Goal: Communication & Community: Answer question/provide support

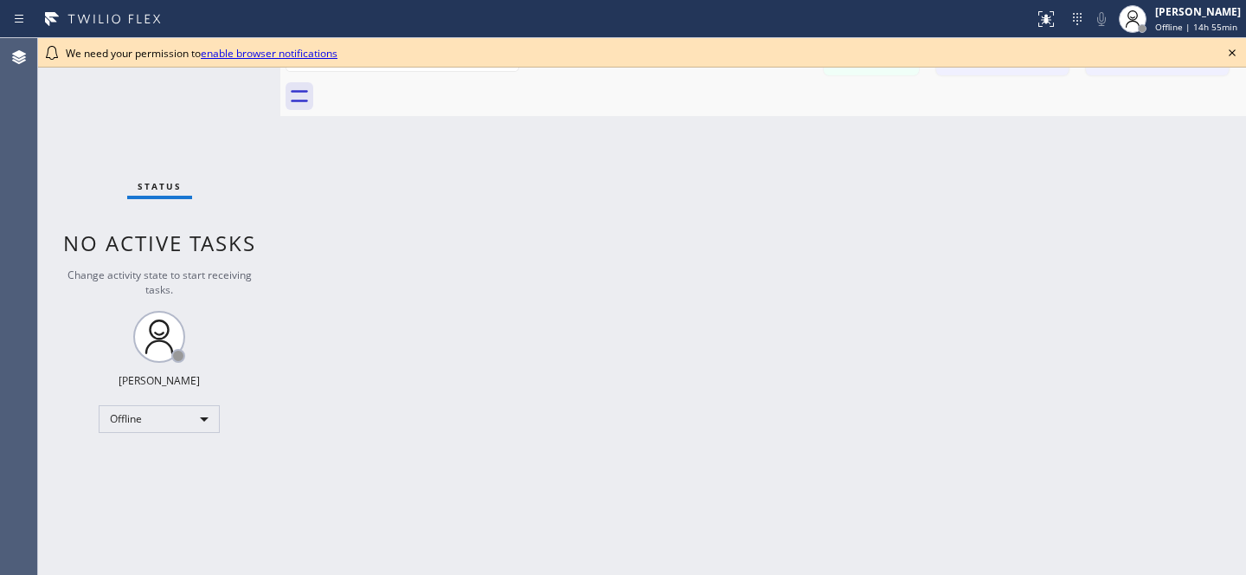
click at [1233, 55] on icon at bounding box center [1232, 52] width 7 height 7
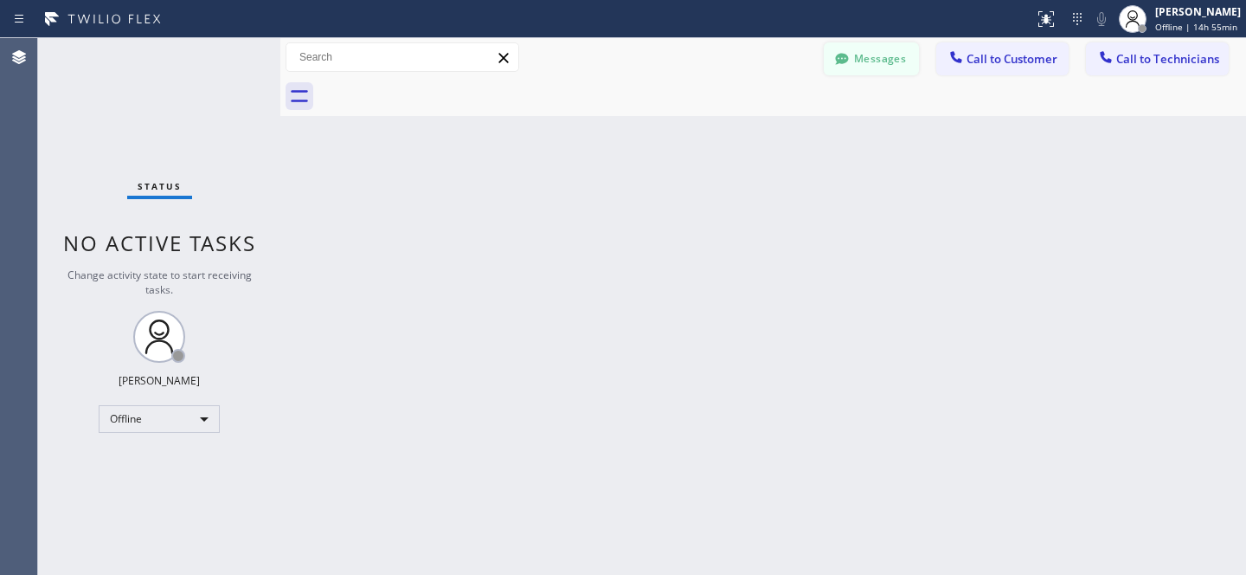
click at [885, 54] on button "Messages" at bounding box center [871, 58] width 95 height 33
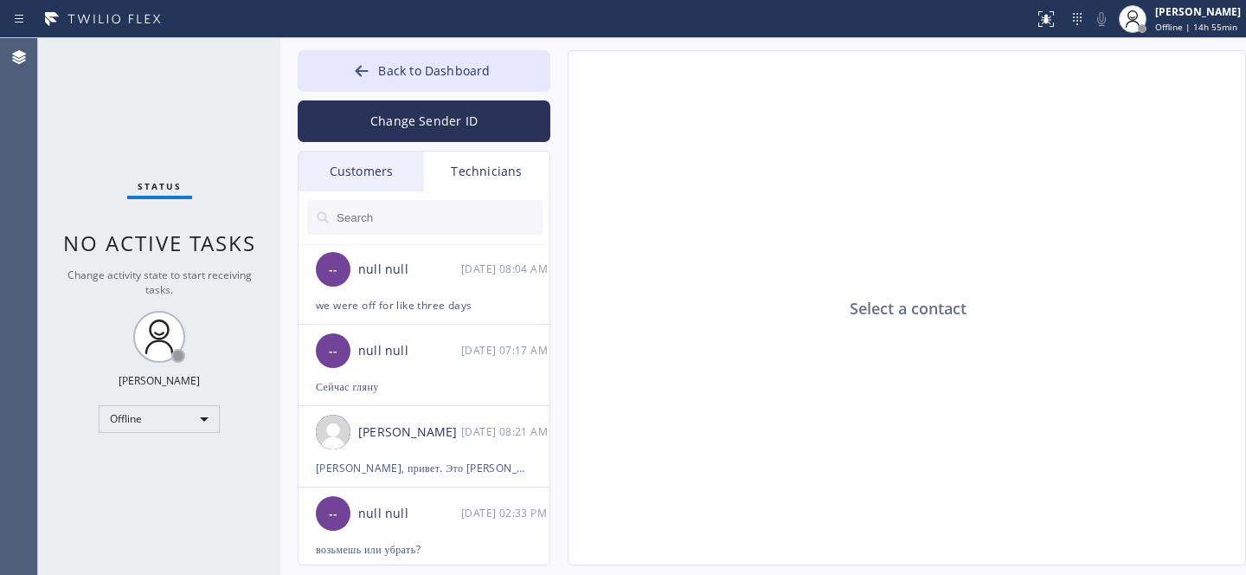
click at [362, 175] on div "Customers" at bounding box center [362, 171] width 126 height 40
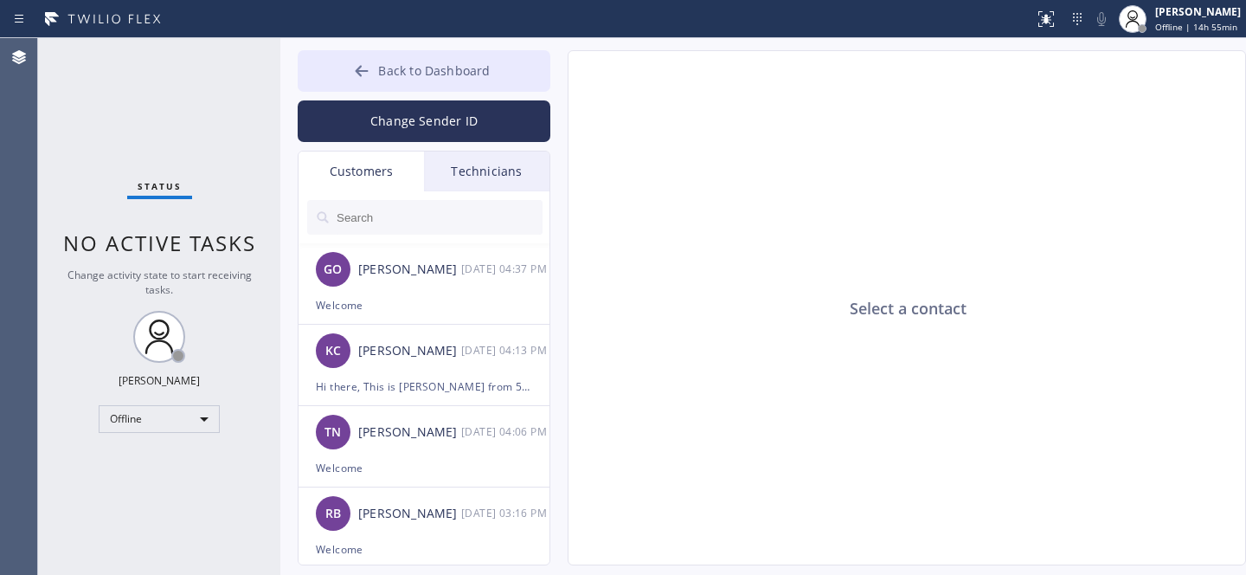
click at [409, 77] on span "Back to Dashboard" at bounding box center [434, 70] width 112 height 16
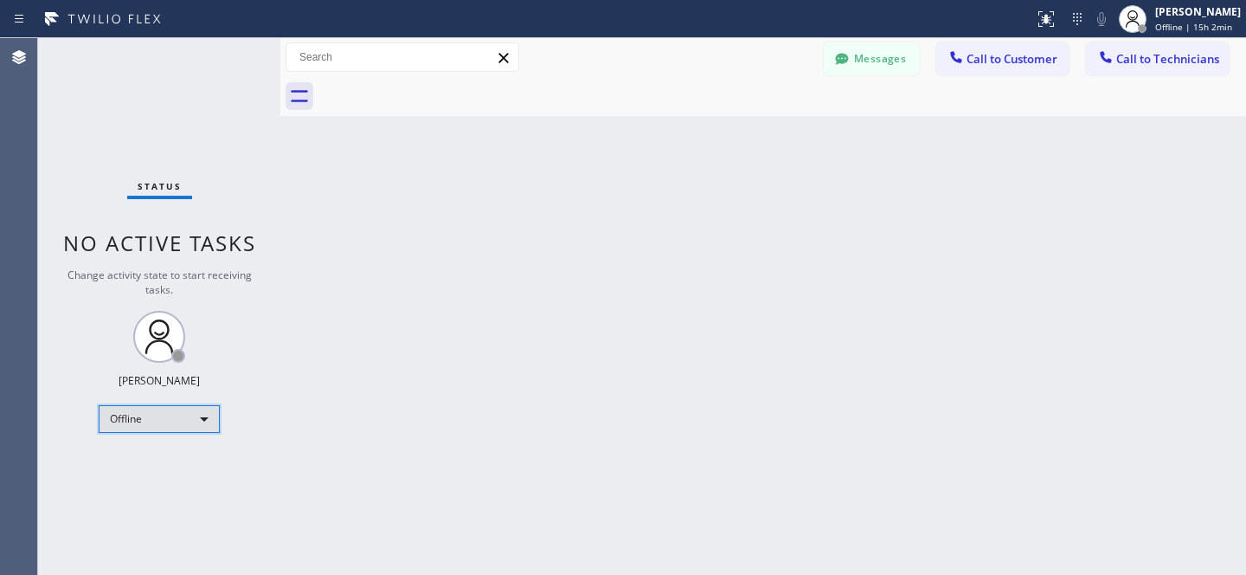
click at [148, 417] on div "Offline" at bounding box center [159, 419] width 121 height 28
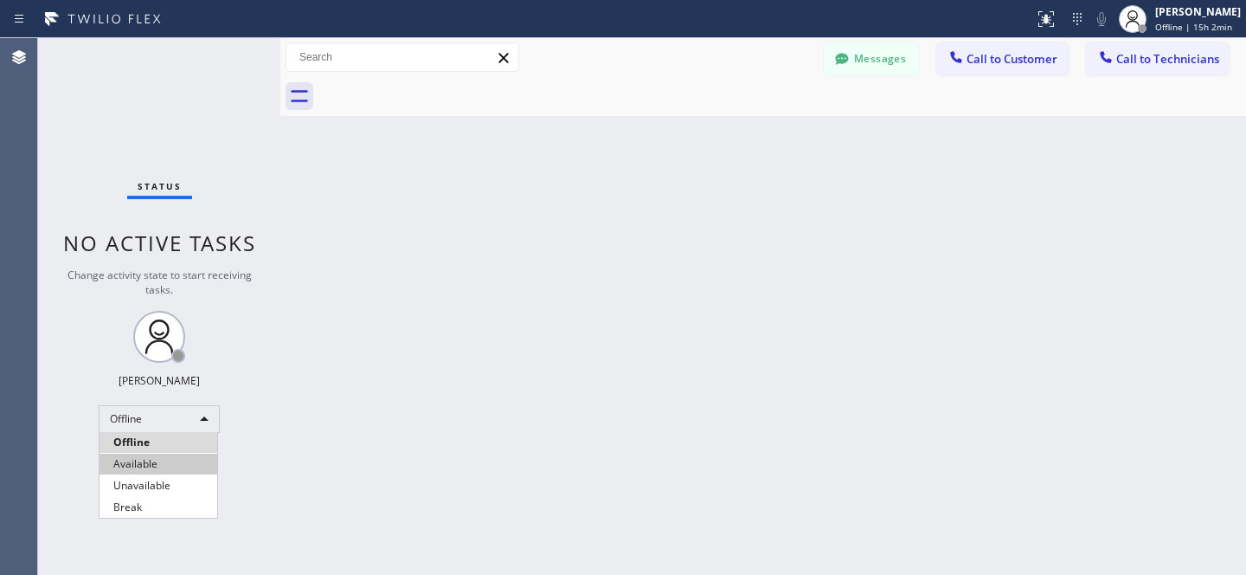
click at [150, 460] on li "Available" at bounding box center [159, 464] width 118 height 21
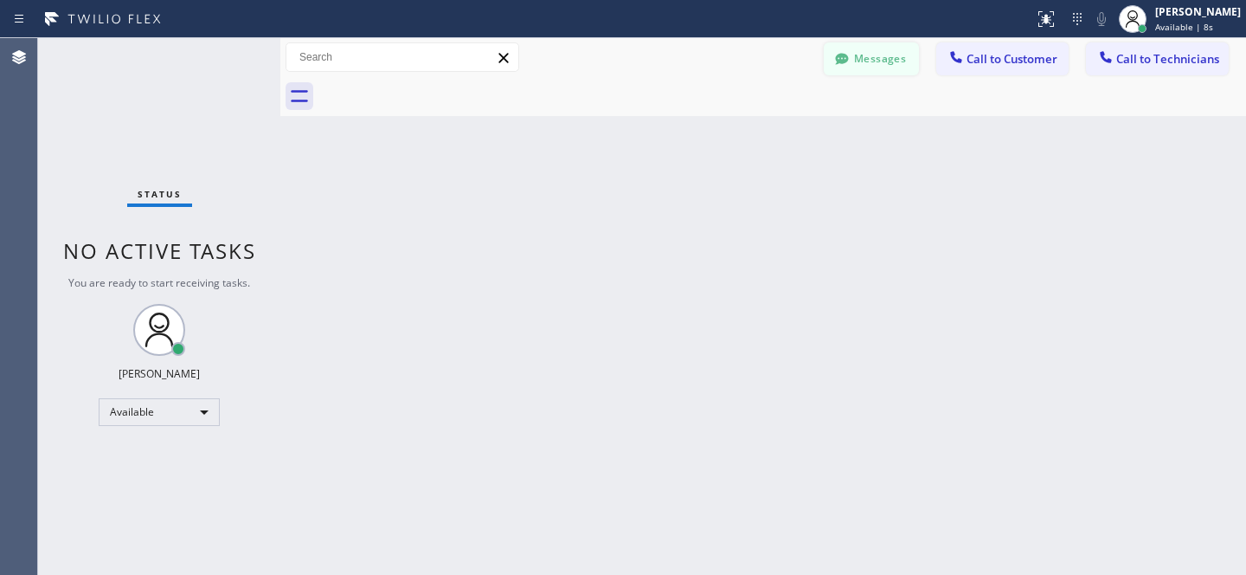
click at [878, 57] on button "Messages" at bounding box center [871, 58] width 95 height 33
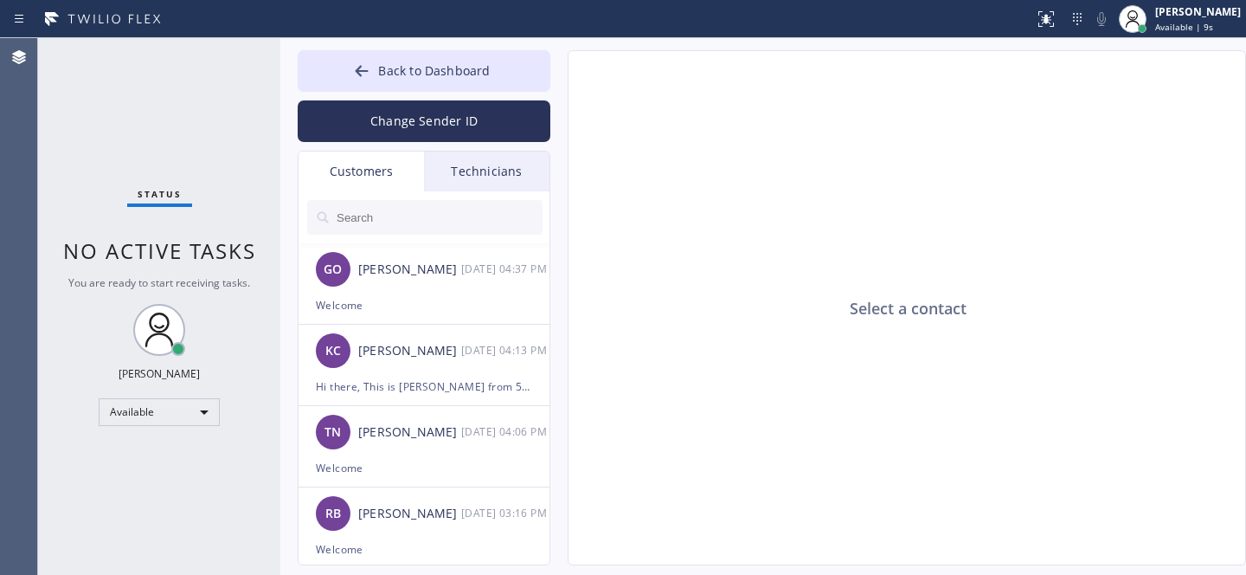
click at [392, 232] on input "text" at bounding box center [439, 217] width 208 height 35
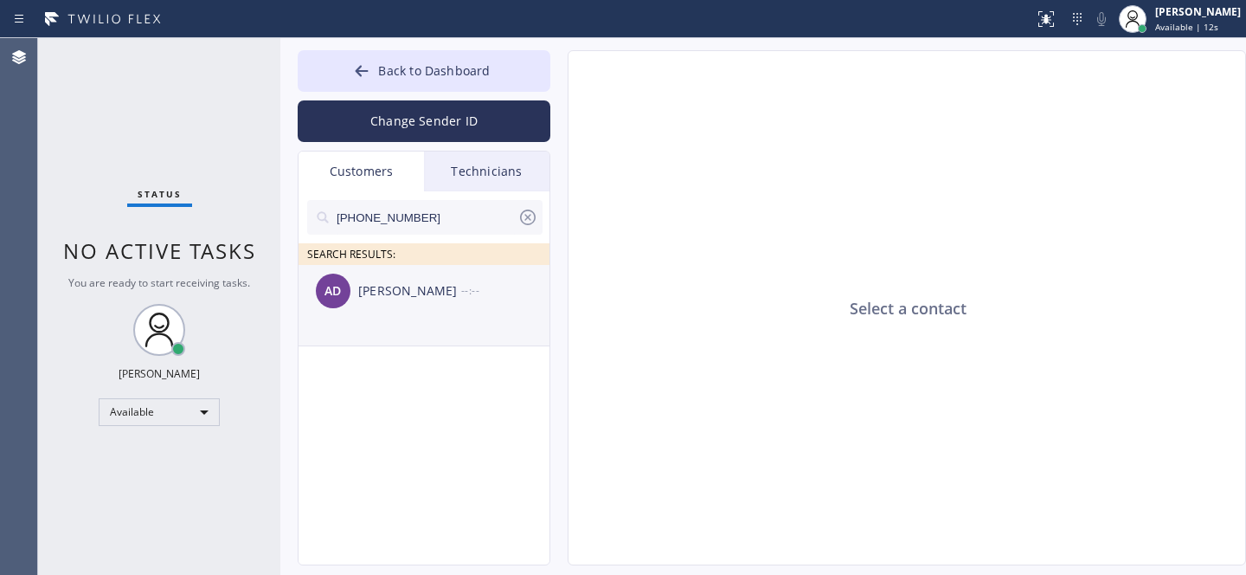
click at [394, 317] on li "AD [PERSON_NAME] --:--" at bounding box center [425, 305] width 253 height 81
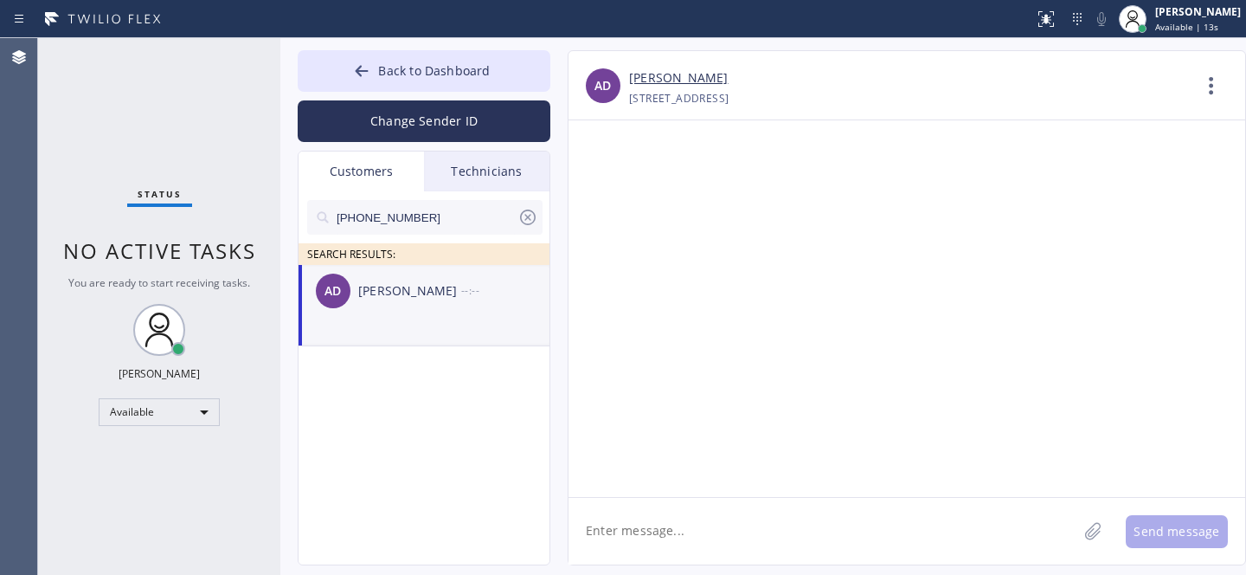
click at [661, 526] on textarea at bounding box center [823, 531] width 509 height 67
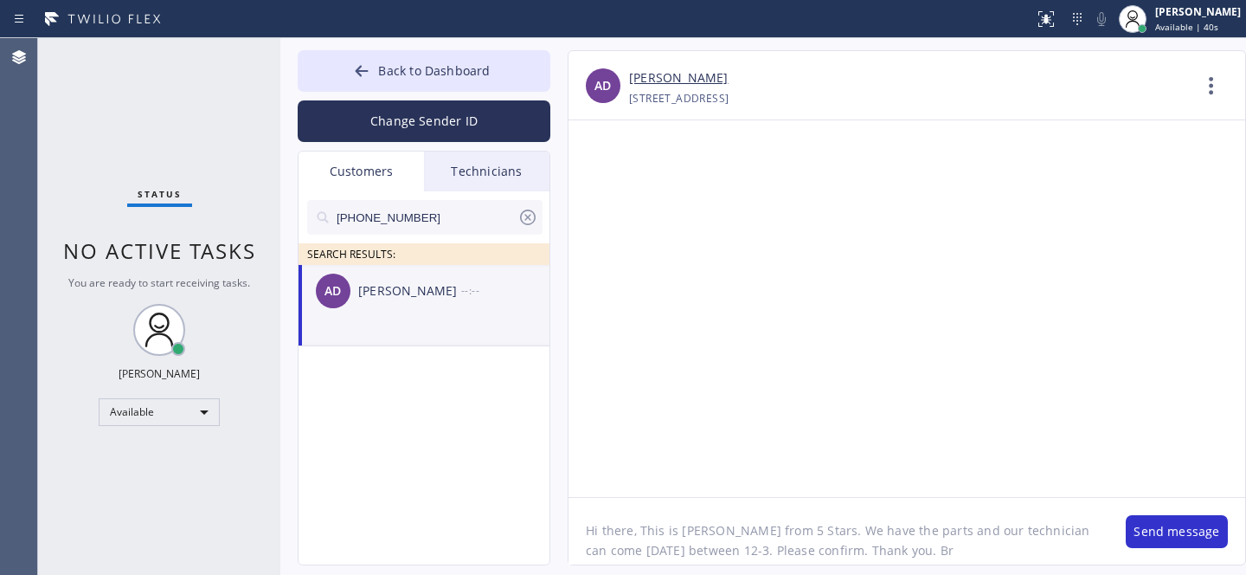
type textarea "Hi there, This is [PERSON_NAME] from 5 Stars. We have the parts and our technic…"
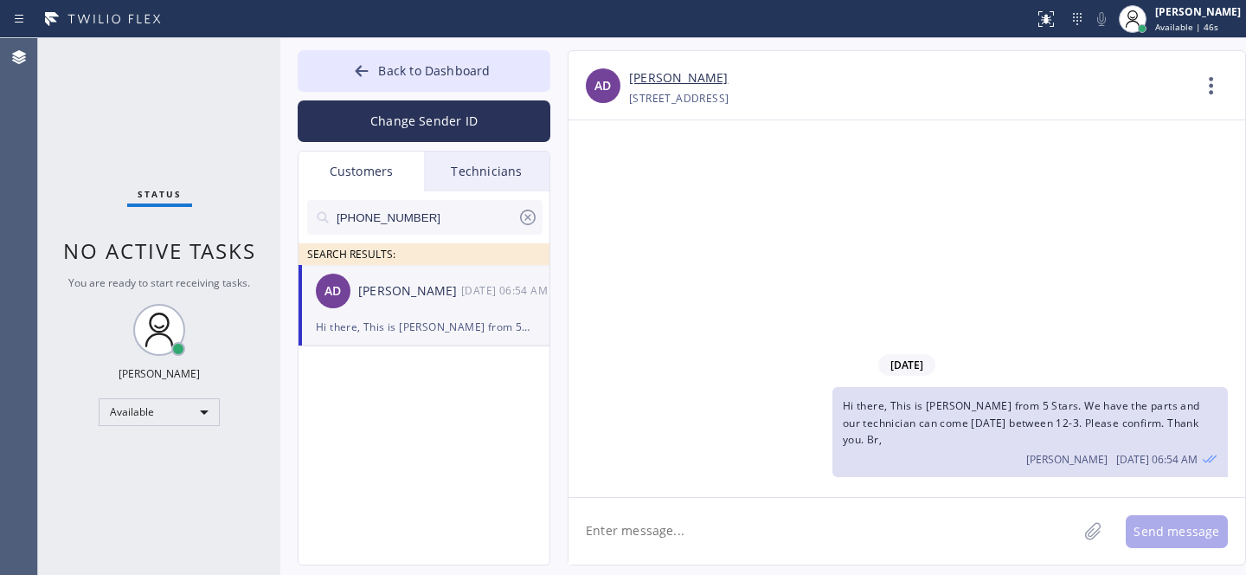
click at [529, 218] on icon at bounding box center [528, 217] width 16 height 16
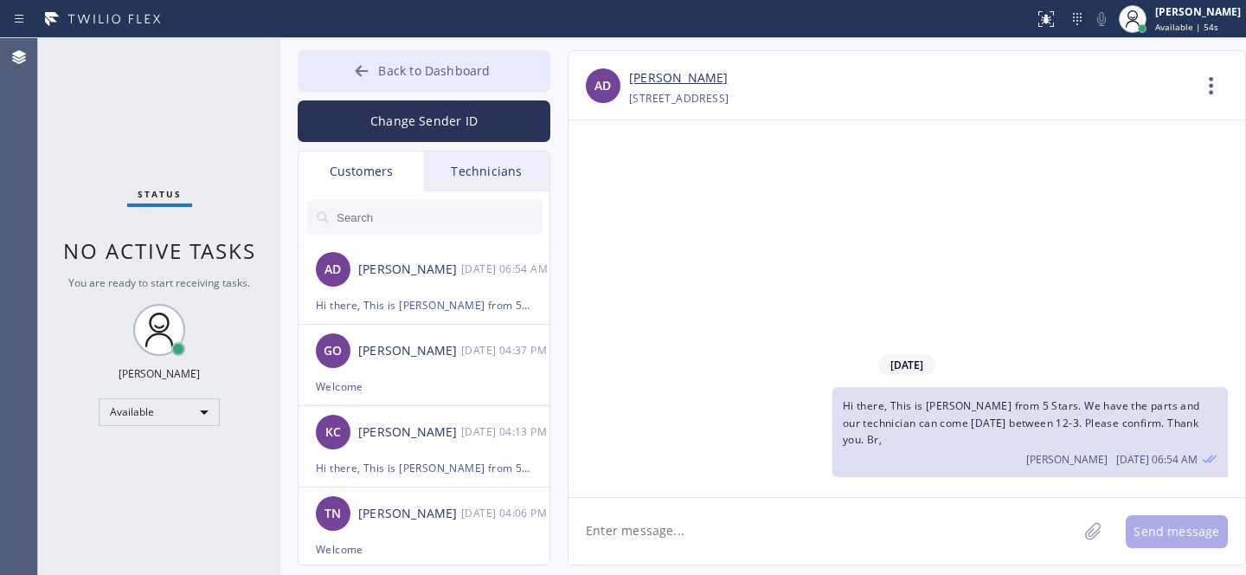
click at [418, 68] on span "Back to Dashboard" at bounding box center [434, 70] width 112 height 16
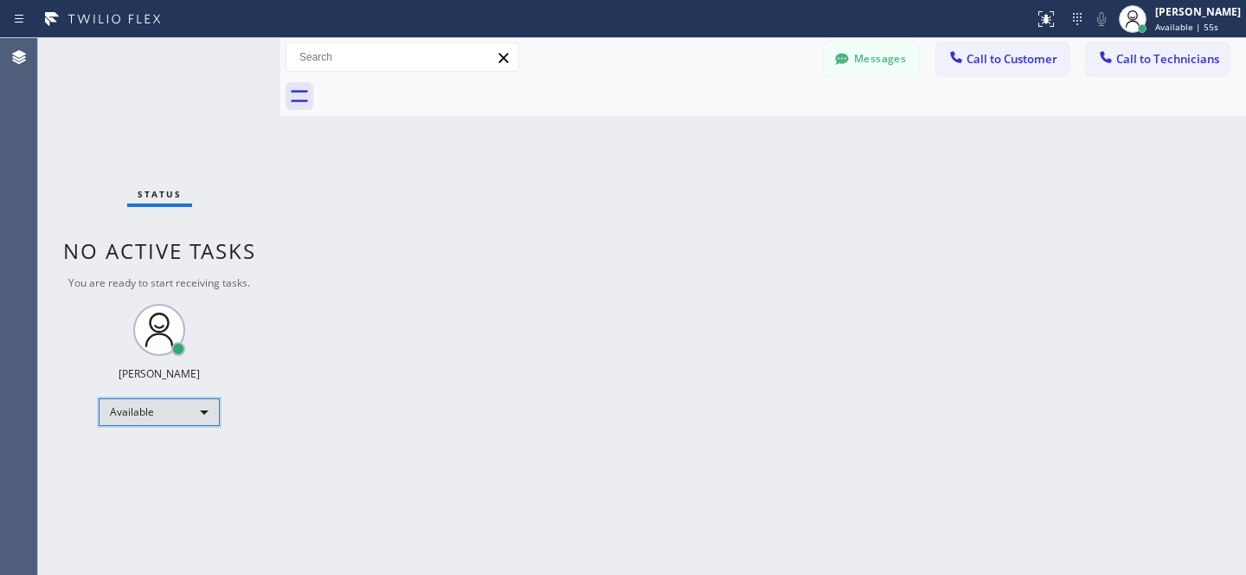
click at [176, 405] on div "Available" at bounding box center [159, 412] width 121 height 28
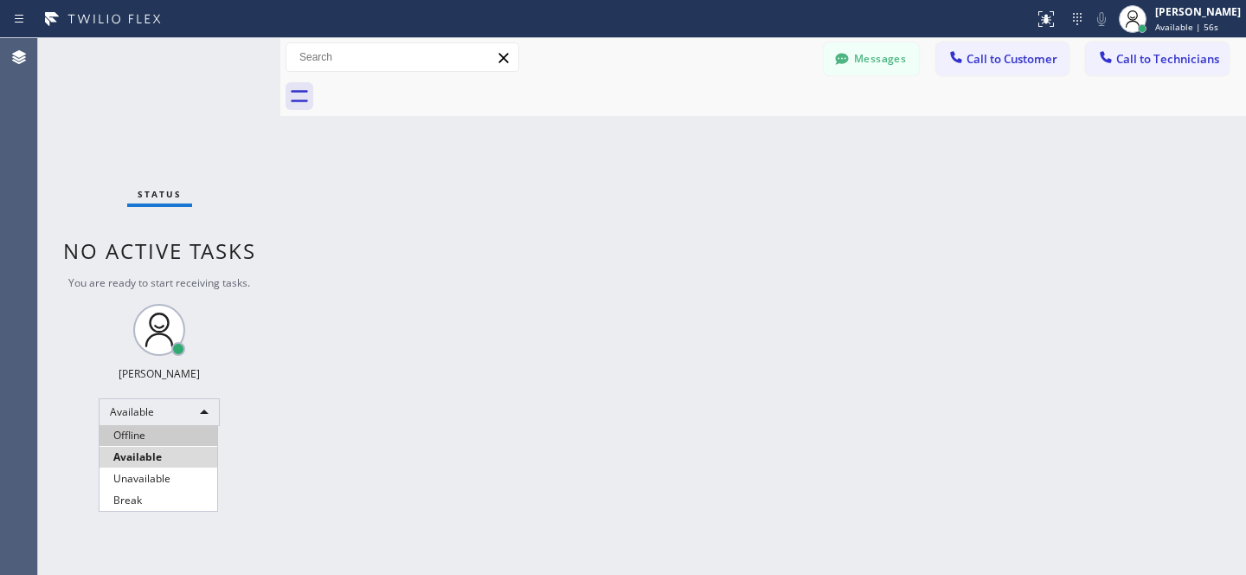
click at [151, 428] on li "Offline" at bounding box center [159, 435] width 118 height 21
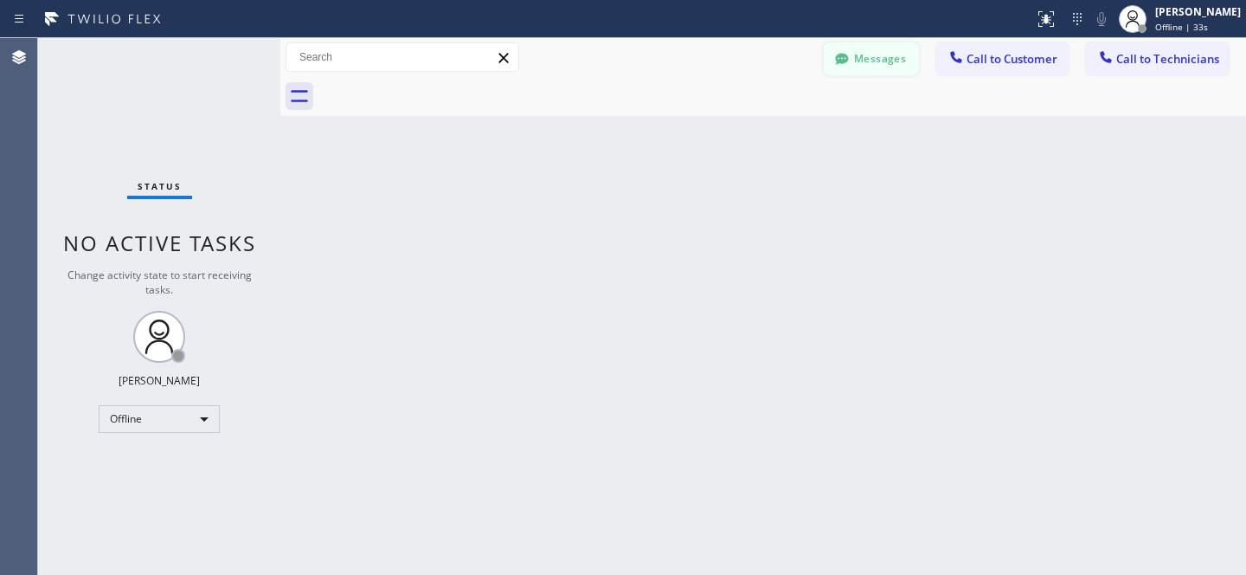
click at [869, 67] on button "Messages" at bounding box center [871, 58] width 95 height 33
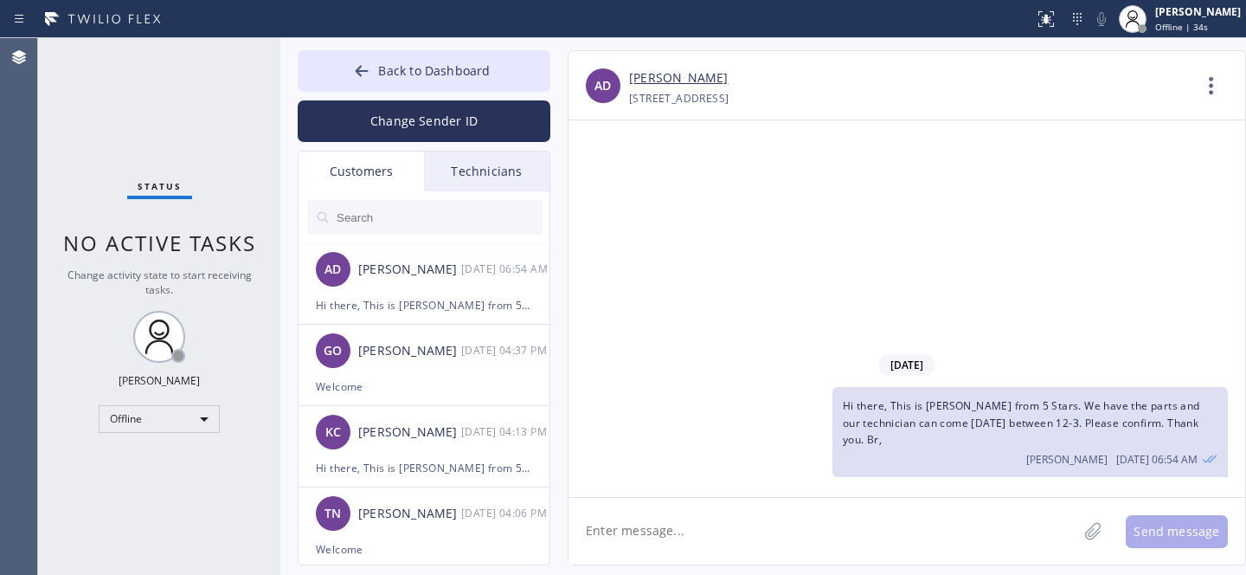
click at [422, 216] on input "text" at bounding box center [439, 217] width 208 height 35
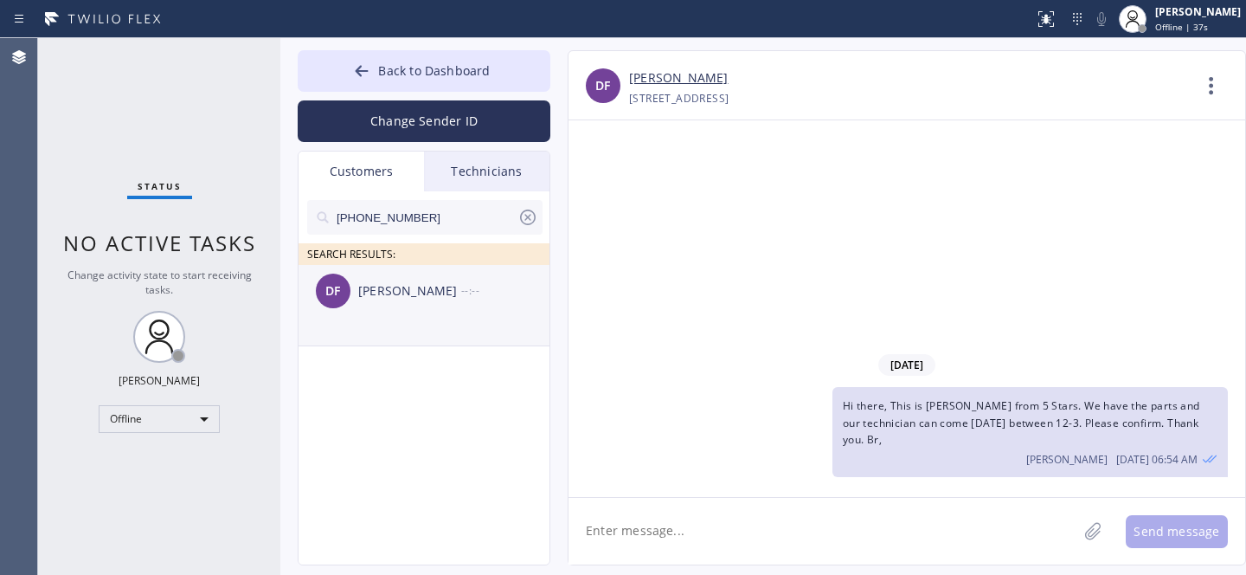
click at [388, 302] on div "DF [PERSON_NAME] --:--" at bounding box center [425, 291] width 253 height 52
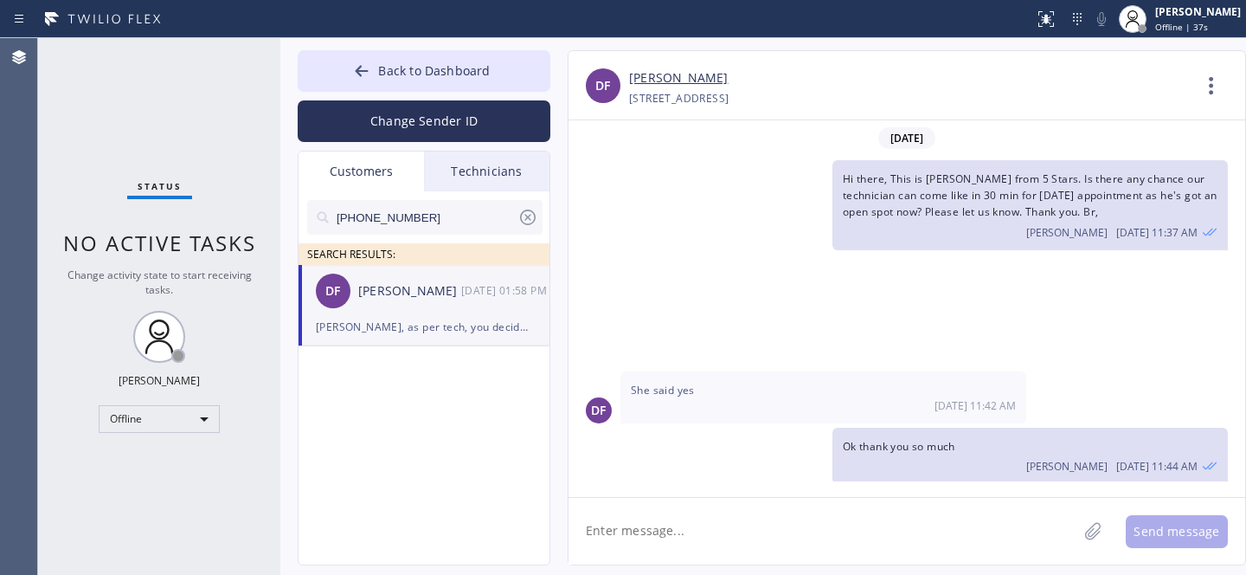
scroll to position [312, 0]
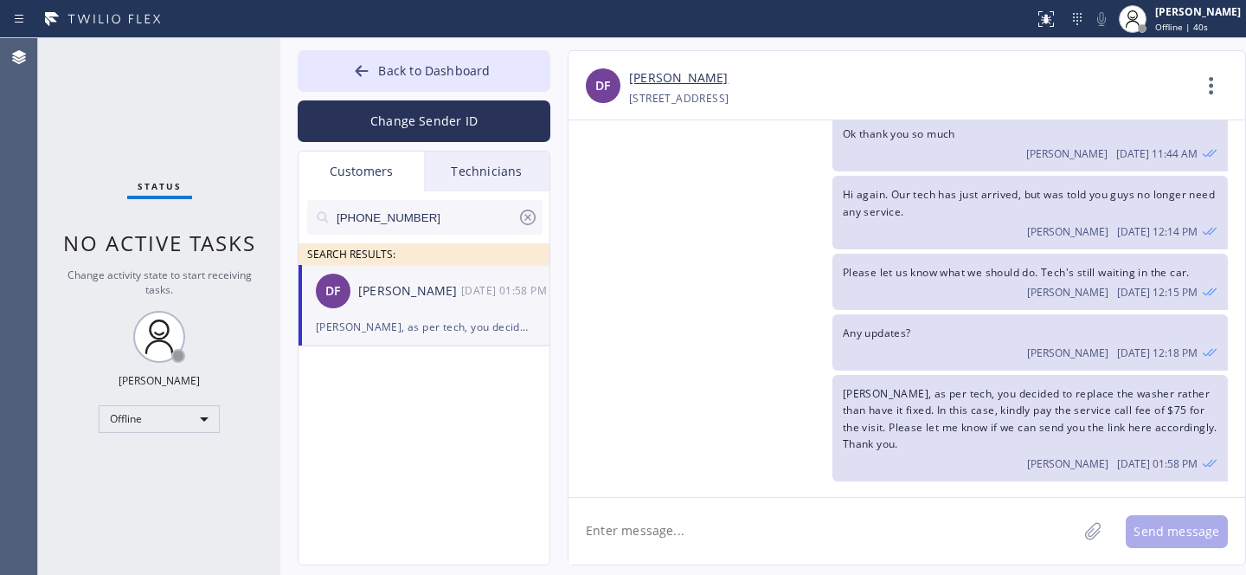
click at [765, 518] on textarea at bounding box center [823, 531] width 509 height 67
click at [534, 216] on icon at bounding box center [528, 217] width 16 height 16
drag, startPoint x: 436, startPoint y: 74, endPoint x: 466, endPoint y: 68, distance: 30.0
click at [437, 74] on span "Back to Dashboard" at bounding box center [434, 70] width 112 height 16
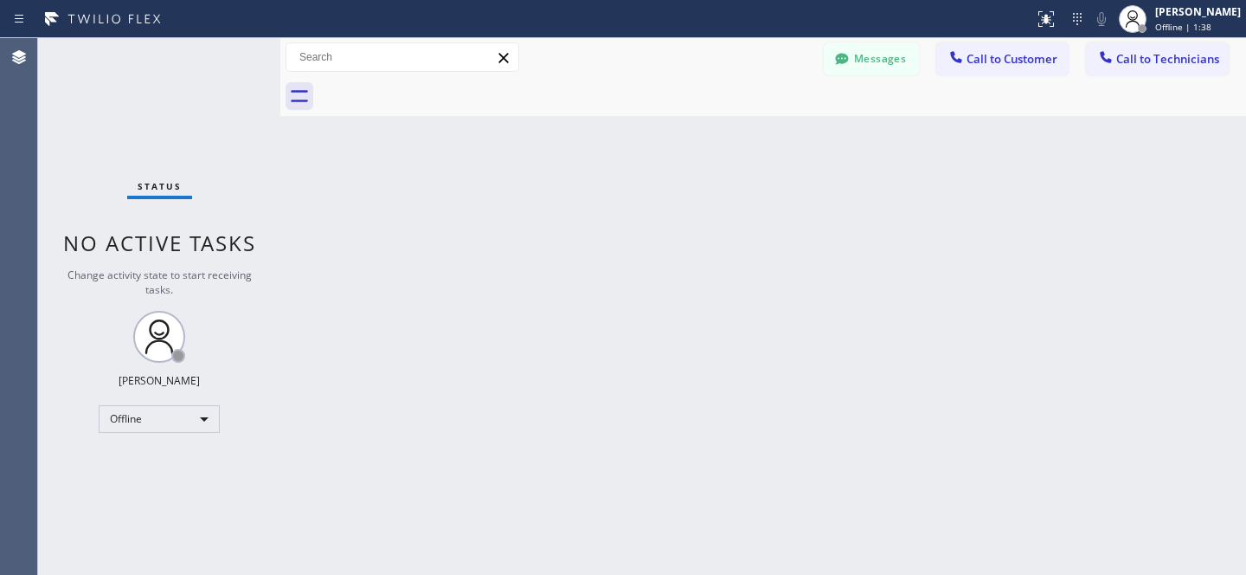
click at [880, 52] on button "Messages" at bounding box center [871, 58] width 95 height 33
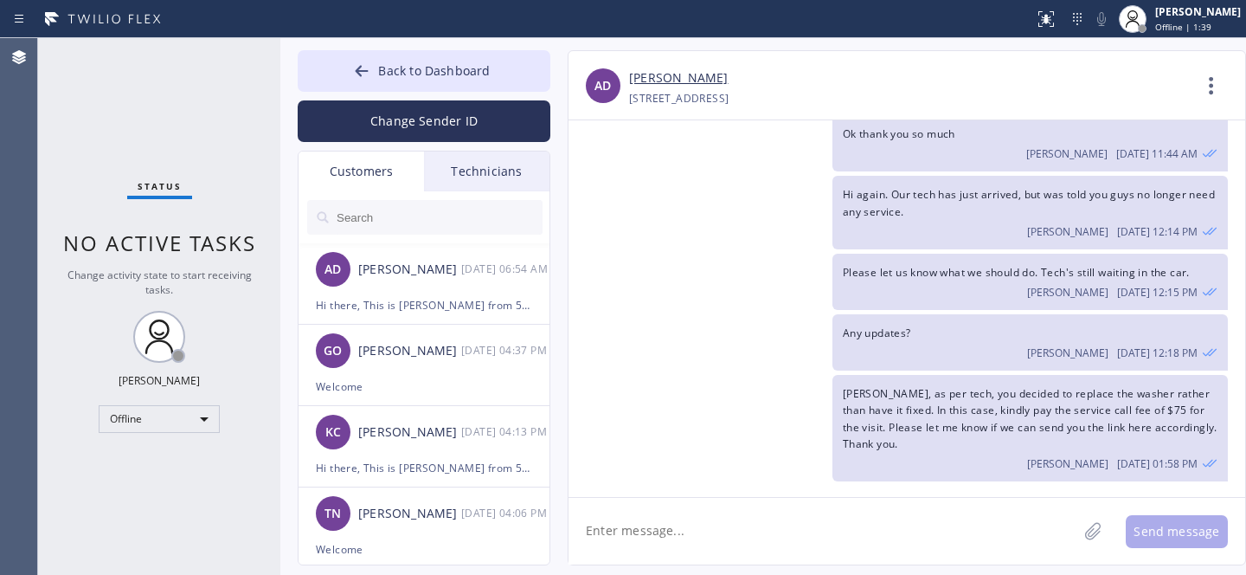
click at [414, 217] on input "text" at bounding box center [439, 217] width 208 height 35
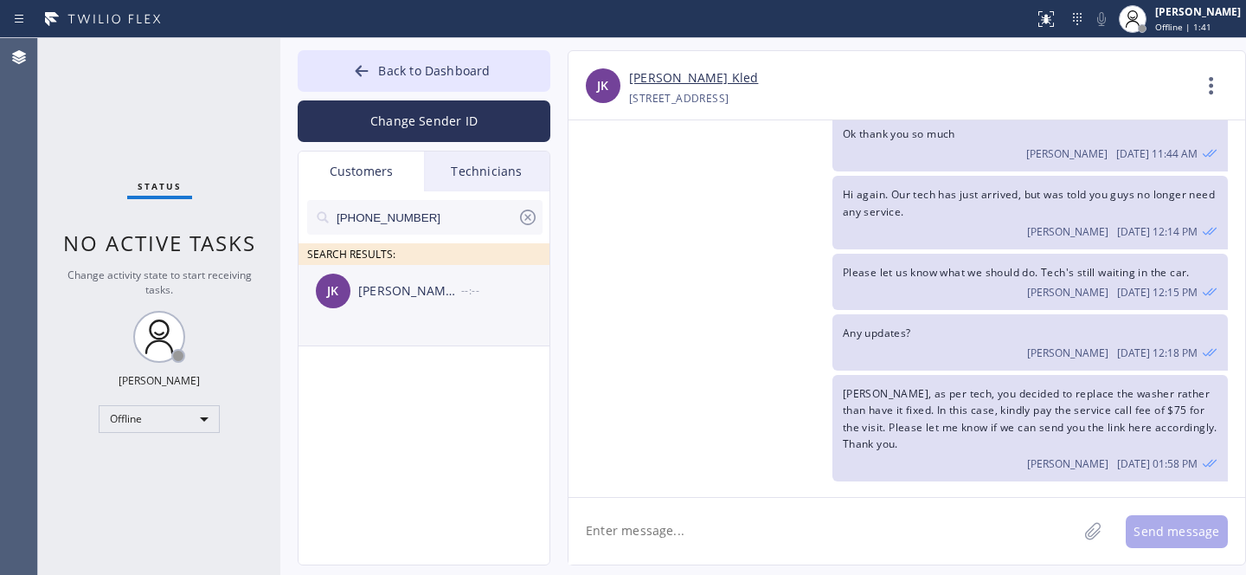
click at [401, 298] on div "[PERSON_NAME] Kled" at bounding box center [409, 291] width 103 height 20
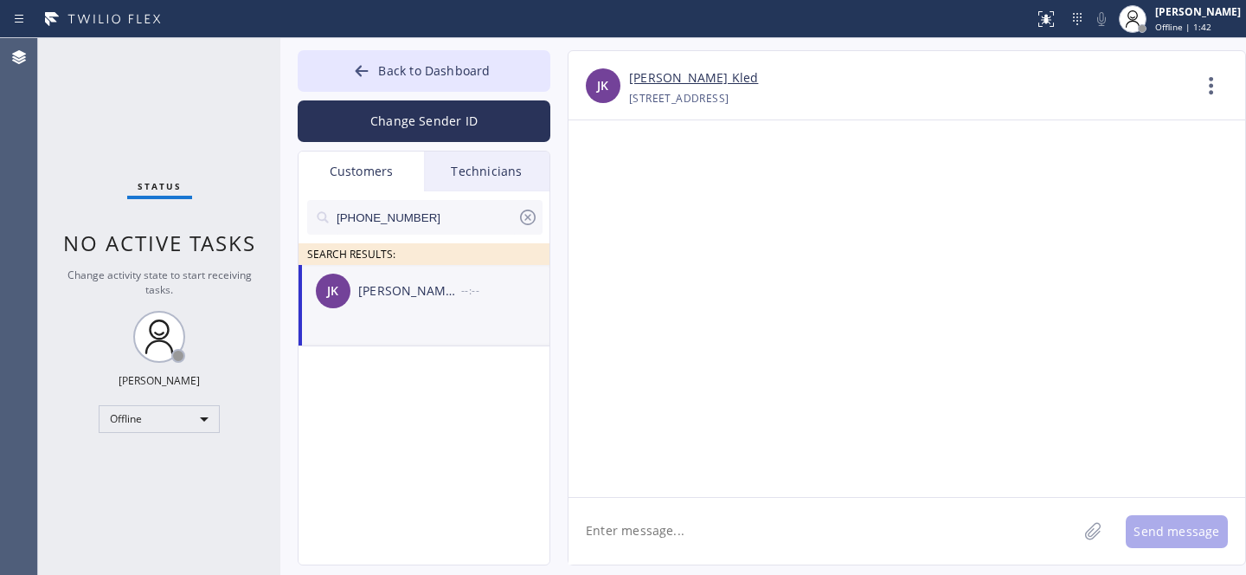
scroll to position [0, 0]
drag, startPoint x: 774, startPoint y: 544, endPoint x: 808, endPoint y: 545, distance: 34.7
click at [775, 544] on textarea at bounding box center [823, 531] width 509 height 67
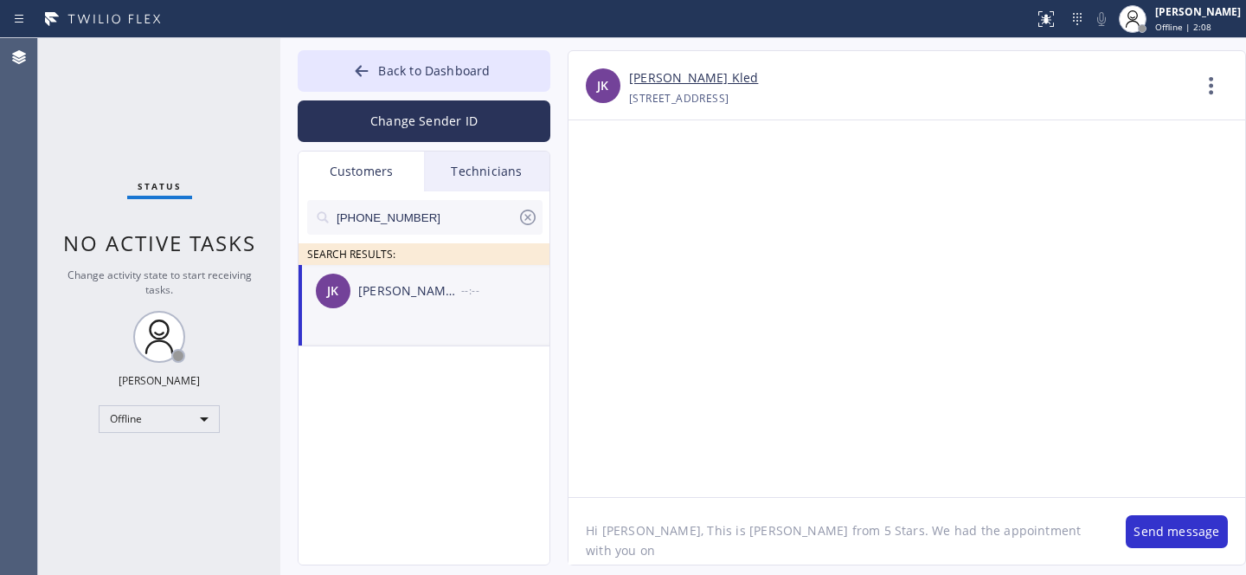
paste textarea "[DATE]"
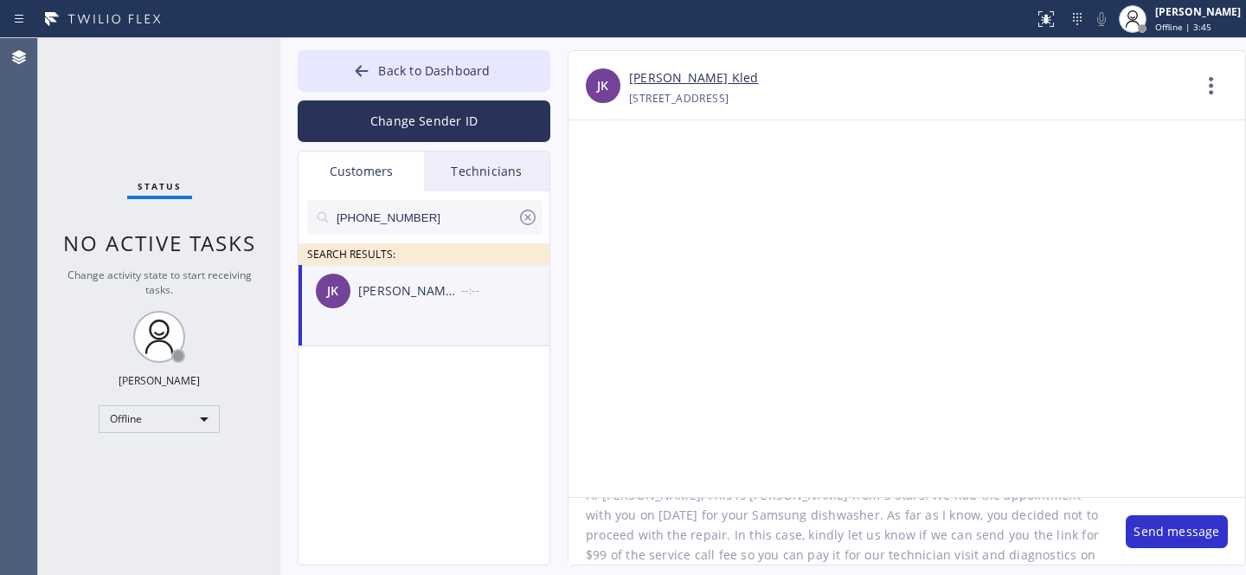
scroll to position [36, 0]
type textarea "Hi [PERSON_NAME], This is [PERSON_NAME] from 5 Stars. We had the appointment wi…"
click at [1190, 526] on button "Send message" at bounding box center [1177, 531] width 102 height 33
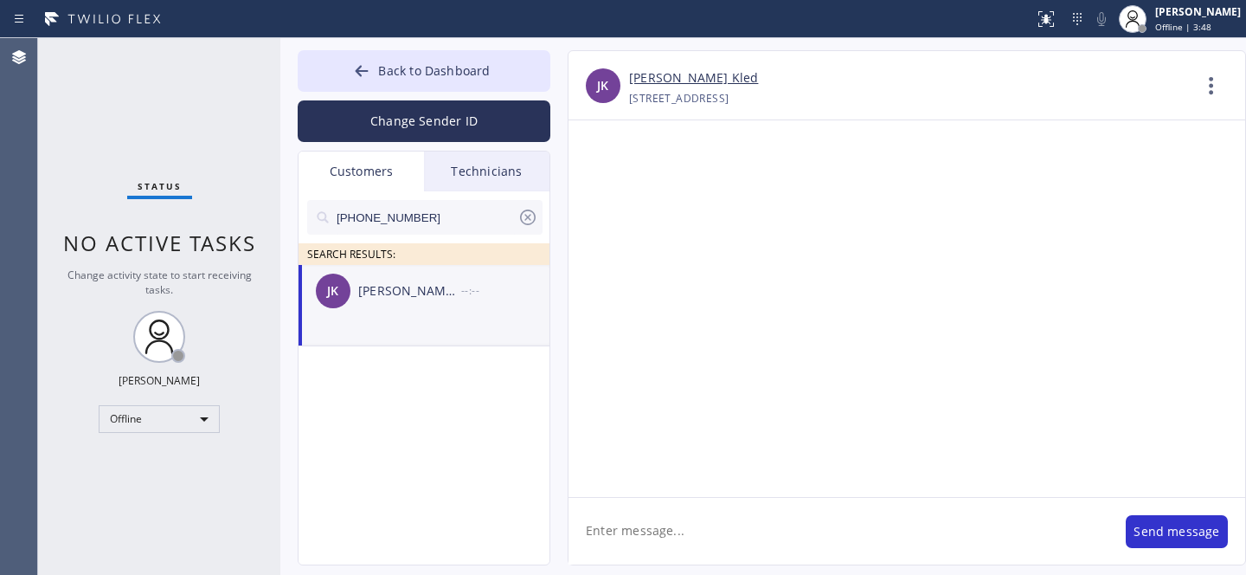
scroll to position [0, 0]
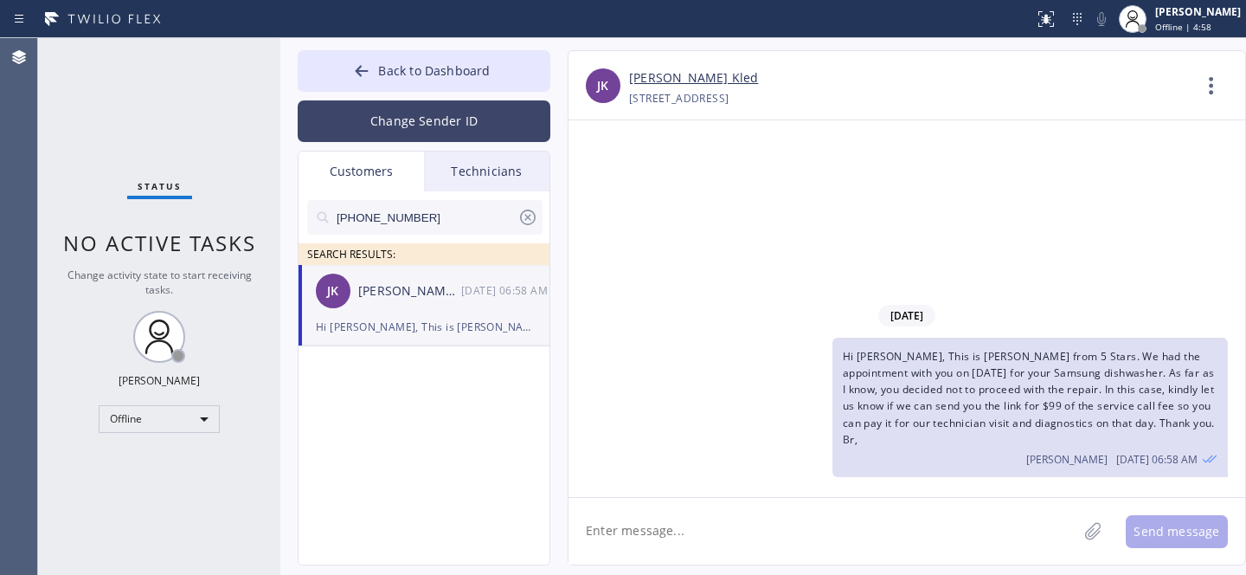
drag, startPoint x: 526, startPoint y: 219, endPoint x: 486, endPoint y: 110, distance: 116.4
click at [526, 218] on icon at bounding box center [528, 217] width 21 height 21
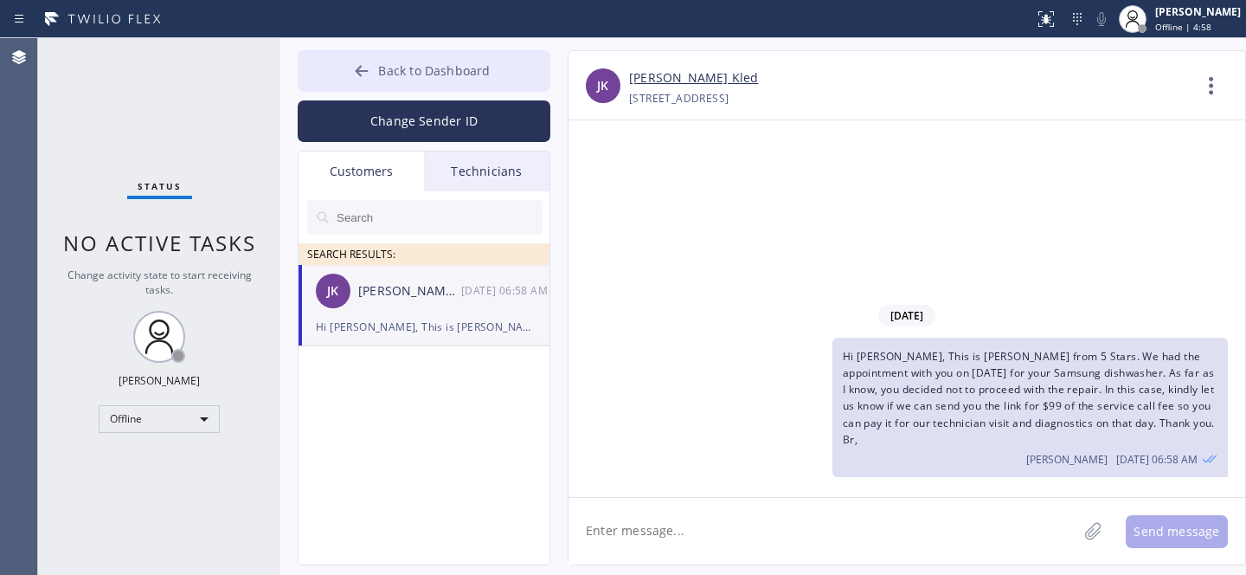
click at [460, 80] on button "Back to Dashboard" at bounding box center [424, 71] width 253 height 42
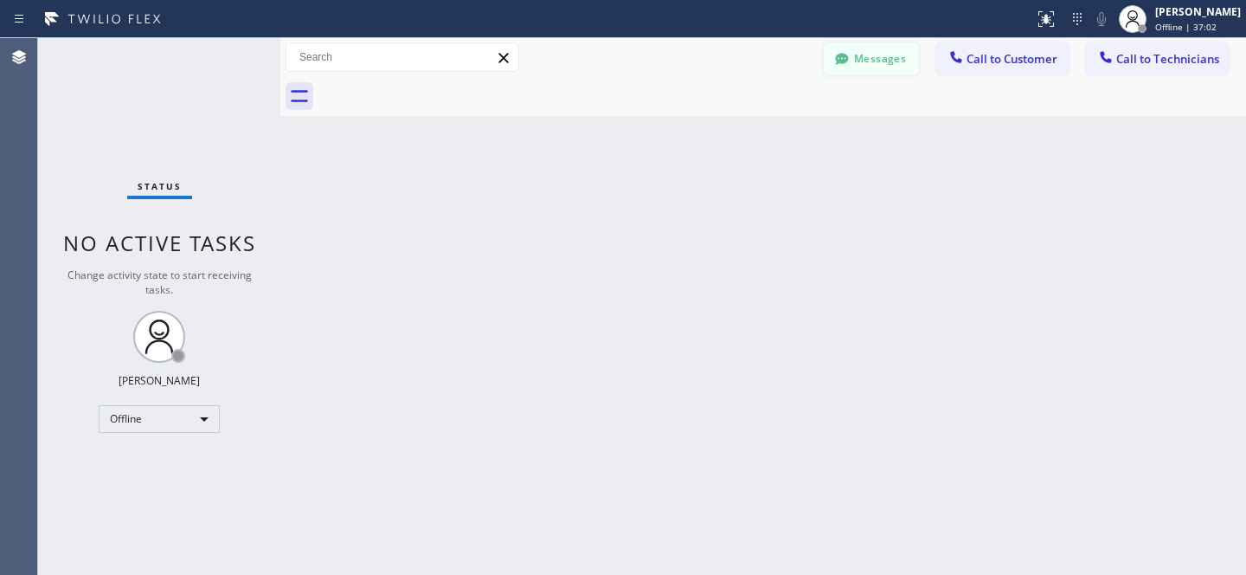
click at [861, 60] on button "Messages" at bounding box center [871, 58] width 95 height 33
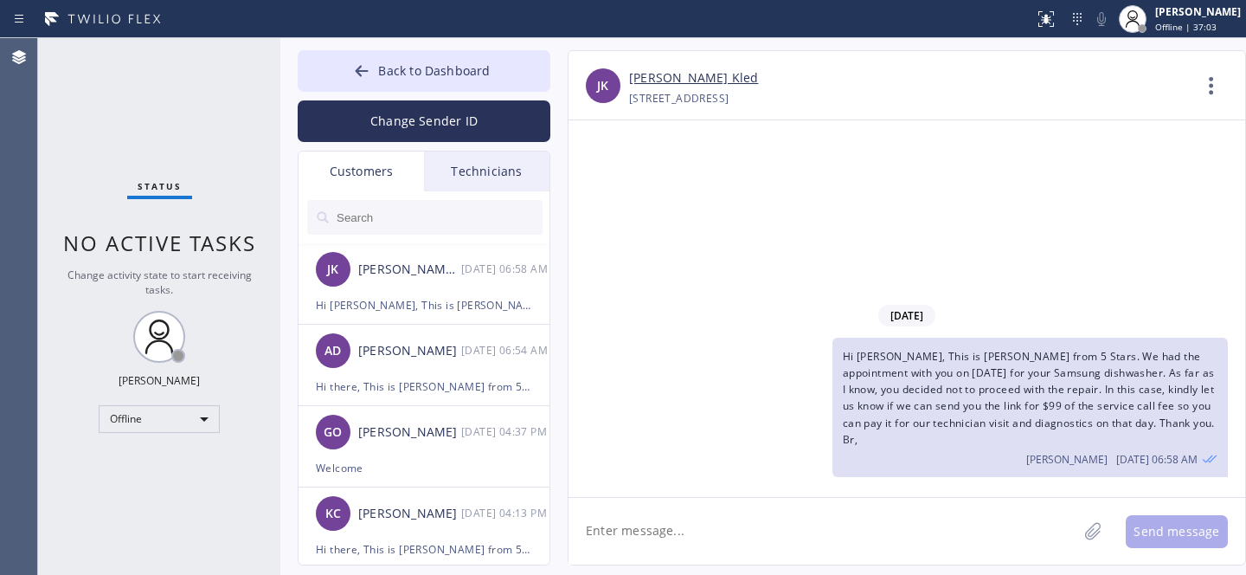
click at [418, 213] on input "text" at bounding box center [439, 217] width 208 height 35
click at [435, 279] on div "[PERSON_NAME] Kled" at bounding box center [409, 270] width 103 height 20
click at [409, 221] on input "text" at bounding box center [439, 217] width 208 height 35
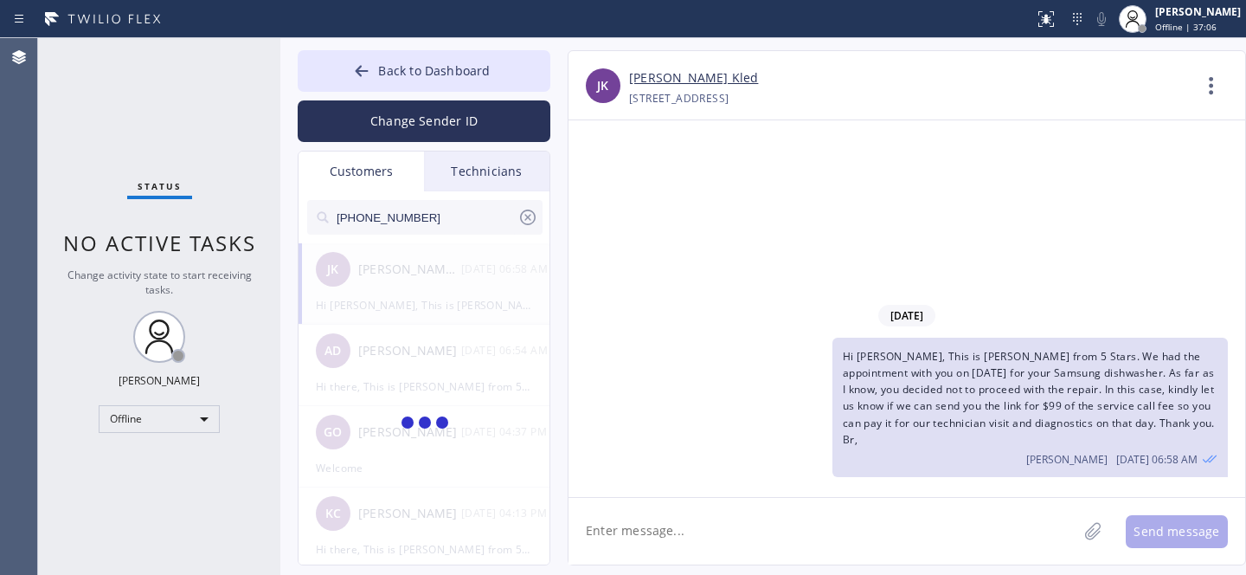
click at [968, 392] on span "Hi [PERSON_NAME], This is [PERSON_NAME] from 5 Stars. We had the appointment wi…" at bounding box center [1029, 398] width 372 height 98
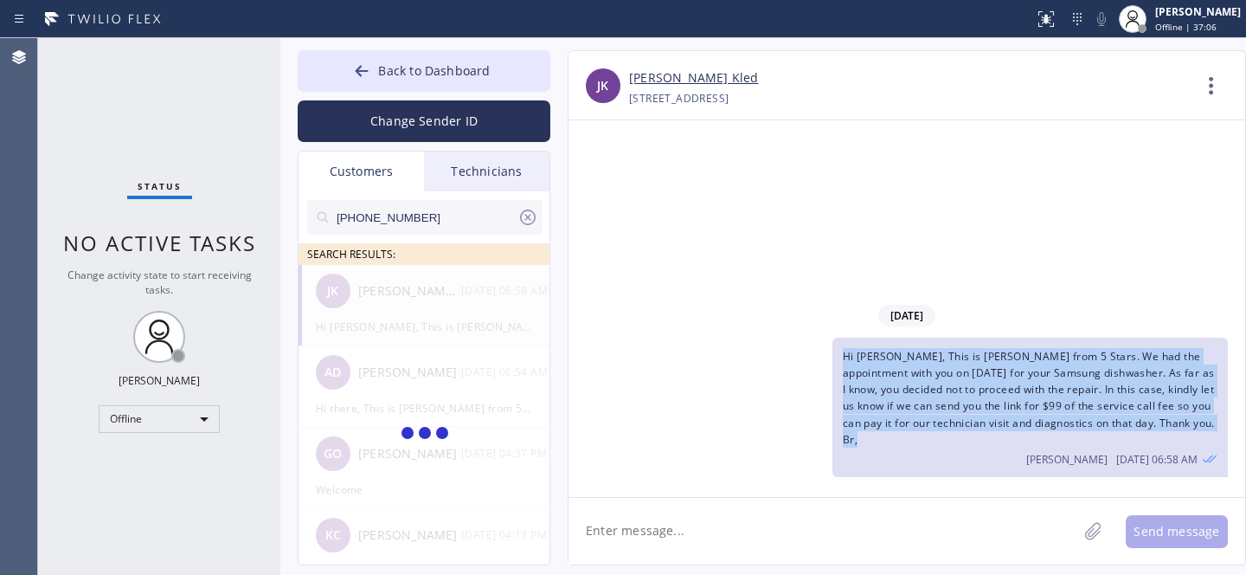
copy span "Hi [PERSON_NAME], This is [PERSON_NAME] from 5 Stars. We had the appointment wi…"
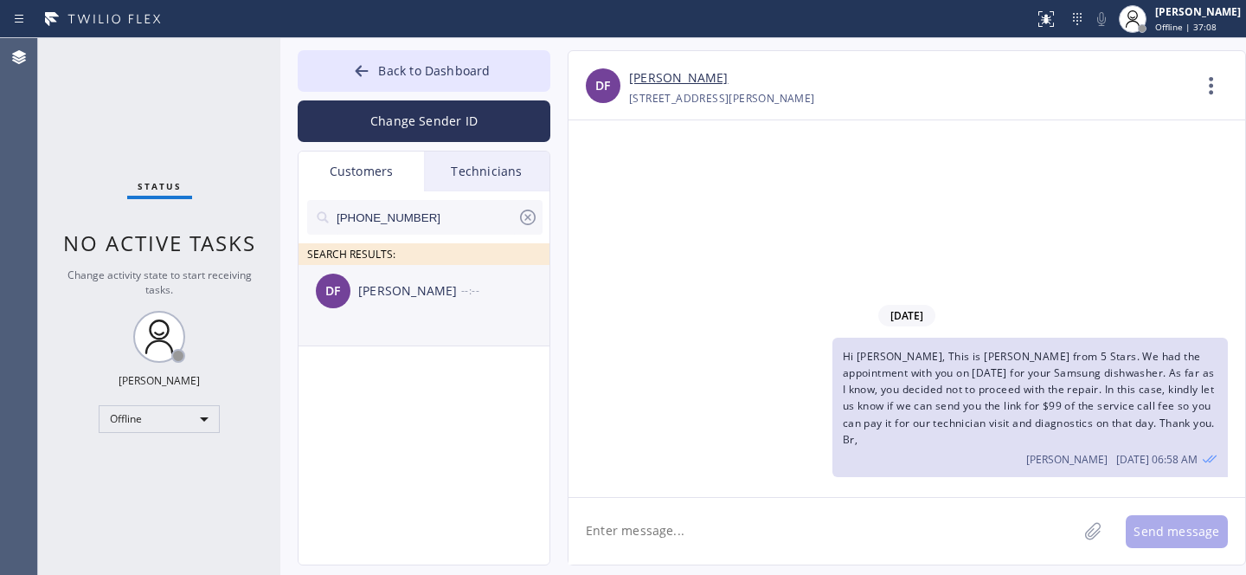
click at [384, 306] on div "DF [PERSON_NAME] --:--" at bounding box center [425, 291] width 253 height 52
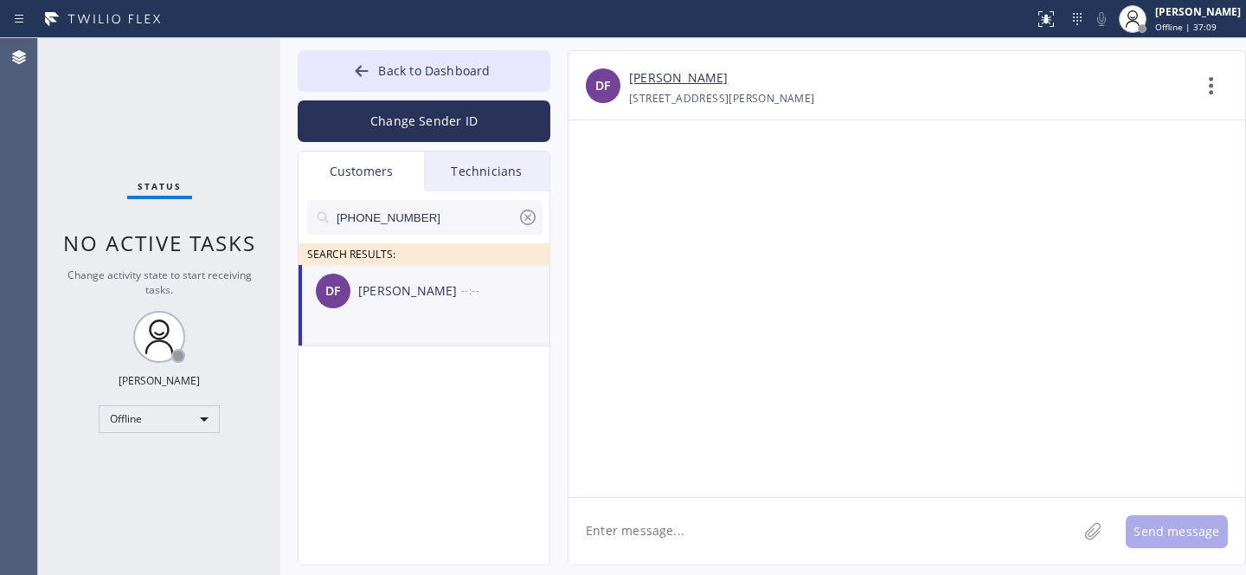
click at [752, 536] on textarea at bounding box center [823, 531] width 509 height 67
paste textarea "Hi [PERSON_NAME], This is [PERSON_NAME] from 5 Stars. We had the appointment wi…"
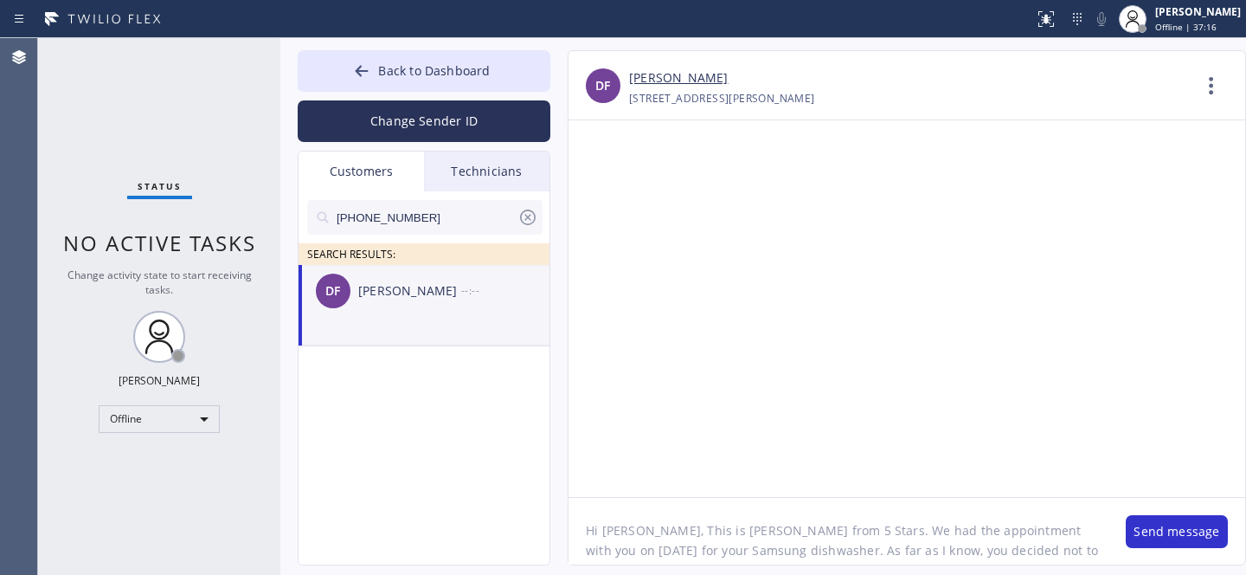
click at [612, 531] on textarea "Hi [PERSON_NAME], This is [PERSON_NAME] from 5 Stars. We had the appointment wi…" at bounding box center [839, 531] width 540 height 67
drag, startPoint x: 1014, startPoint y: 531, endPoint x: 1080, endPoint y: 525, distance: 66.1
click at [1080, 525] on textarea "Hi [PERSON_NAME], This is [PERSON_NAME] from 5 Stars. We had the appointment wi…" at bounding box center [839, 531] width 540 height 67
paste textarea "15"
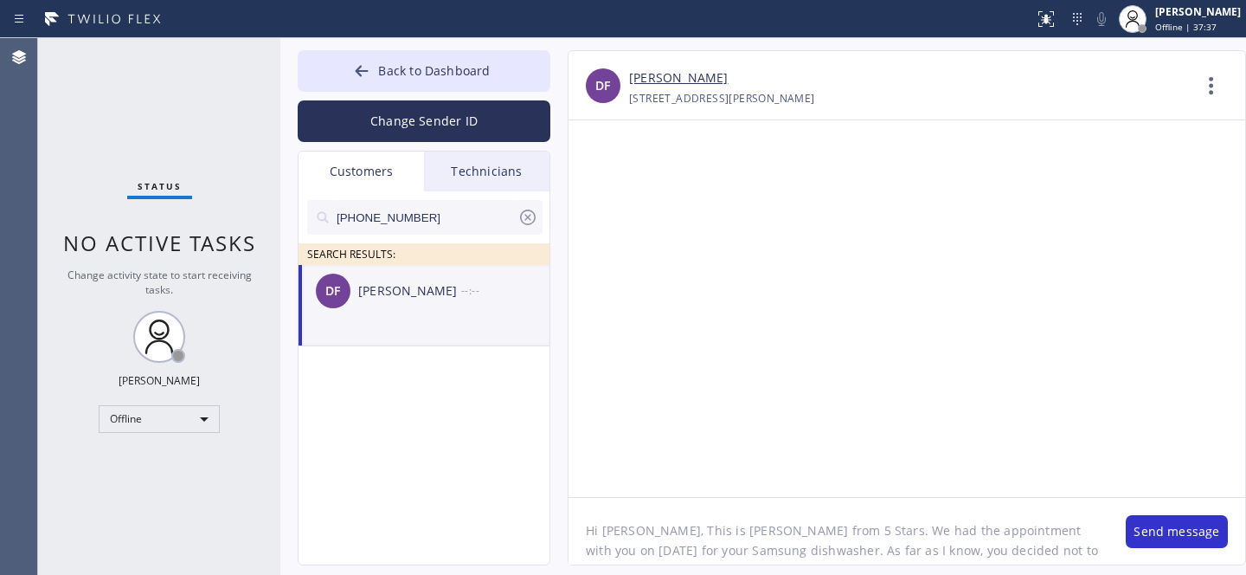
click at [660, 557] on textarea "Hi [PERSON_NAME], This is [PERSON_NAME] from 5 Stars. We had the appointment wi…" at bounding box center [839, 531] width 540 height 67
paste textarea "Viki"
click at [706, 554] on textarea "Hi [PERSON_NAME], This is [PERSON_NAME] from 5 Stars. We had the appointment wi…" at bounding box center [839, 531] width 540 height 67
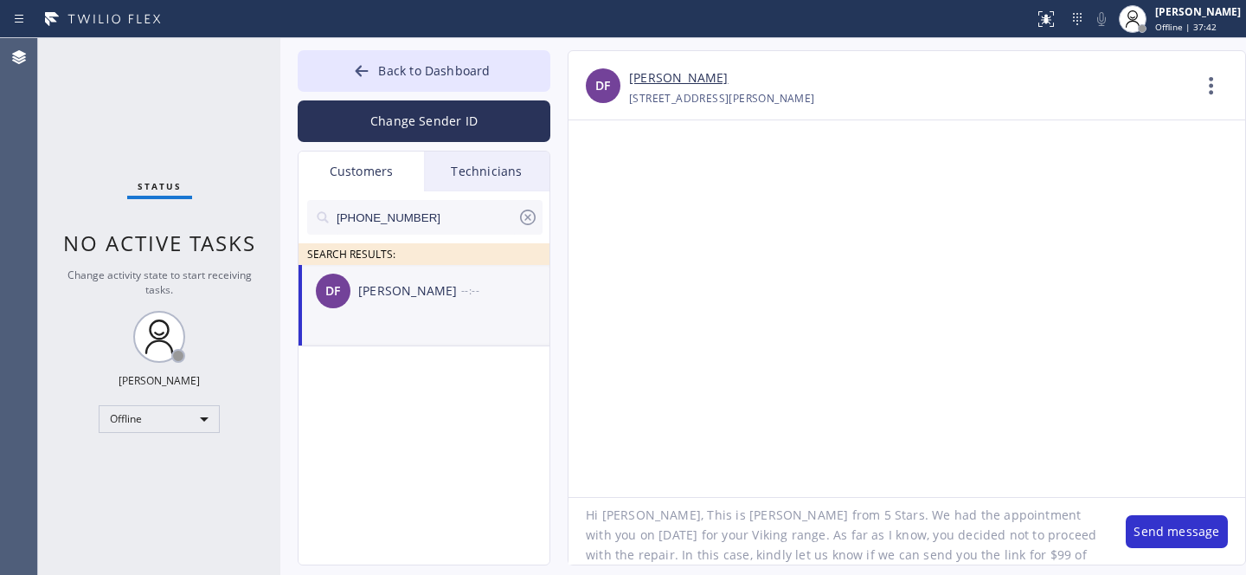
scroll to position [33, 0]
click at [935, 537] on textarea "Hi [PERSON_NAME], This is [PERSON_NAME] from 5 Stars. We had the appointment wi…" at bounding box center [839, 531] width 540 height 67
drag, startPoint x: 935, startPoint y: 537, endPoint x: 955, endPoint y: 544, distance: 21.4
click at [936, 537] on textarea "Hi [PERSON_NAME], This is [PERSON_NAME] from 5 Stars. We had the appointment wi…" at bounding box center [839, 531] width 540 height 67
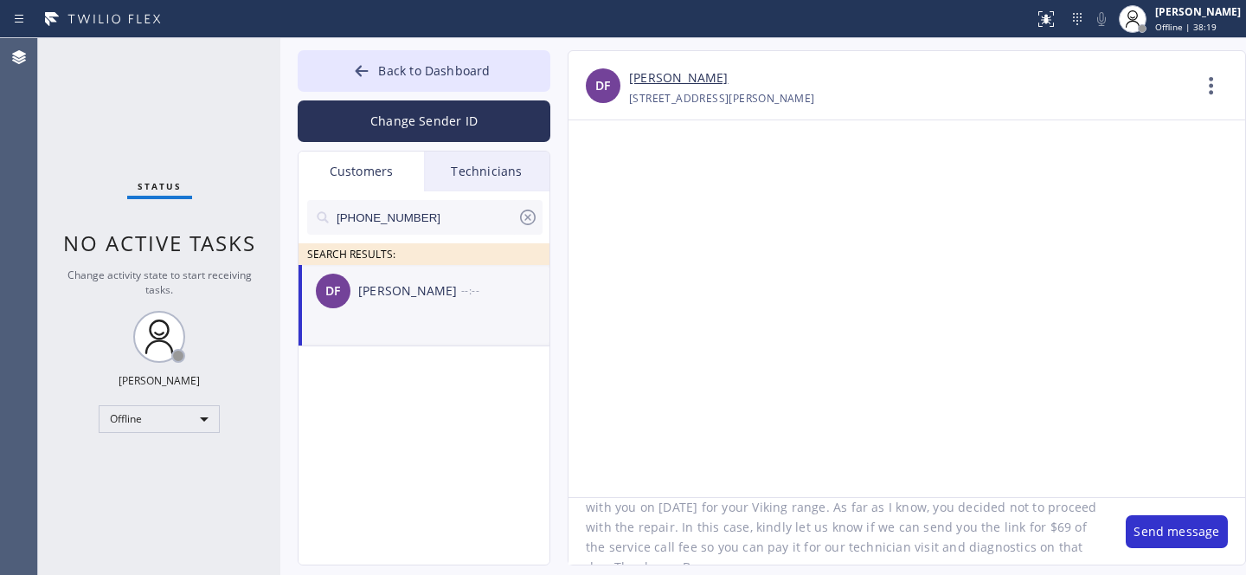
click at [772, 550] on textarea "Hi [PERSON_NAME], This is [PERSON_NAME] from 5 Stars. We had the appointment wi…" at bounding box center [839, 531] width 540 height 67
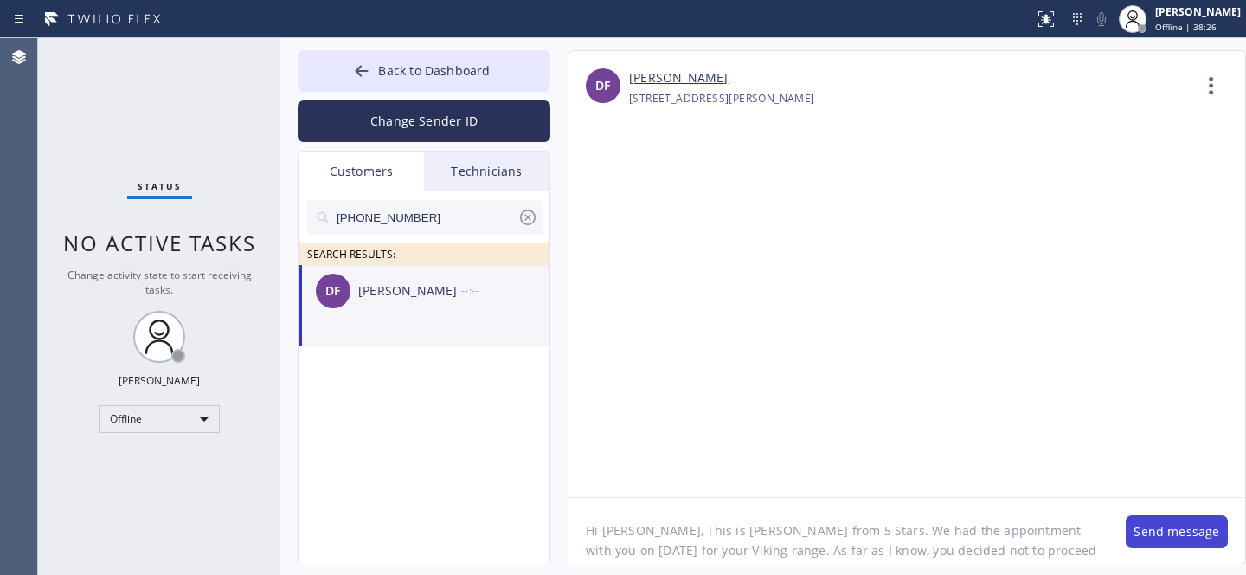
type textarea "Hi [PERSON_NAME], This is [PERSON_NAME] from 5 Stars. We had the appointment wi…"
click at [1160, 543] on button "Send message" at bounding box center [1177, 531] width 102 height 33
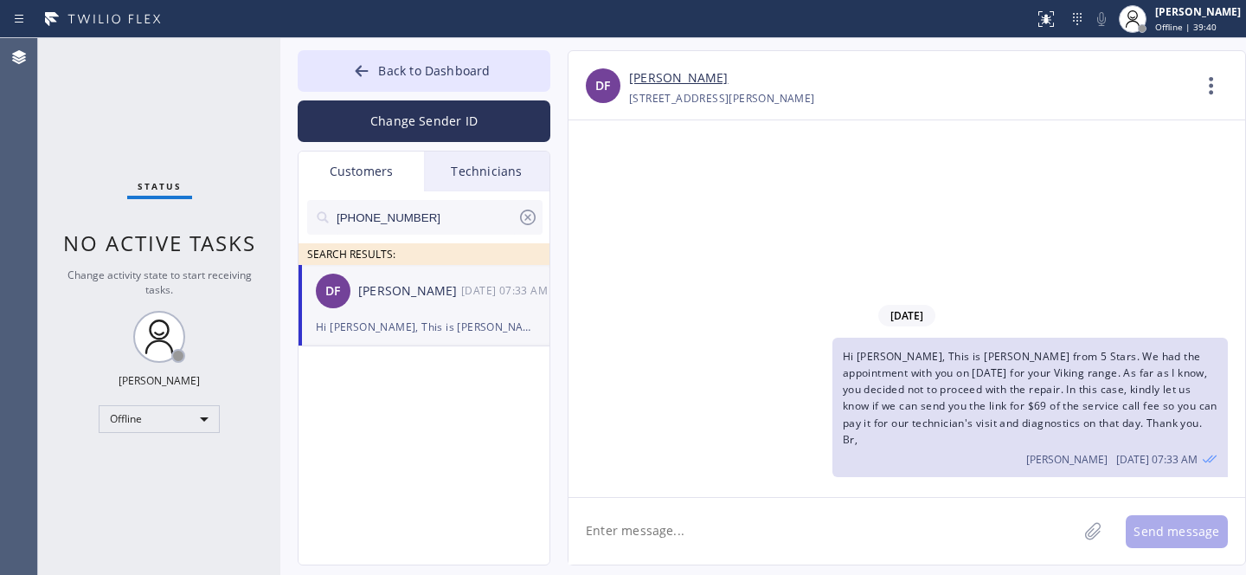
click at [524, 211] on icon at bounding box center [528, 217] width 16 height 16
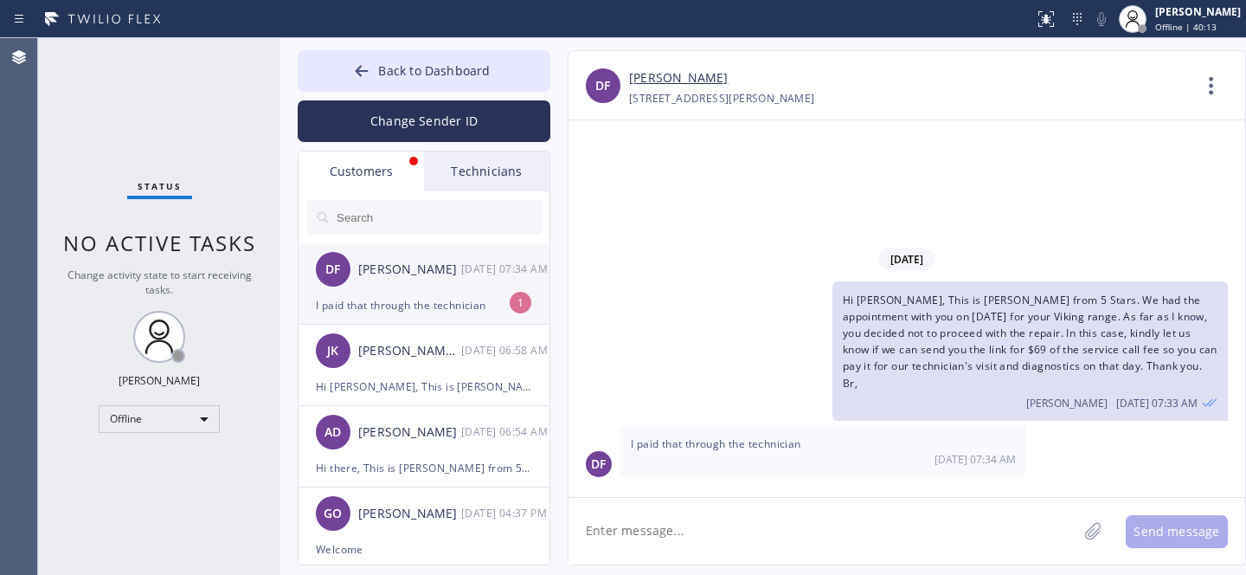
click at [399, 284] on div "DF [PERSON_NAME] [DATE] 07:34 AM" at bounding box center [425, 269] width 253 height 52
drag, startPoint x: 722, startPoint y: 521, endPoint x: 734, endPoint y: 525, distance: 12.9
click at [722, 523] on textarea at bounding box center [823, 531] width 509 height 67
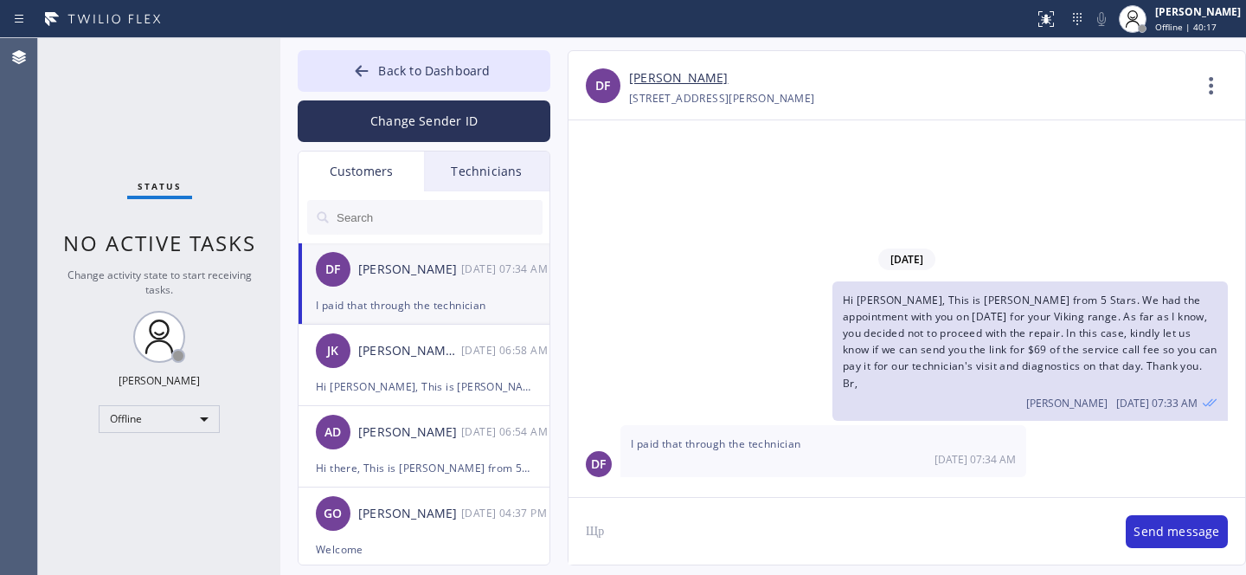
type textarea "Щ"
type textarea "e"
type textarea "L"
type textarea "o"
type textarea "Ok let me check"
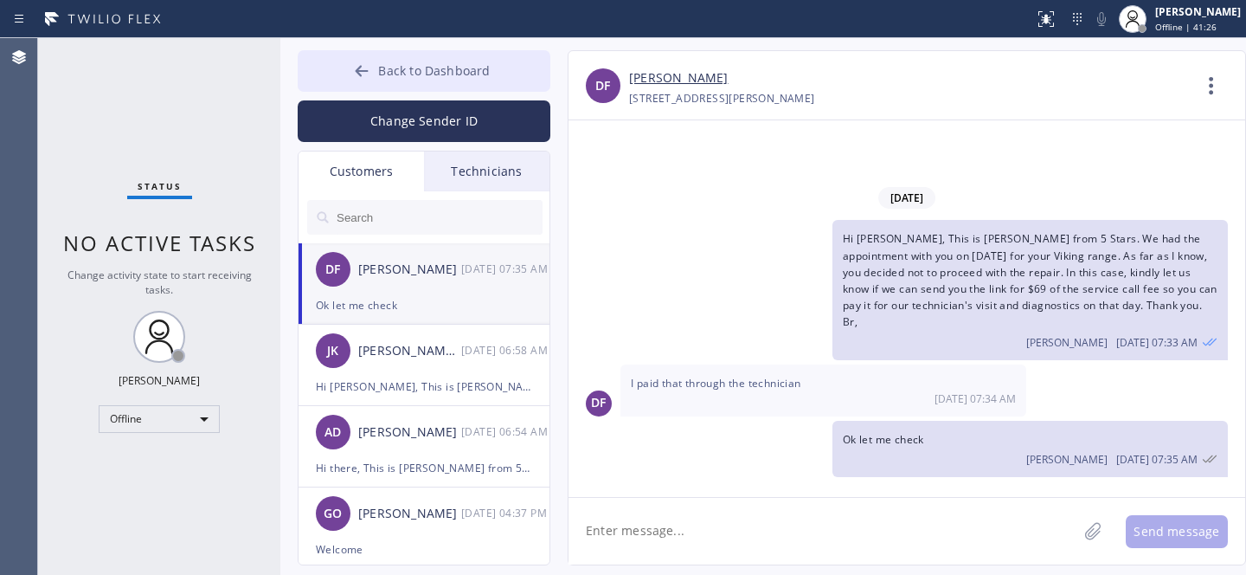
click at [388, 75] on span "Back to Dashboard" at bounding box center [434, 70] width 112 height 16
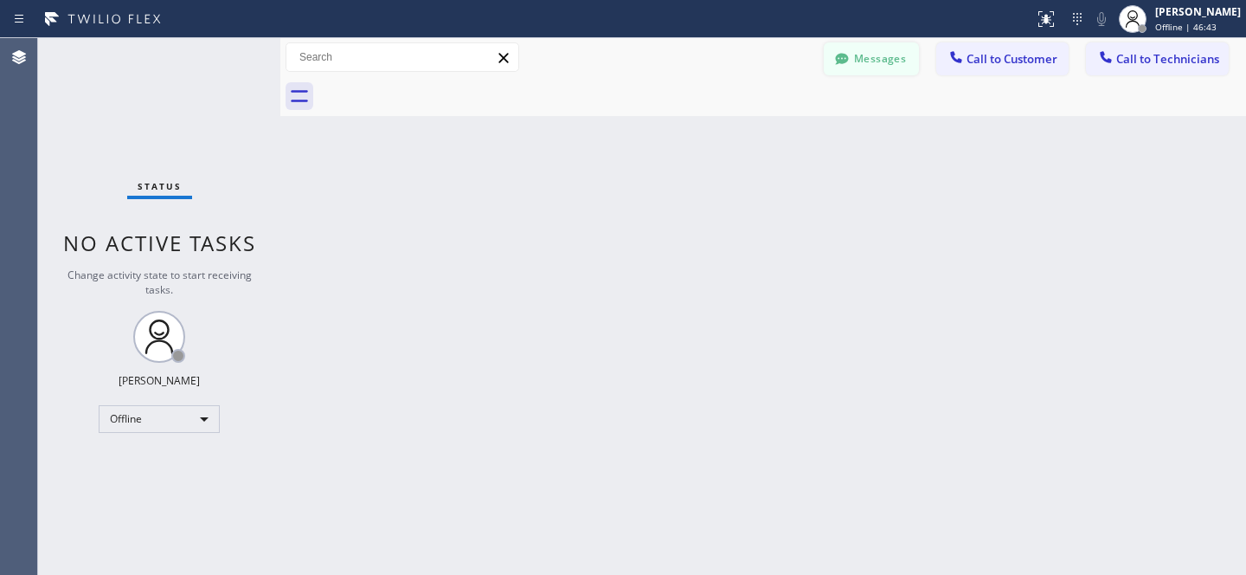
click at [853, 65] on button "Messages" at bounding box center [871, 58] width 95 height 33
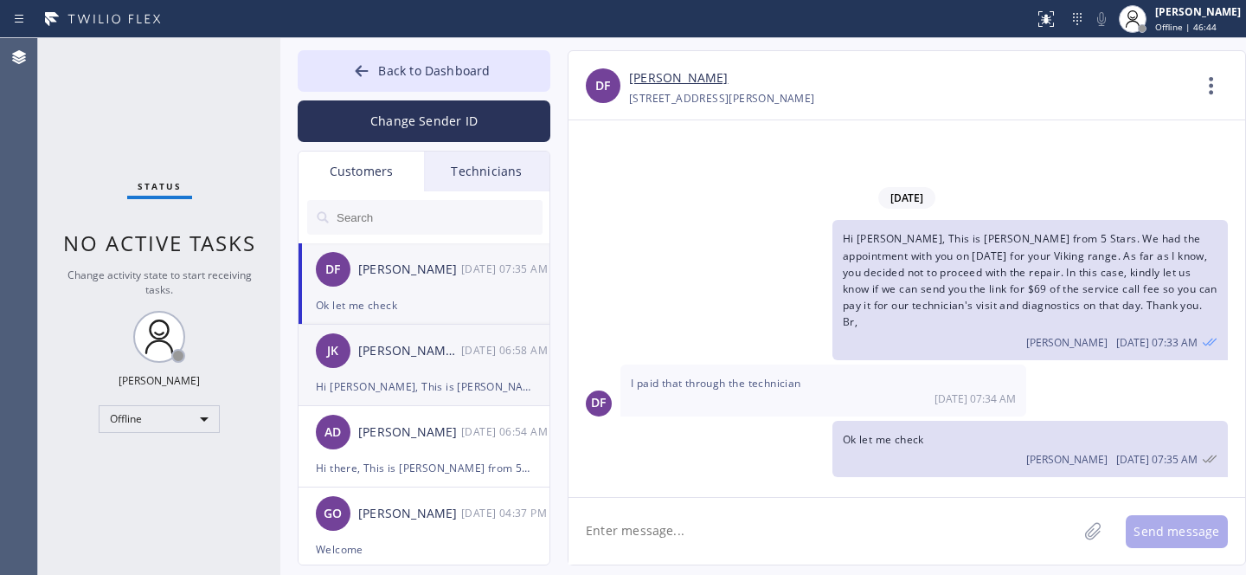
click at [428, 346] on div "[PERSON_NAME] Kled" at bounding box center [409, 351] width 103 height 20
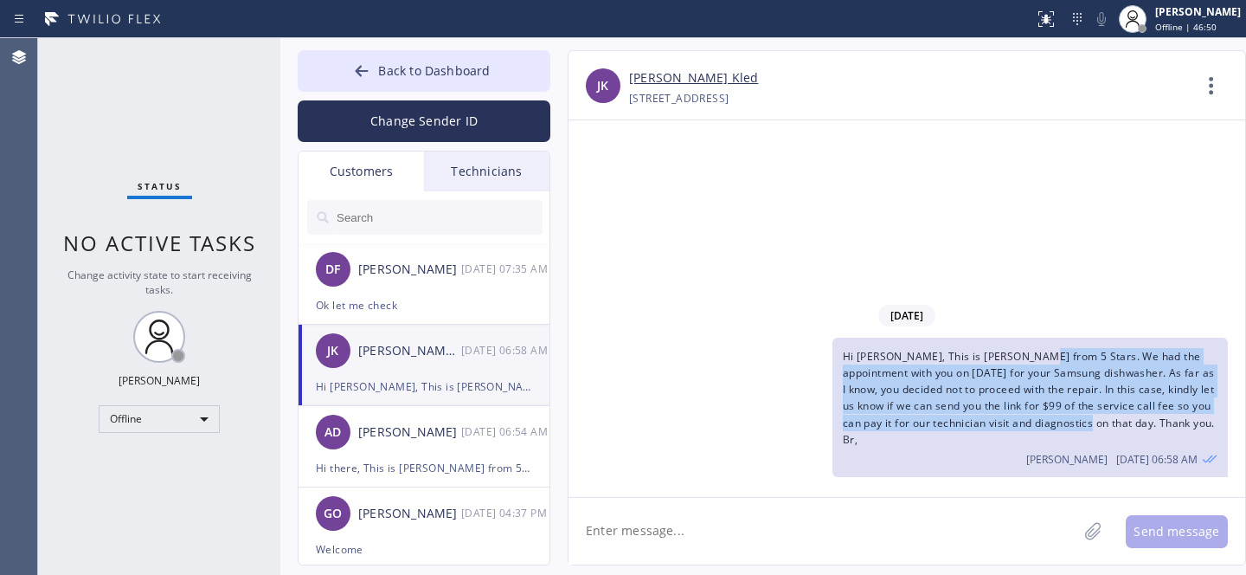
drag, startPoint x: 1020, startPoint y: 373, endPoint x: 1058, endPoint y: 409, distance: 52.1
click at [1068, 438] on span "Hi [PERSON_NAME], This is [PERSON_NAME] from 5 Stars. We had the appointment wi…" at bounding box center [1029, 398] width 372 height 98
copy span "We had the appointment with you on [DATE] for your Samsung dishwasher. As far a…"
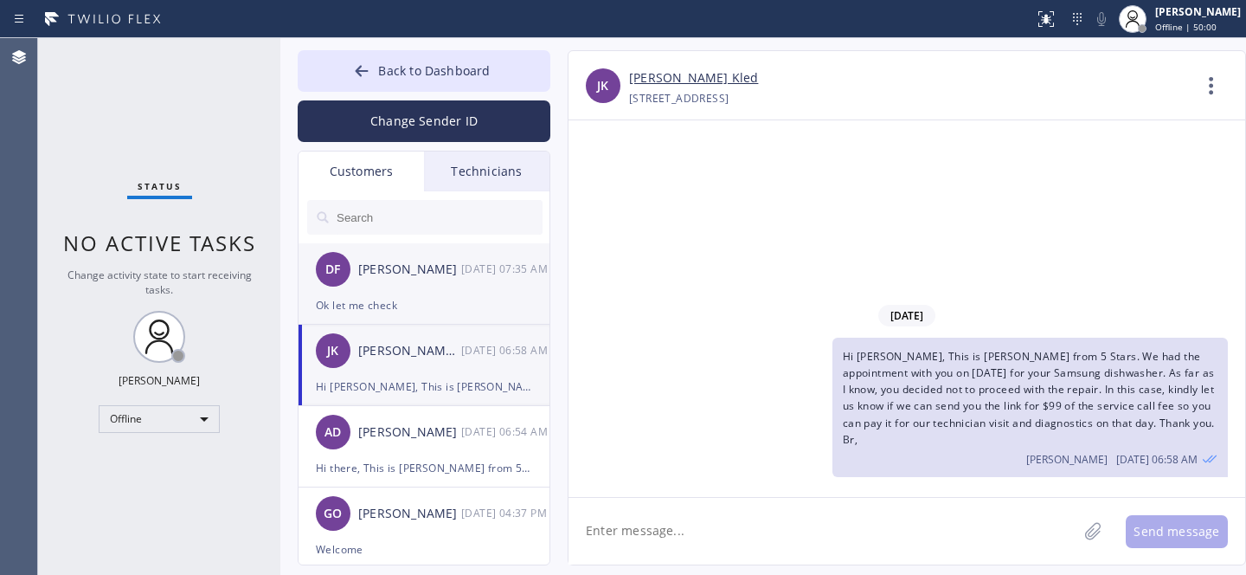
click at [401, 296] on div "Ok let me check" at bounding box center [424, 305] width 216 height 20
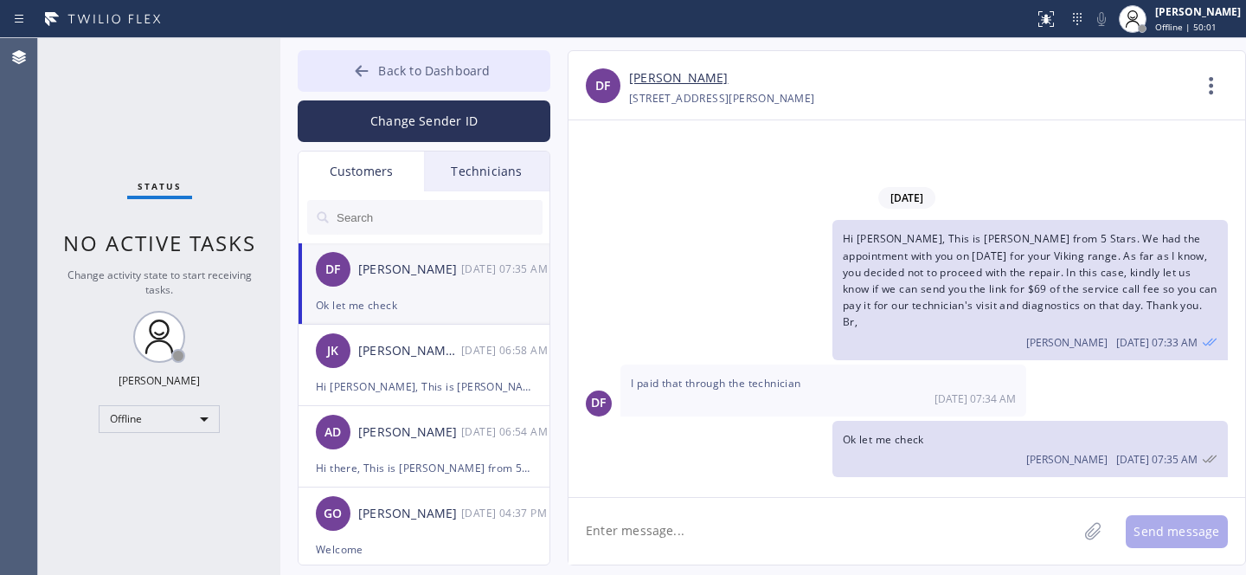
click at [409, 61] on button "Back to Dashboard" at bounding box center [424, 71] width 253 height 42
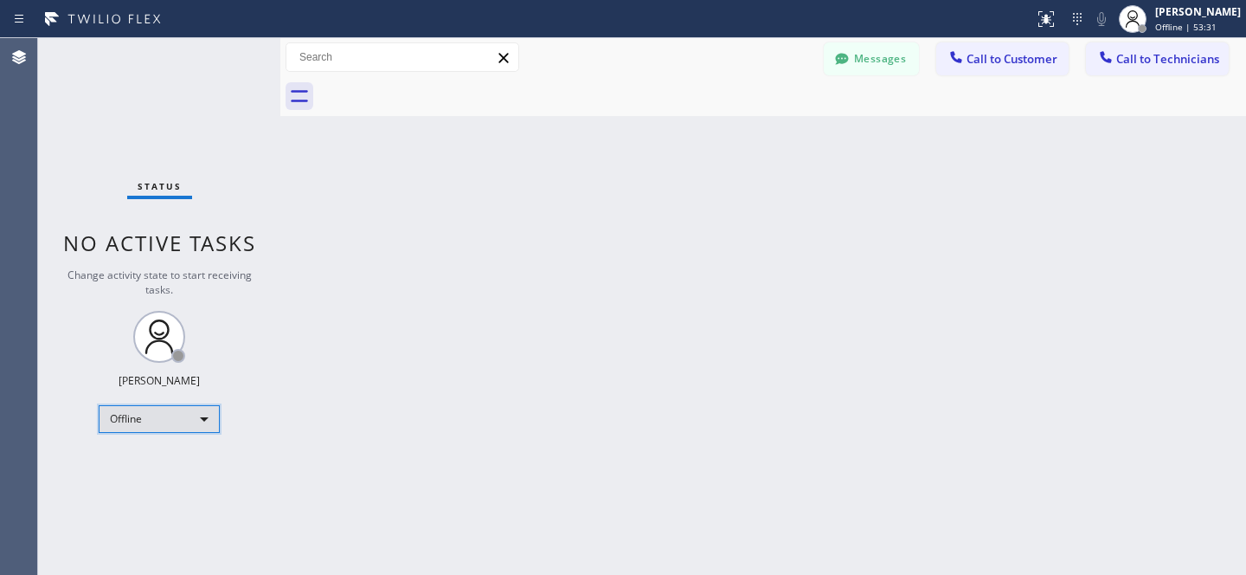
click at [140, 424] on div "Offline" at bounding box center [159, 419] width 121 height 28
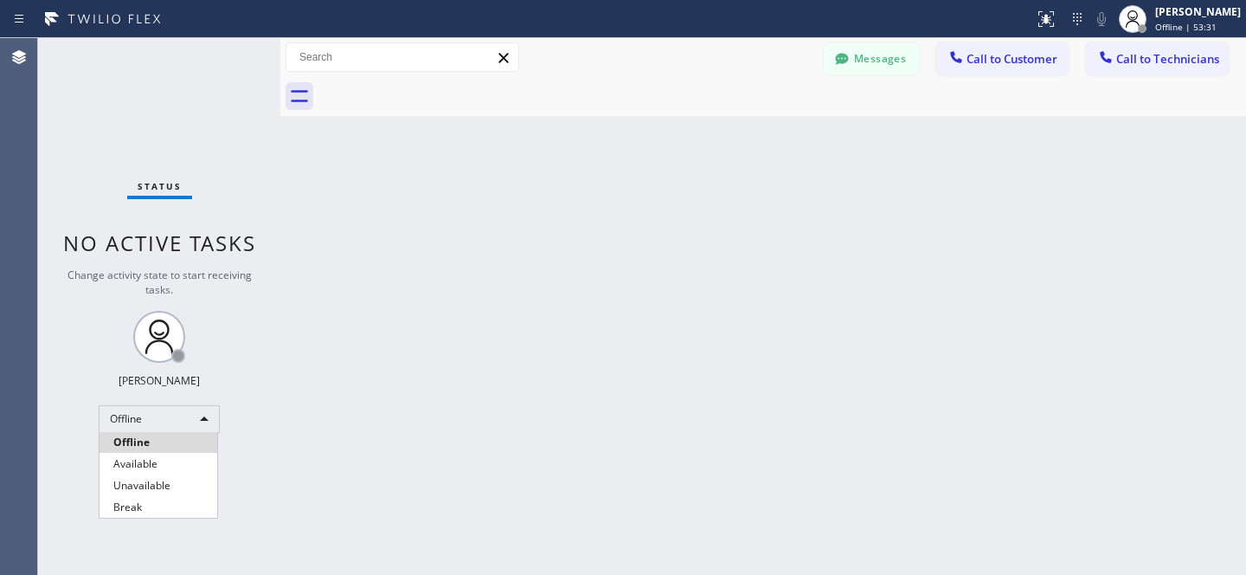
drag, startPoint x: 145, startPoint y: 460, endPoint x: 494, endPoint y: 378, distance: 359.2
click at [145, 460] on li "Available" at bounding box center [159, 464] width 118 height 21
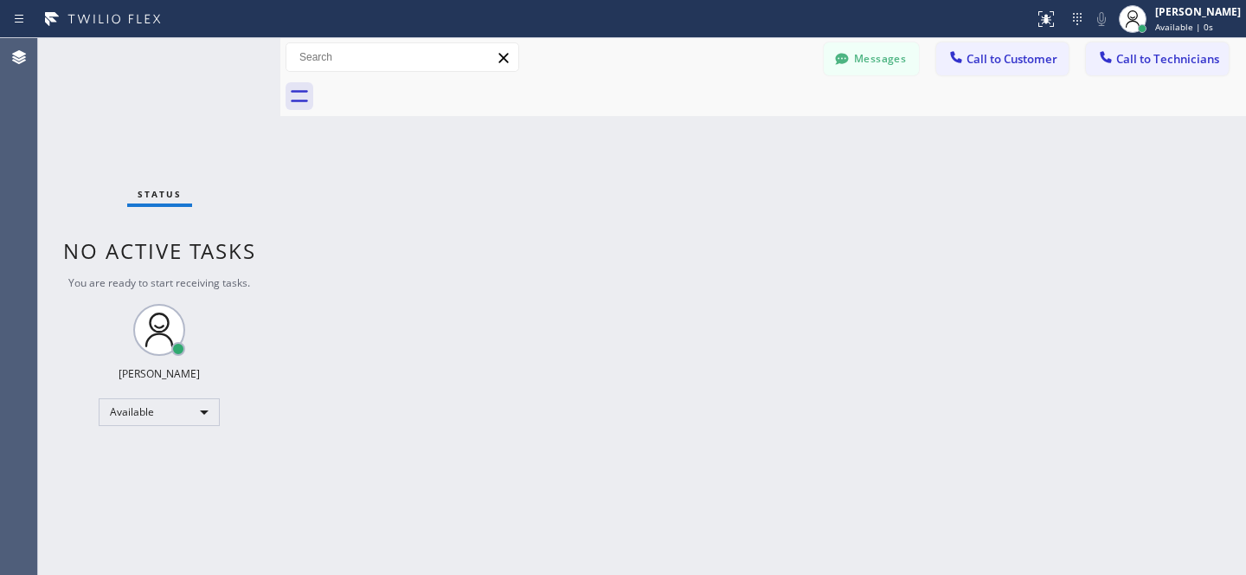
drag, startPoint x: 1163, startPoint y: 50, endPoint x: 1118, endPoint y: 68, distance: 48.5
click at [1163, 51] on span "Call to Technicians" at bounding box center [1168, 59] width 103 height 16
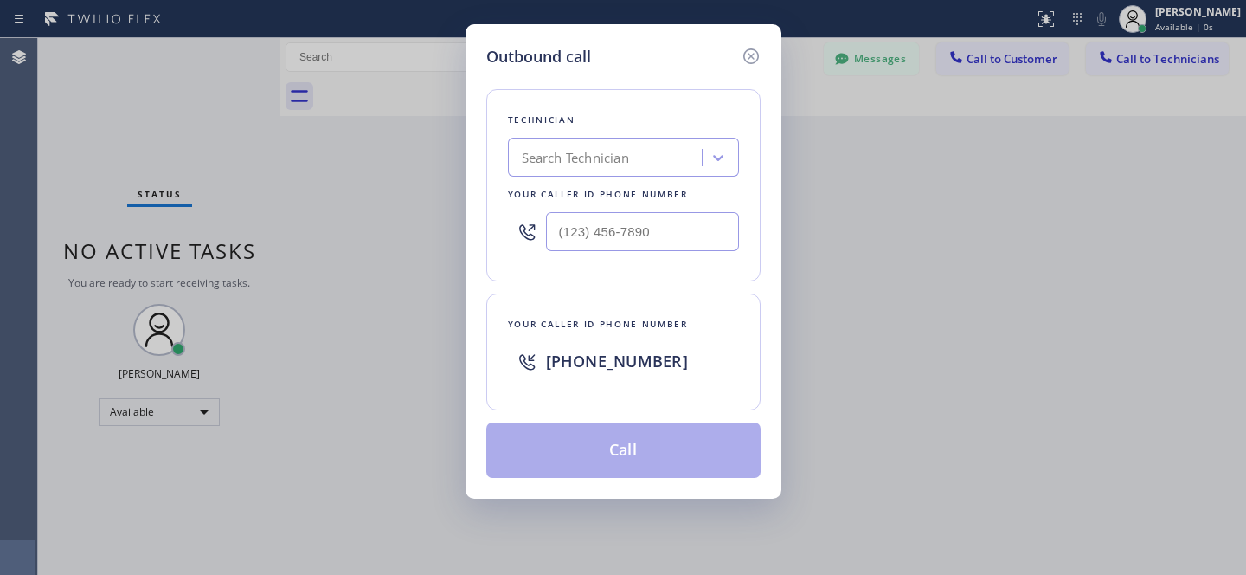
click at [656, 164] on div "Search Technician" at bounding box center [607, 158] width 189 height 30
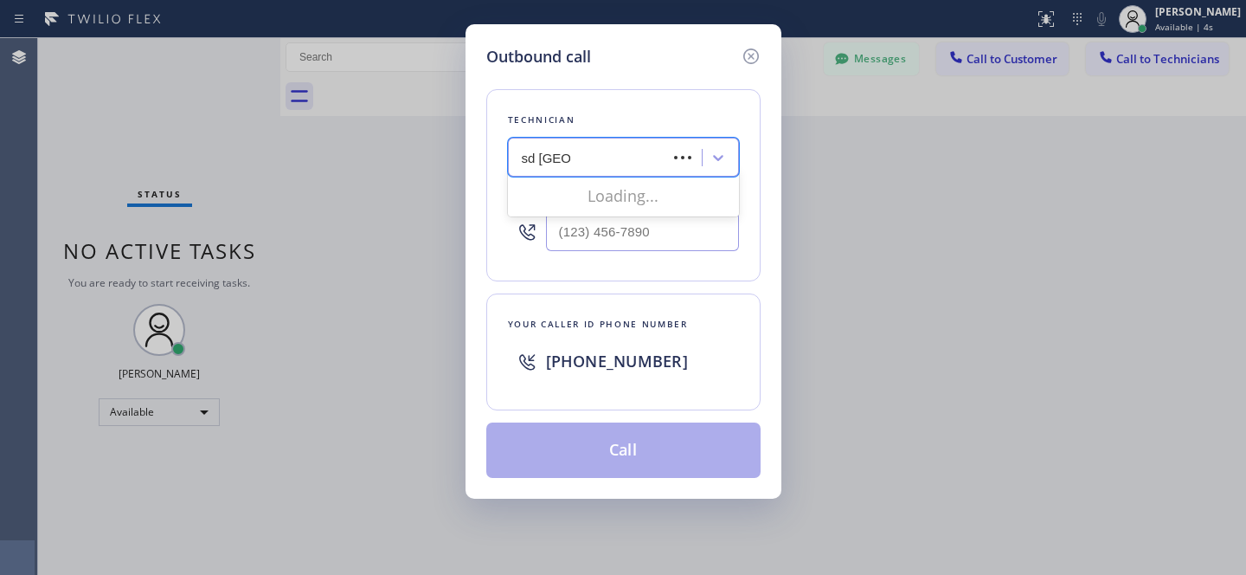
type input "sd roman"
click at [566, 203] on div "[PERSON_NAME]" at bounding box center [623, 193] width 231 height 31
type input "[PHONE_NUMBER]"
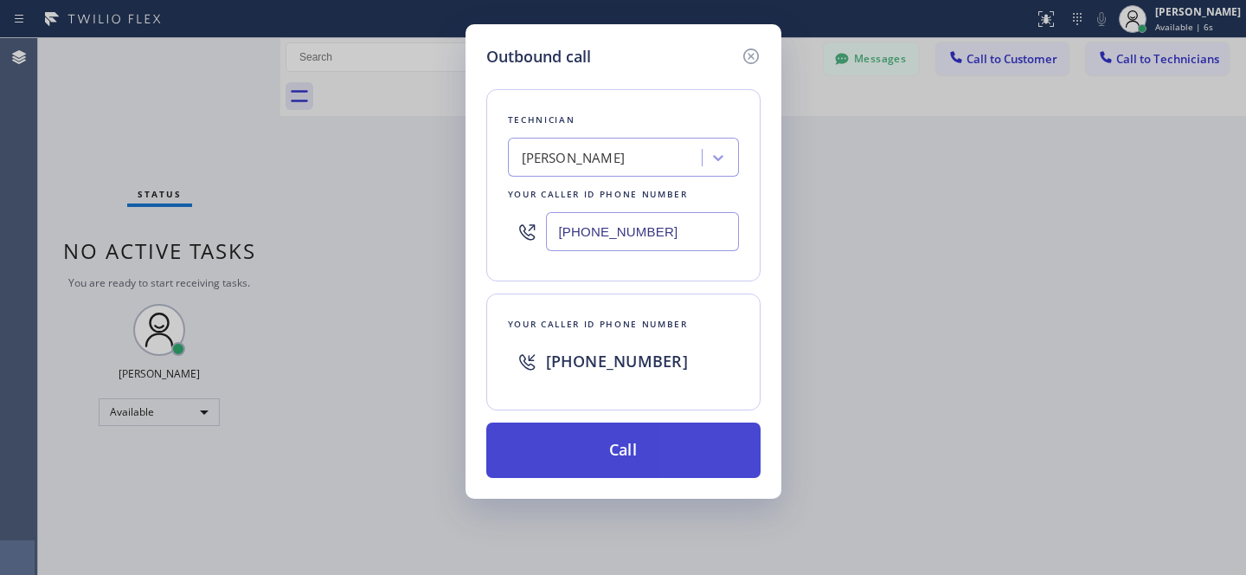
drag, startPoint x: 651, startPoint y: 454, endPoint x: 678, endPoint y: 458, distance: 27.2
click at [650, 453] on button "Call" at bounding box center [623, 449] width 274 height 55
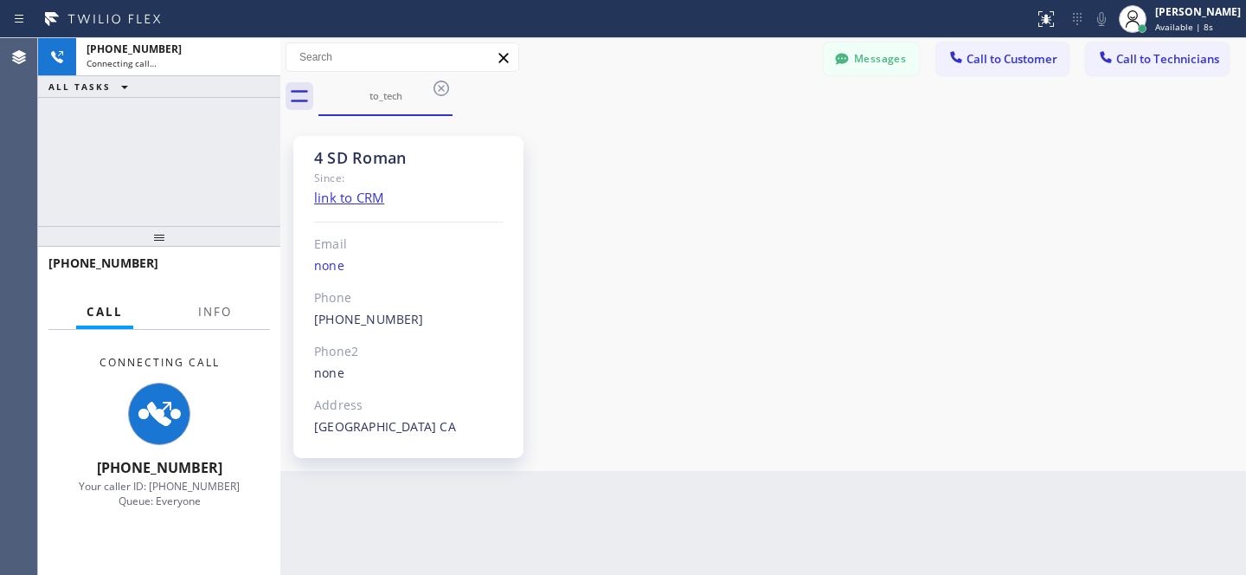
scroll to position [445, 0]
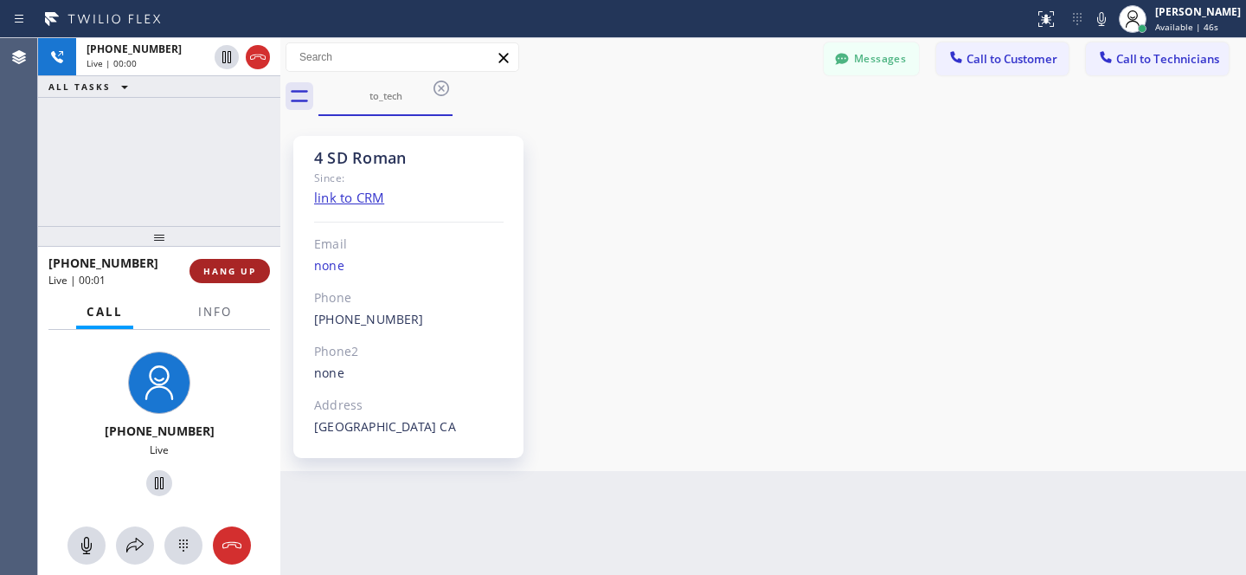
click at [258, 265] on button "HANG UP" at bounding box center [230, 271] width 80 height 24
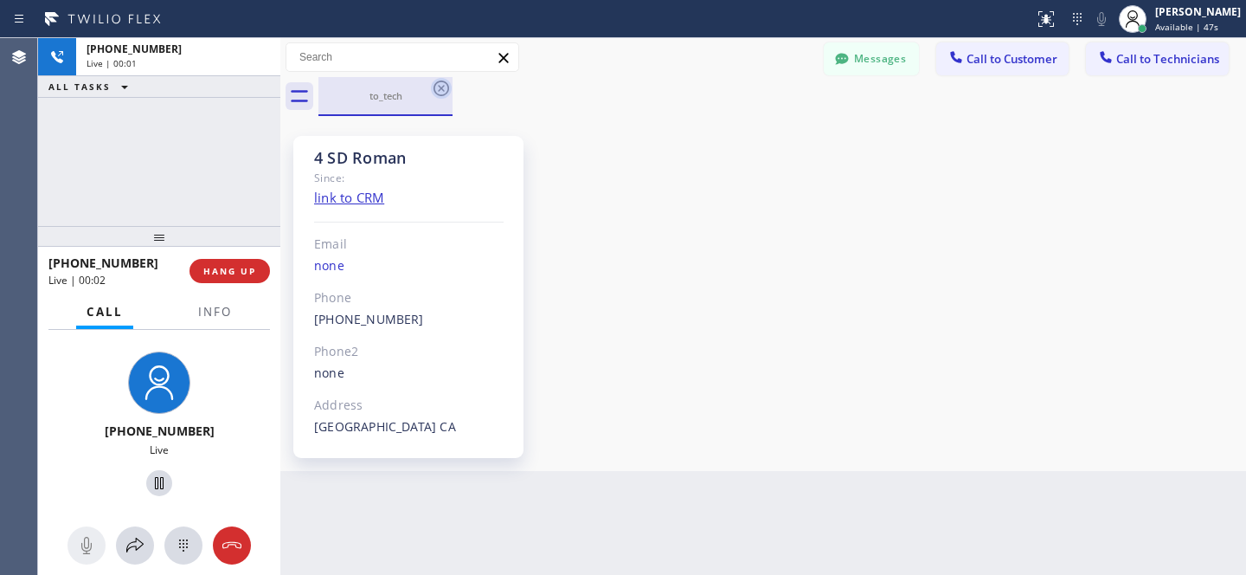
click at [443, 93] on icon at bounding box center [441, 88] width 21 height 21
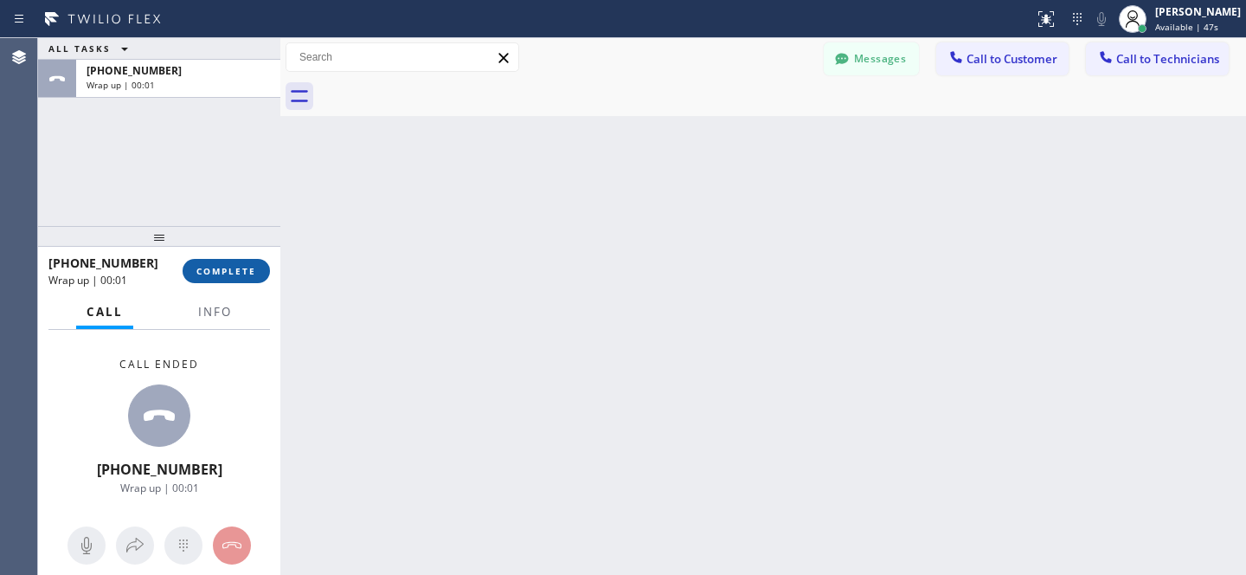
click at [229, 276] on button "COMPLETE" at bounding box center [226, 271] width 87 height 24
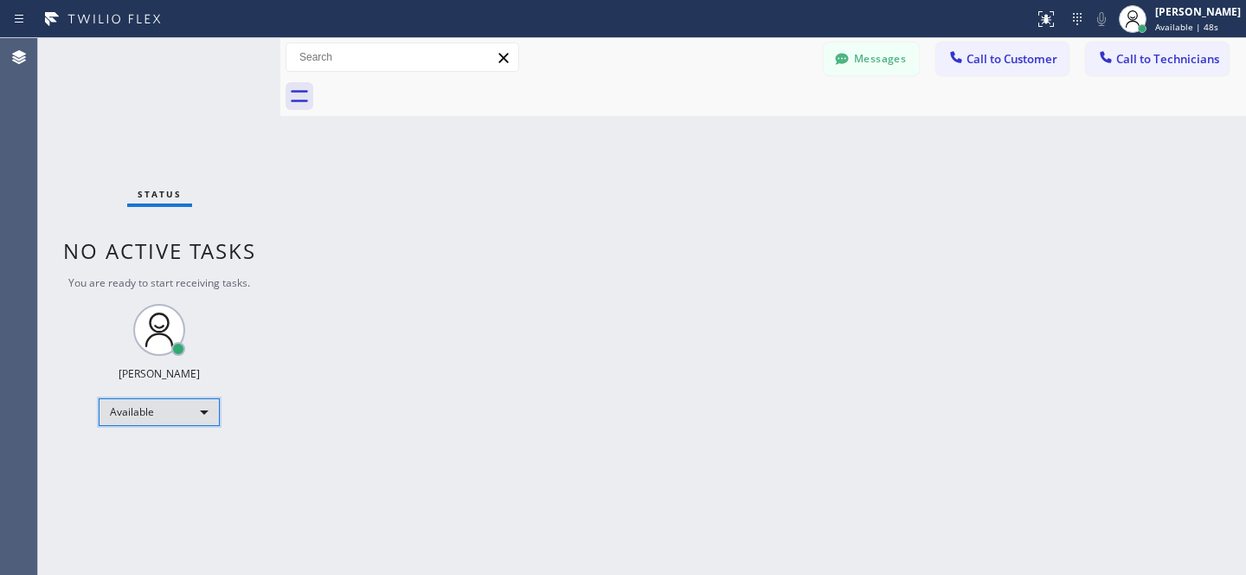
click at [174, 424] on div "Available" at bounding box center [159, 412] width 121 height 28
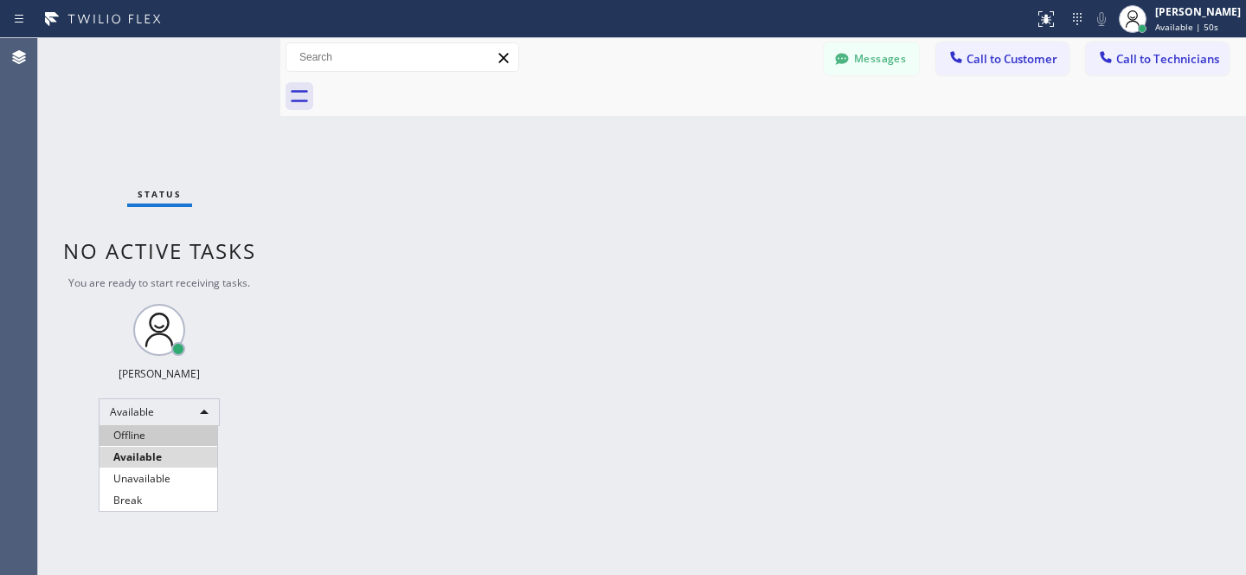
click at [146, 435] on li "Offline" at bounding box center [159, 435] width 118 height 21
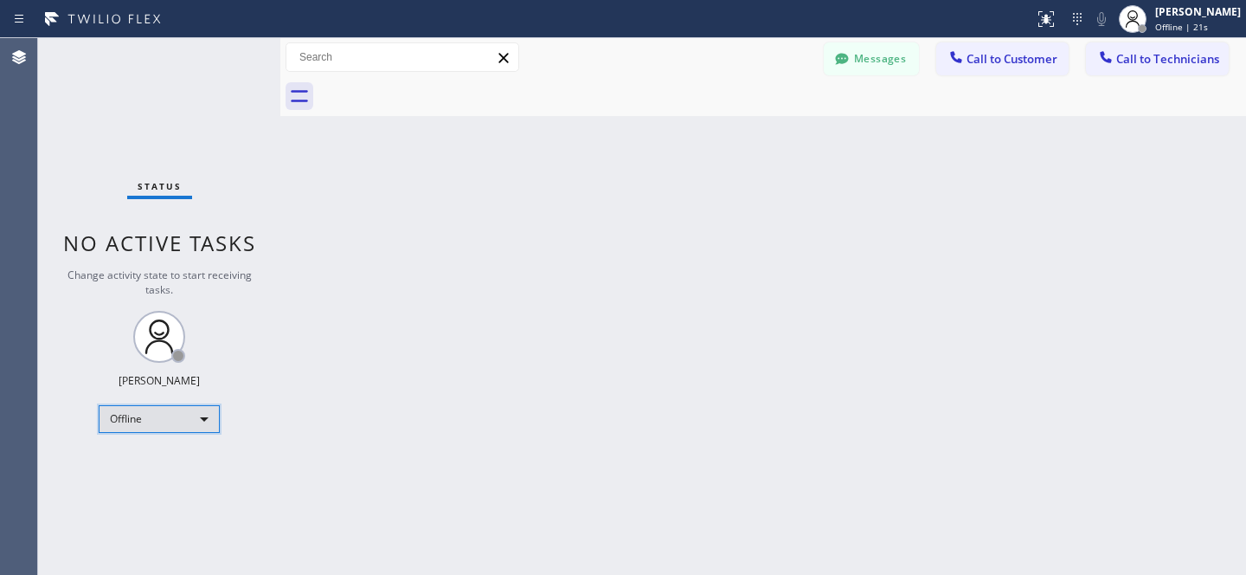
click at [156, 414] on div "Offline" at bounding box center [159, 419] width 121 height 28
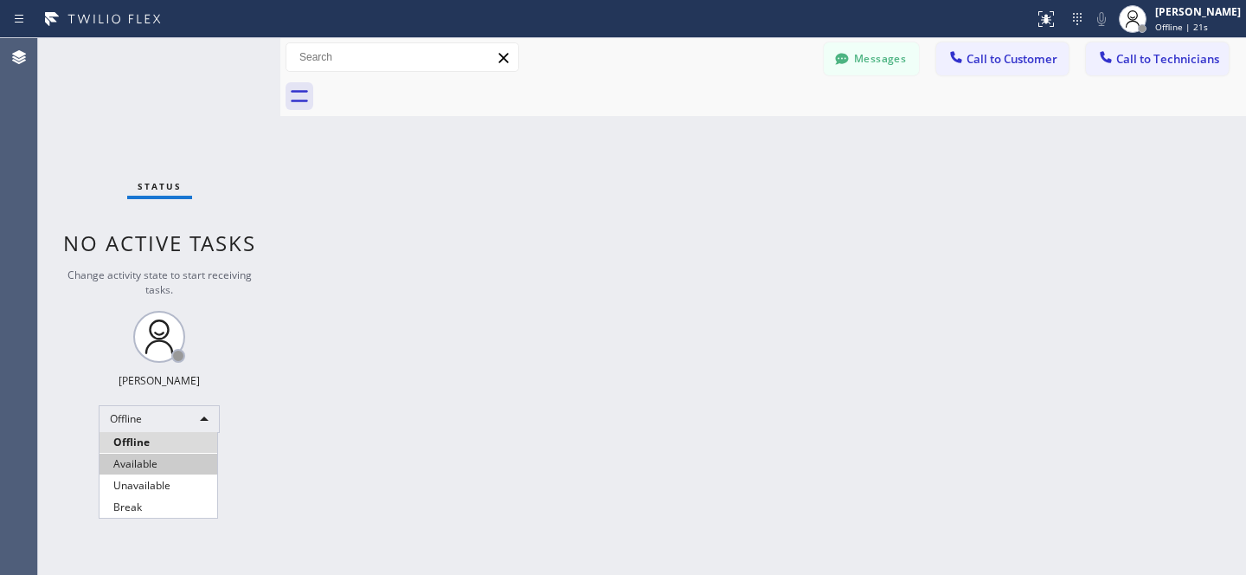
click at [153, 467] on li "Available" at bounding box center [159, 464] width 118 height 21
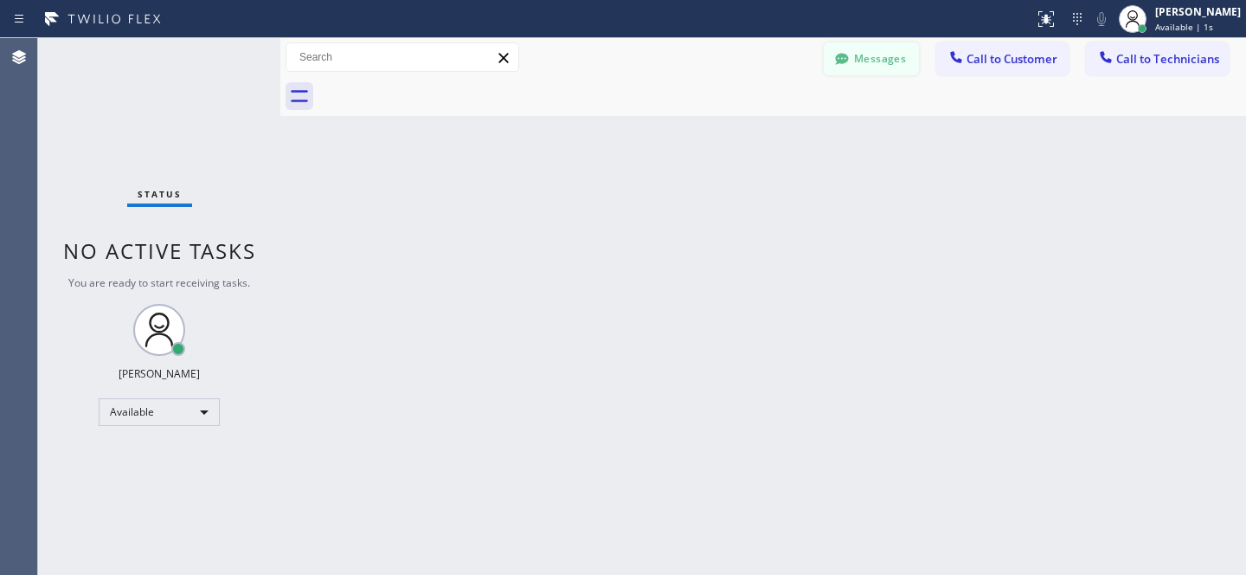
click at [866, 59] on button "Messages" at bounding box center [871, 58] width 95 height 33
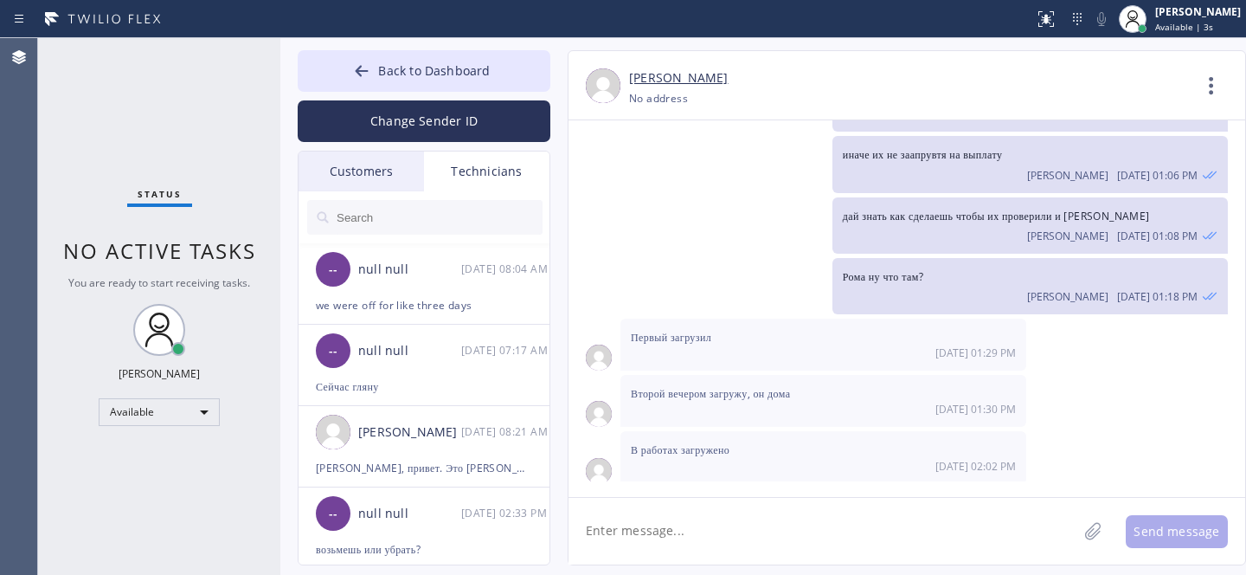
click at [353, 184] on div "Customers" at bounding box center [362, 171] width 126 height 40
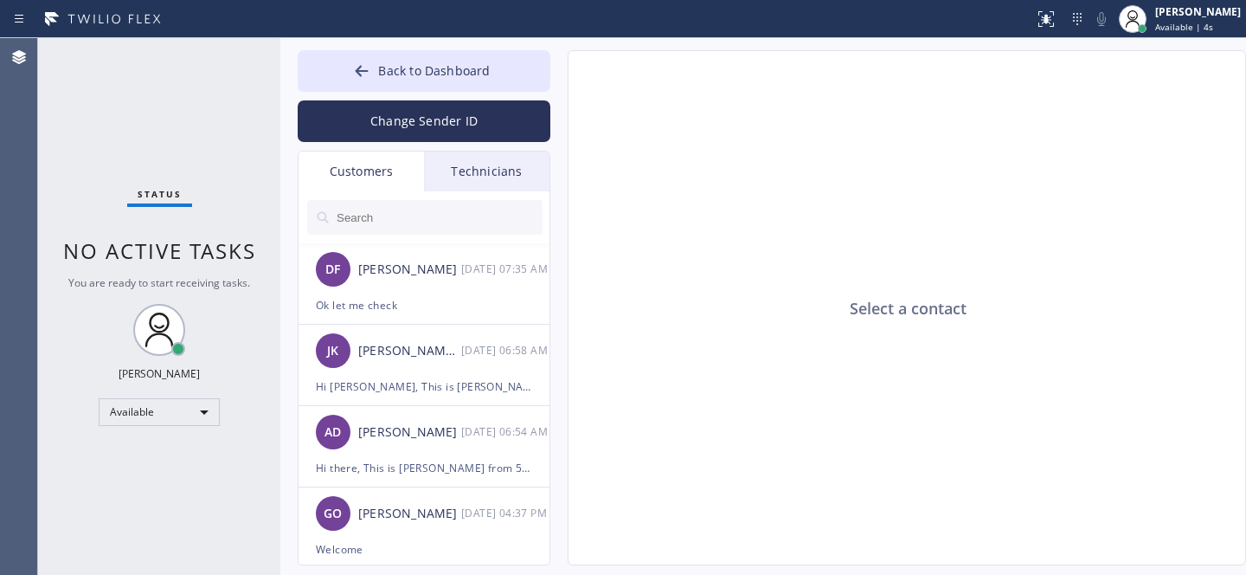
click at [348, 181] on div "Customers" at bounding box center [362, 171] width 126 height 40
click at [395, 430] on div "[PERSON_NAME]" at bounding box center [409, 432] width 103 height 20
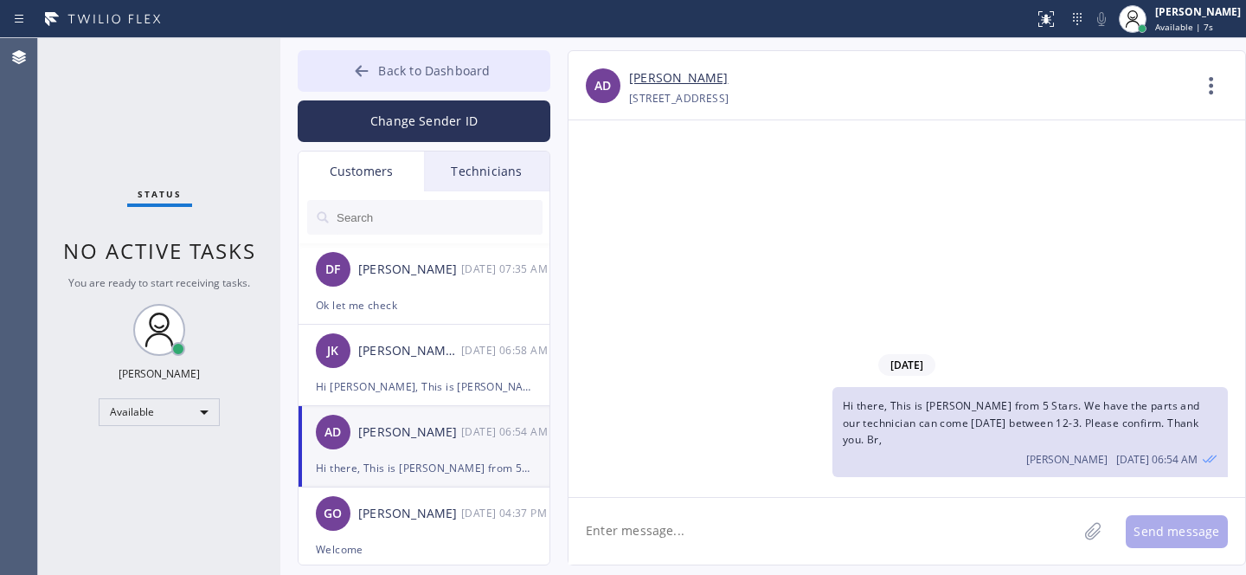
click at [358, 74] on icon at bounding box center [361, 70] width 17 height 17
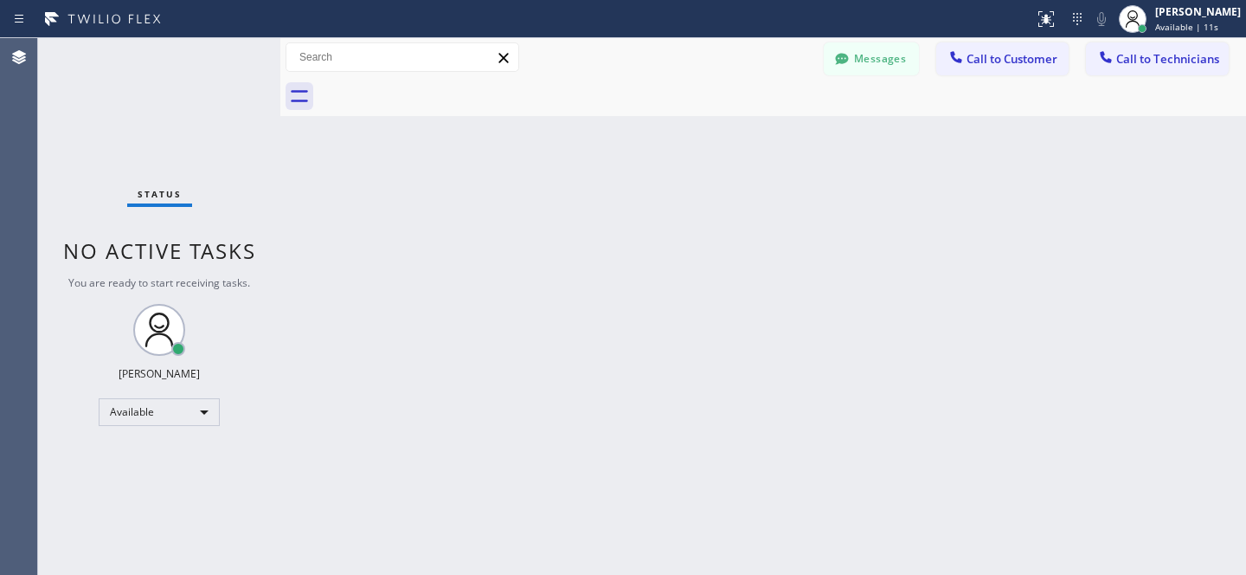
drag, startPoint x: 1024, startPoint y: 68, endPoint x: 886, endPoint y: 109, distance: 143.5
click at [1023, 69] on button "Call to Customer" at bounding box center [1003, 58] width 132 height 33
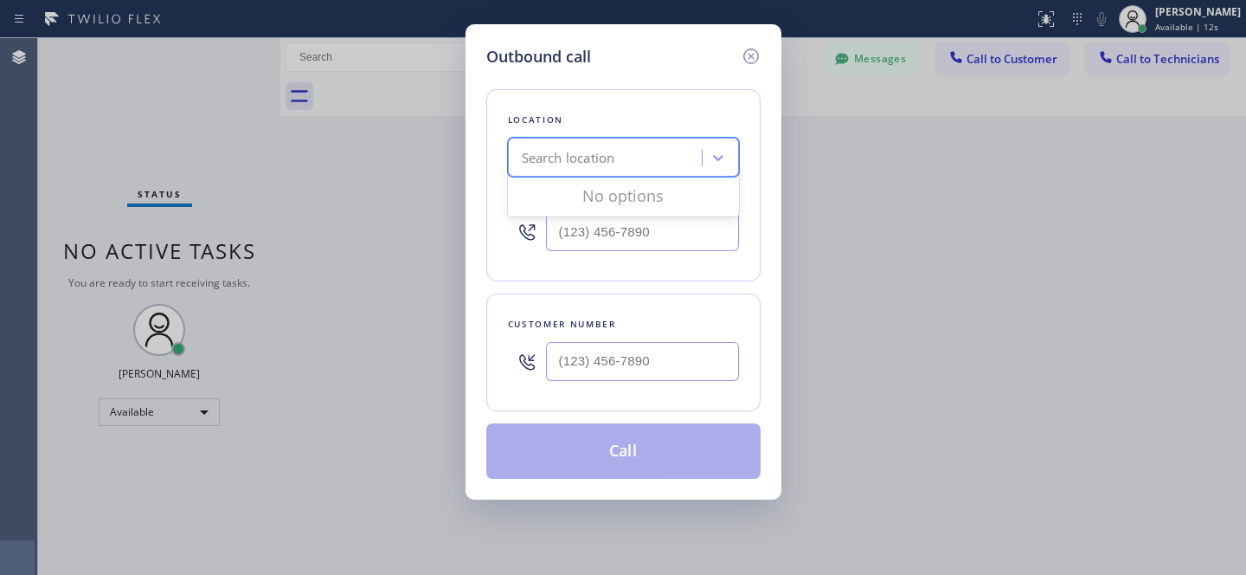
click at [615, 164] on div "Search location" at bounding box center [568, 158] width 93 height 20
paste input "Subzero Repair Professionals"
type input "Subzero Repair Professionals"
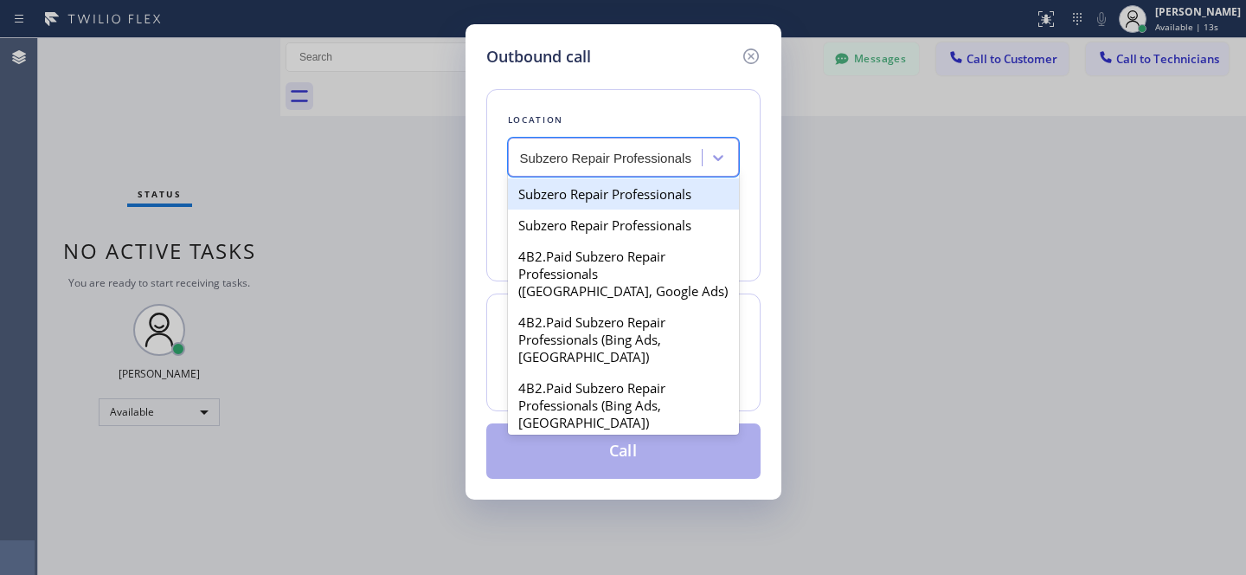
click at [597, 199] on div "Subzero Repair Professionals" at bounding box center [623, 193] width 231 height 31
type input "[PHONE_NUMBER]"
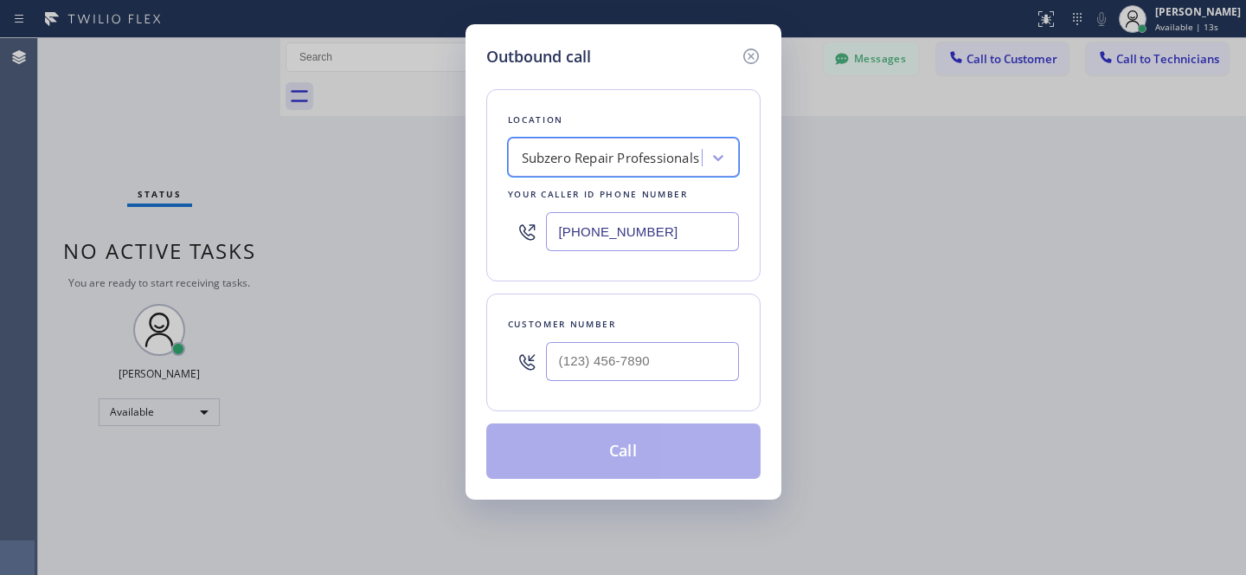
scroll to position [0, 1]
click at [684, 363] on input "(___) ___-____" at bounding box center [642, 361] width 193 height 39
paste input "760) 994-5882"
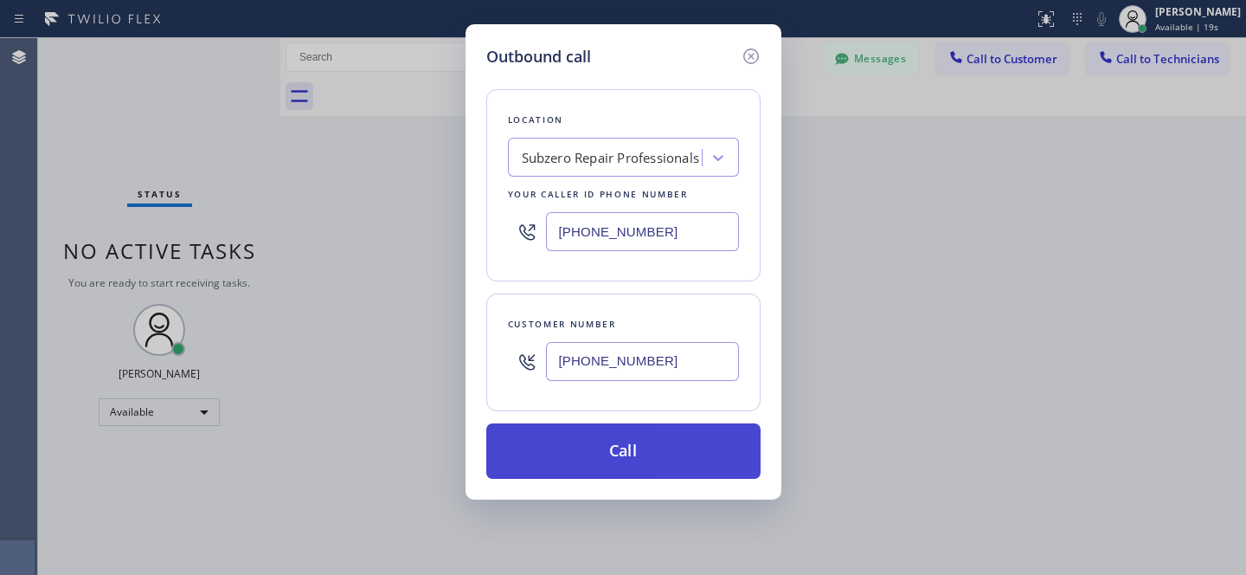
type input "[PHONE_NUMBER]"
click at [696, 470] on button "Call" at bounding box center [623, 450] width 274 height 55
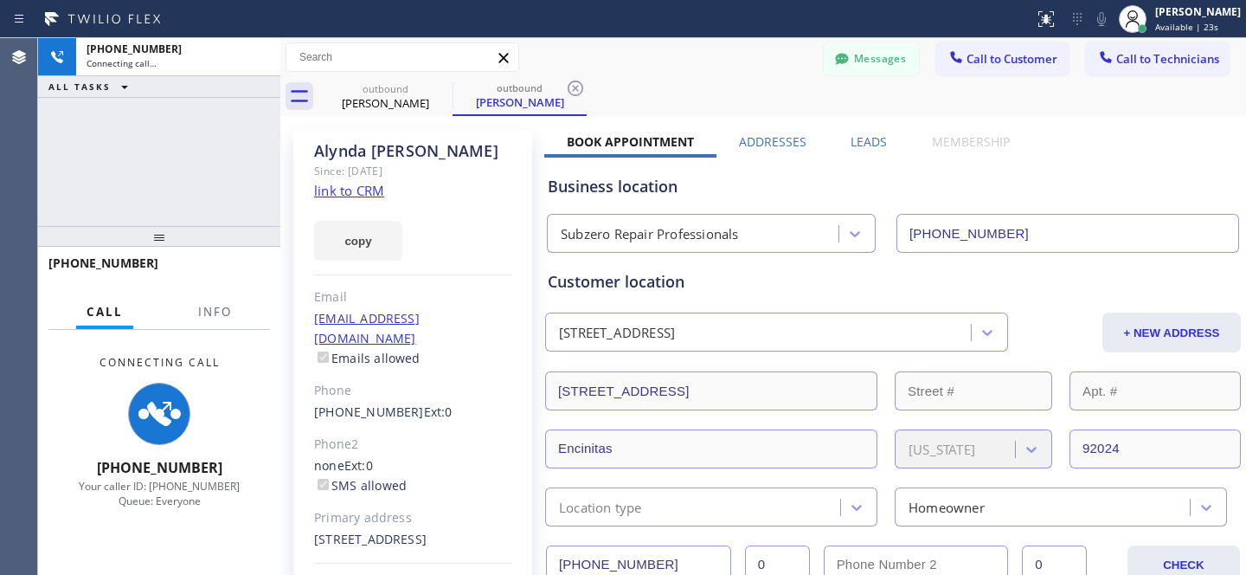
type input "[PHONE_NUMBER]"
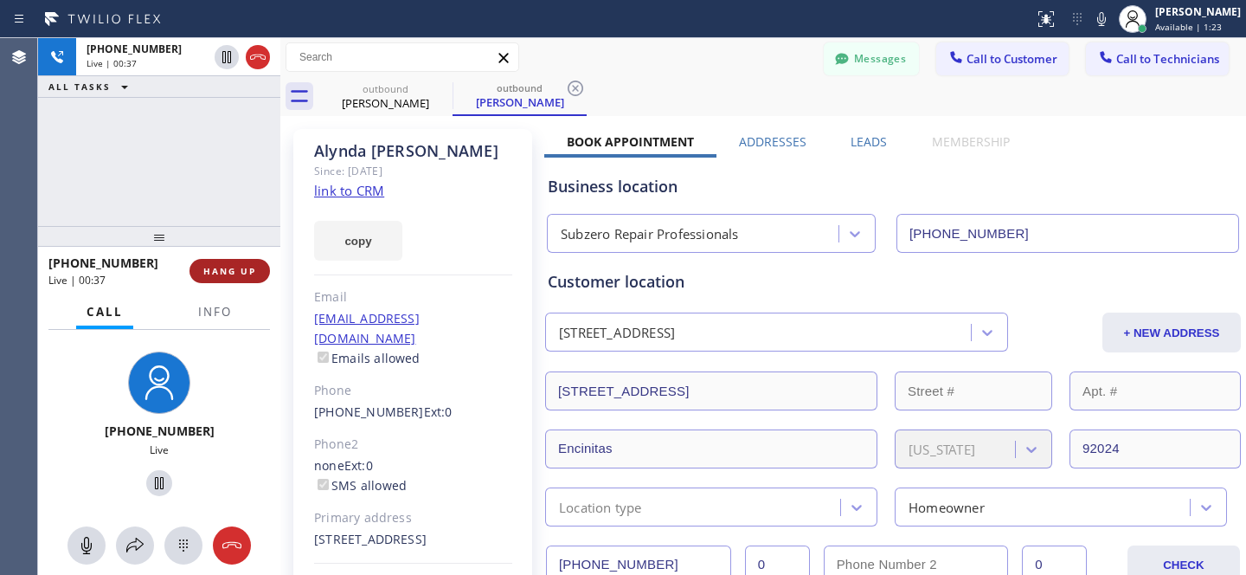
click at [263, 275] on button "HANG UP" at bounding box center [230, 271] width 80 height 24
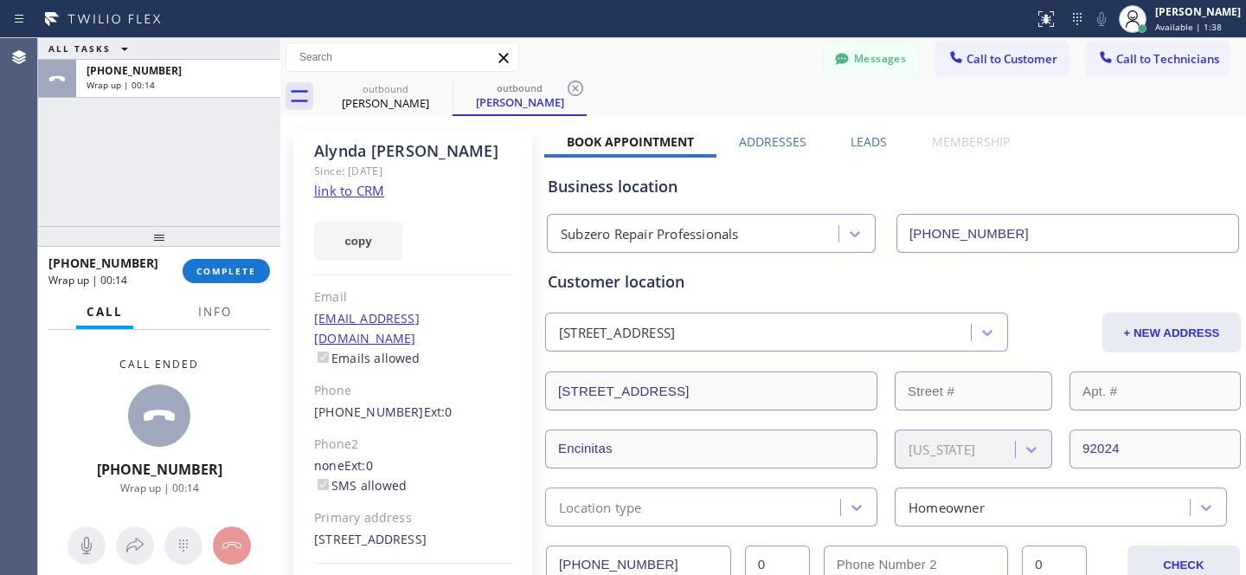
drag, startPoint x: 583, startPoint y: 81, endPoint x: 559, endPoint y: 94, distance: 27.5
click at [583, 81] on icon at bounding box center [575, 88] width 21 height 21
click at [437, 89] on icon at bounding box center [441, 88] width 21 height 21
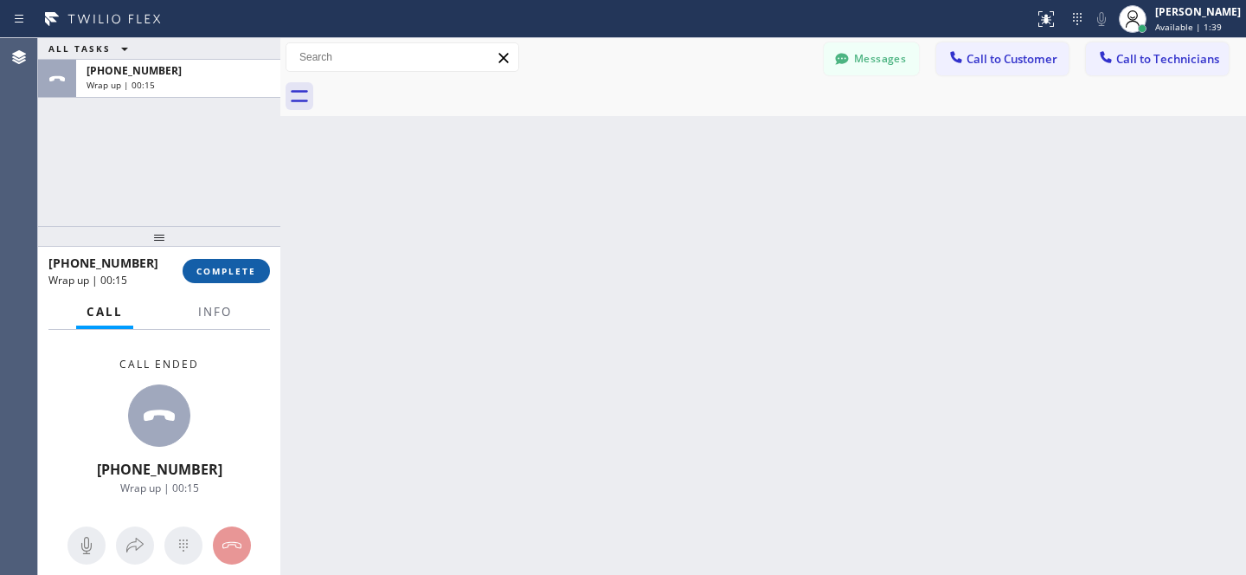
click at [256, 265] on button "COMPLETE" at bounding box center [226, 271] width 87 height 24
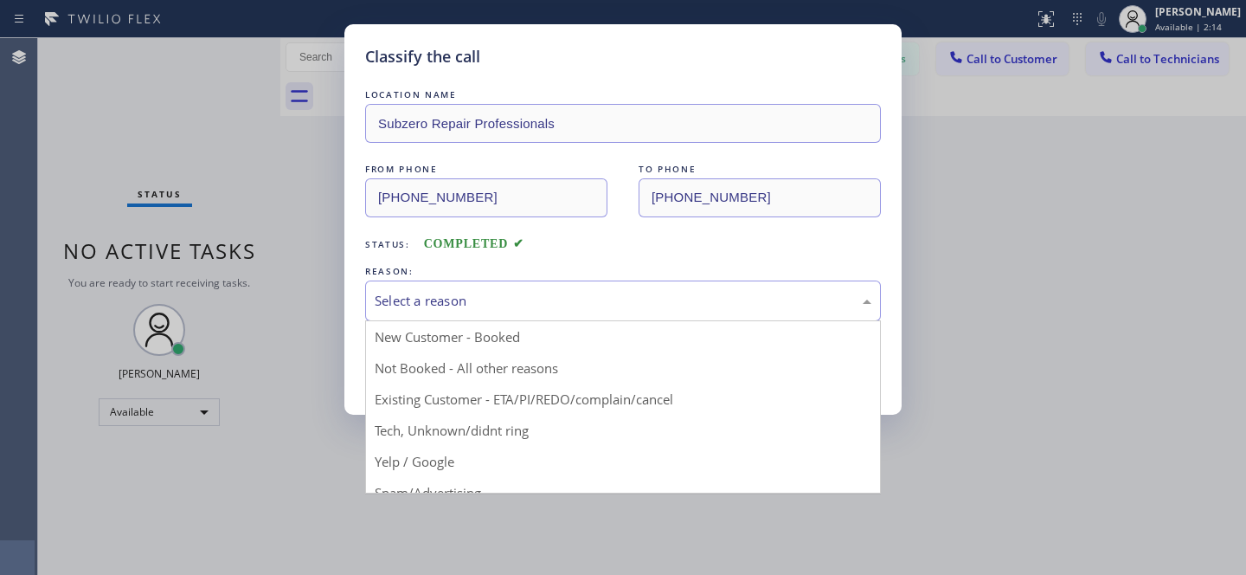
click at [670, 306] on div "Select a reason" at bounding box center [623, 301] width 497 height 20
drag, startPoint x: 511, startPoint y: 393, endPoint x: 490, endPoint y: 394, distance: 20.8
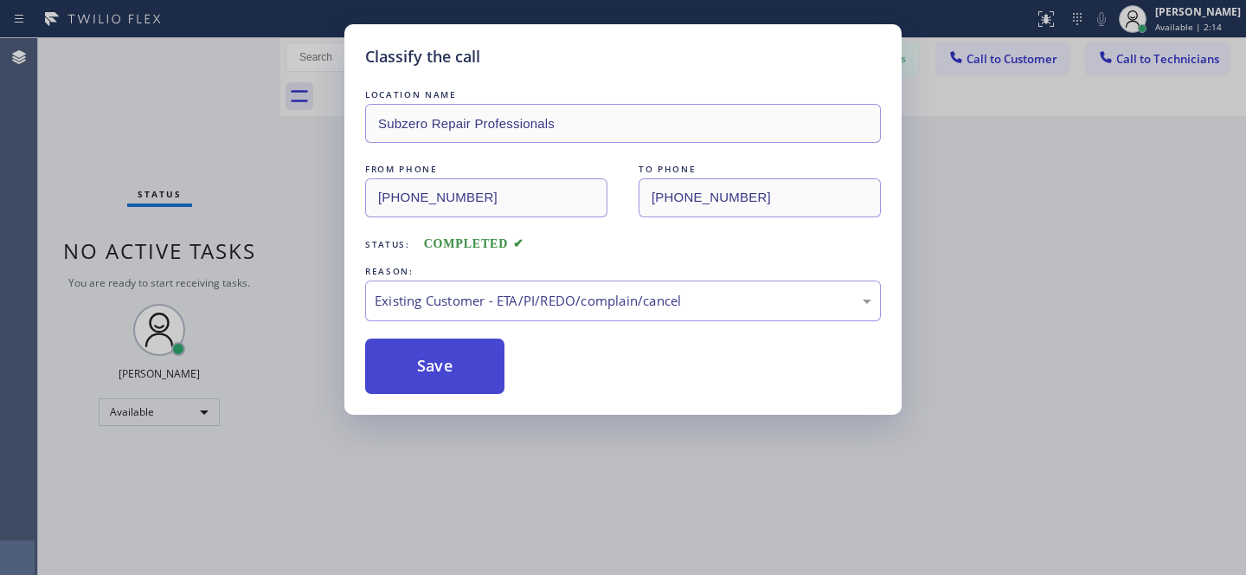
click at [462, 389] on button "Save" at bounding box center [434, 365] width 139 height 55
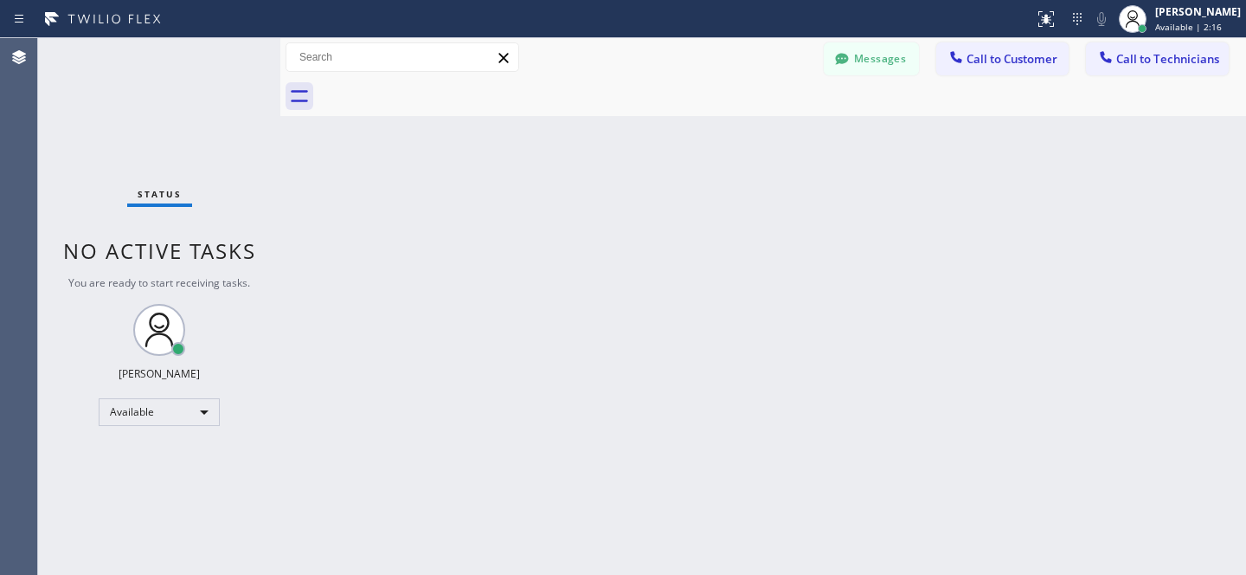
drag, startPoint x: 1014, startPoint y: 63, endPoint x: 991, endPoint y: 77, distance: 27.2
click at [1014, 63] on span "Call to Customer" at bounding box center [1012, 59] width 91 height 16
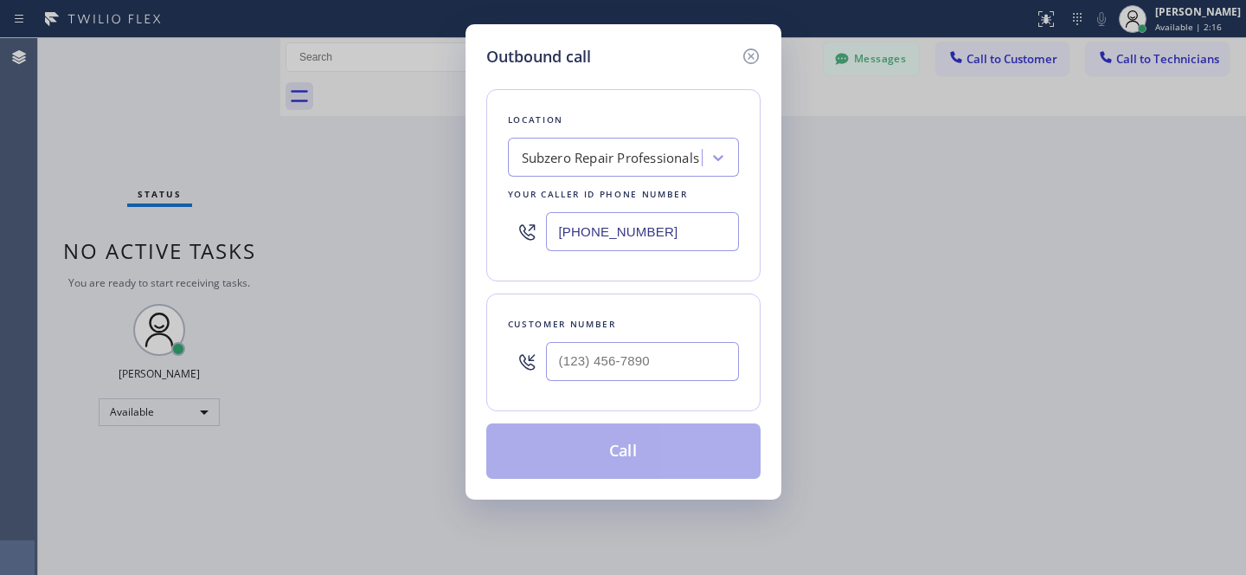
click at [638, 165] on div "Subzero Repair Professionals" at bounding box center [611, 158] width 178 height 20
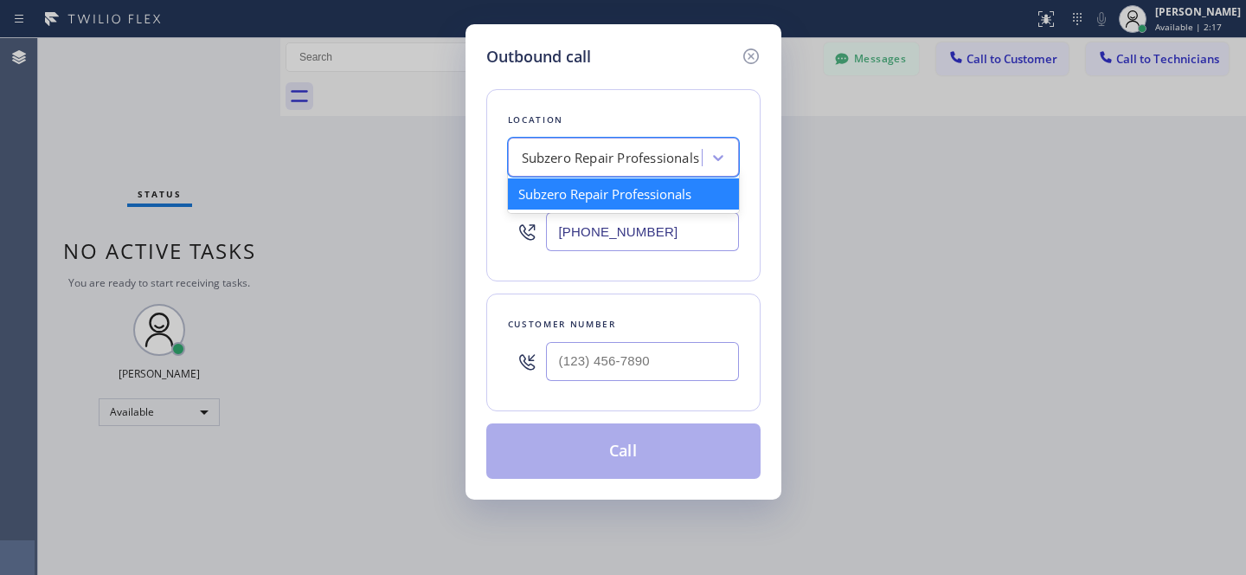
click at [686, 384] on div at bounding box center [642, 361] width 193 height 56
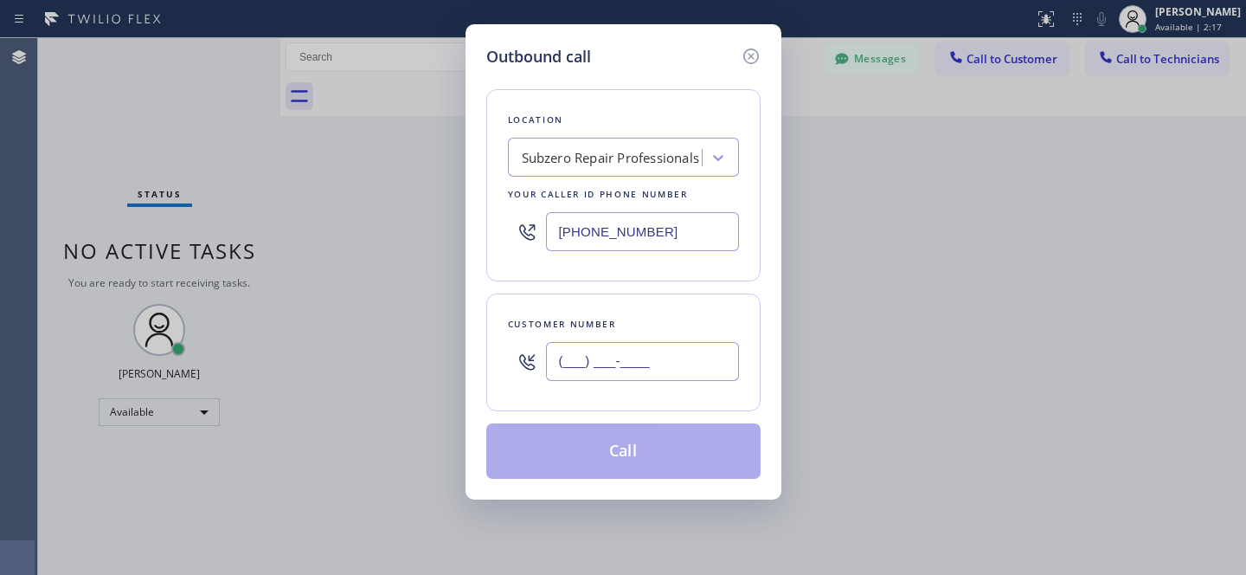
click at [687, 373] on input "(___) ___-____" at bounding box center [642, 361] width 193 height 39
paste input "516) 526-7235"
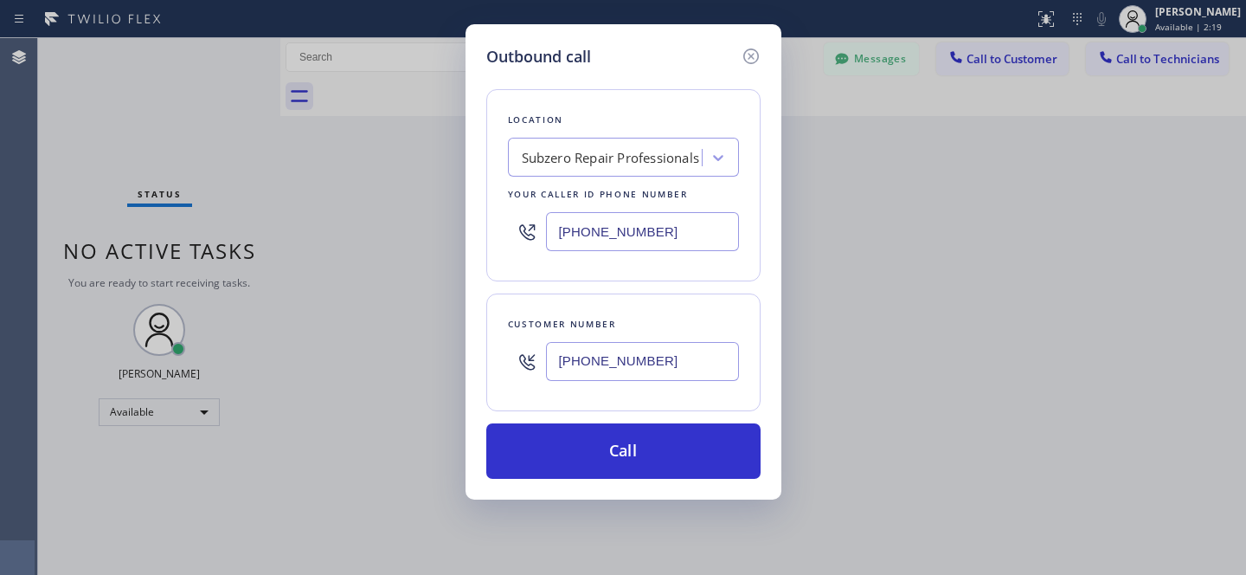
type input "[PHONE_NUMBER]"
click at [592, 161] on div "Subzero Repair Professionals" at bounding box center [611, 158] width 178 height 20
paste input "Subzero Repair Professionals"
type input "Subzero Repair Professionals"
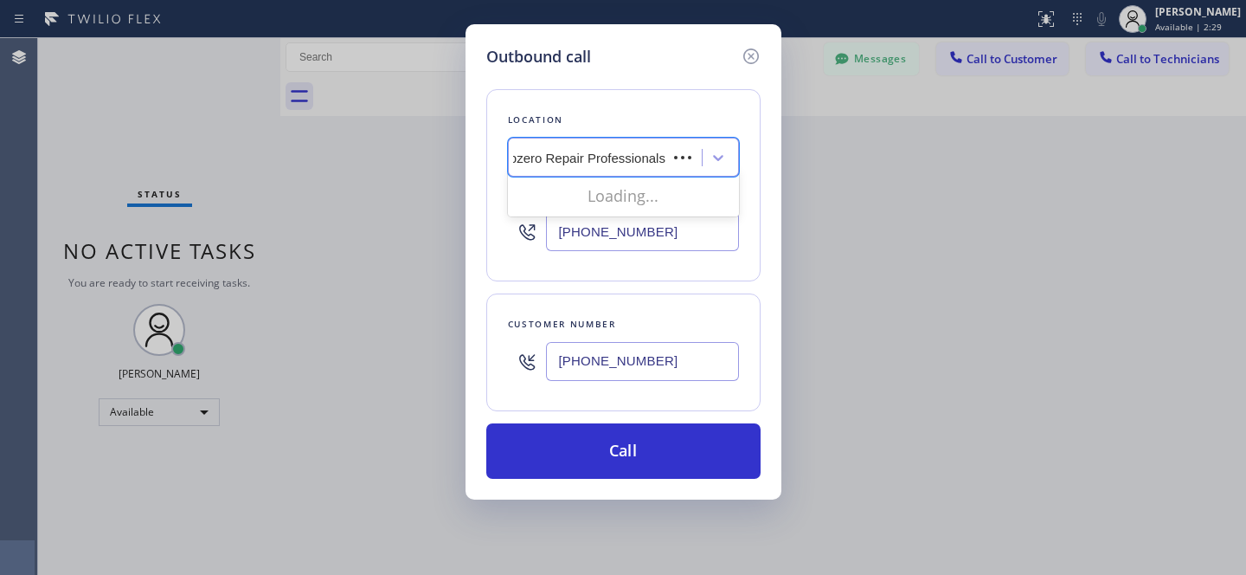
click at [591, 195] on div "Loading..." at bounding box center [623, 195] width 231 height 35
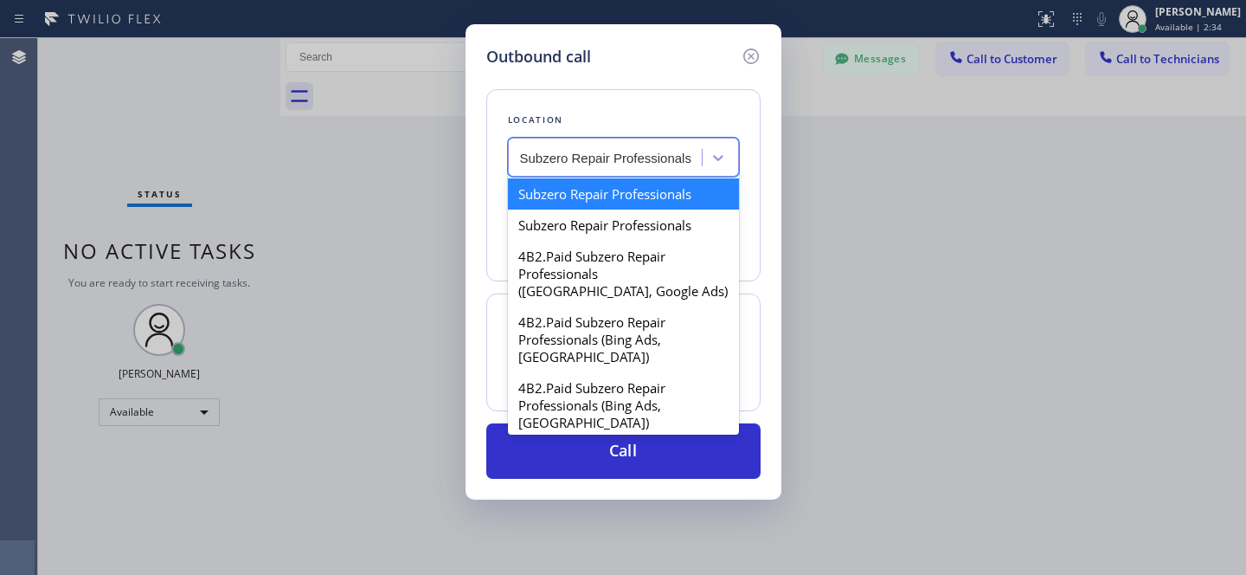
click at [572, 201] on div "Subzero Repair Professionals" at bounding box center [623, 193] width 231 height 31
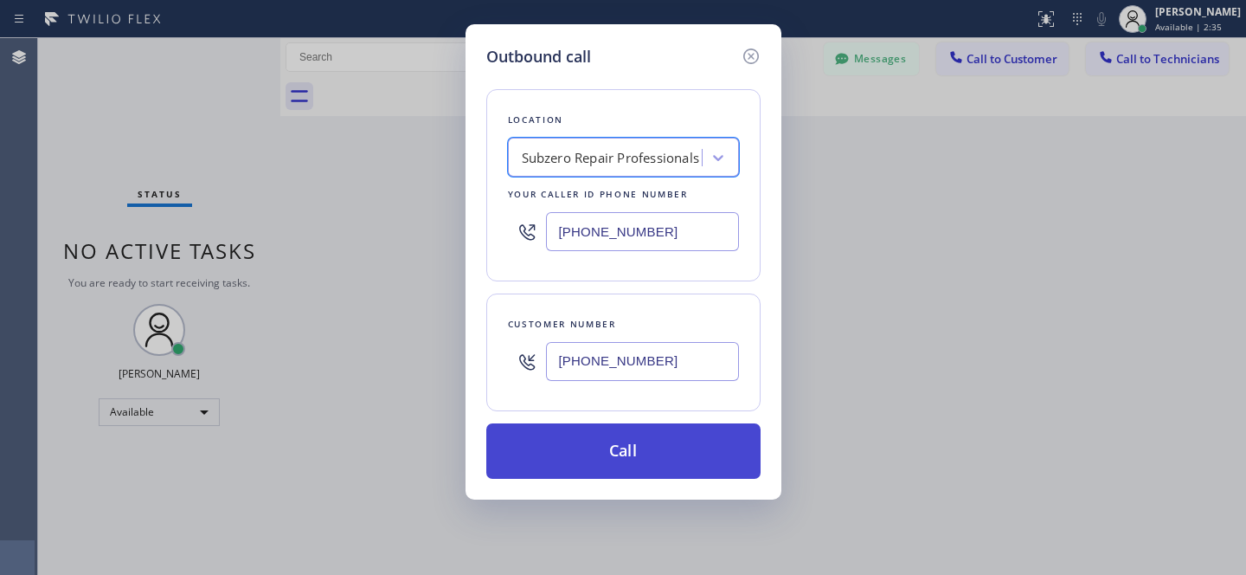
click at [697, 453] on button "Call" at bounding box center [623, 450] width 274 height 55
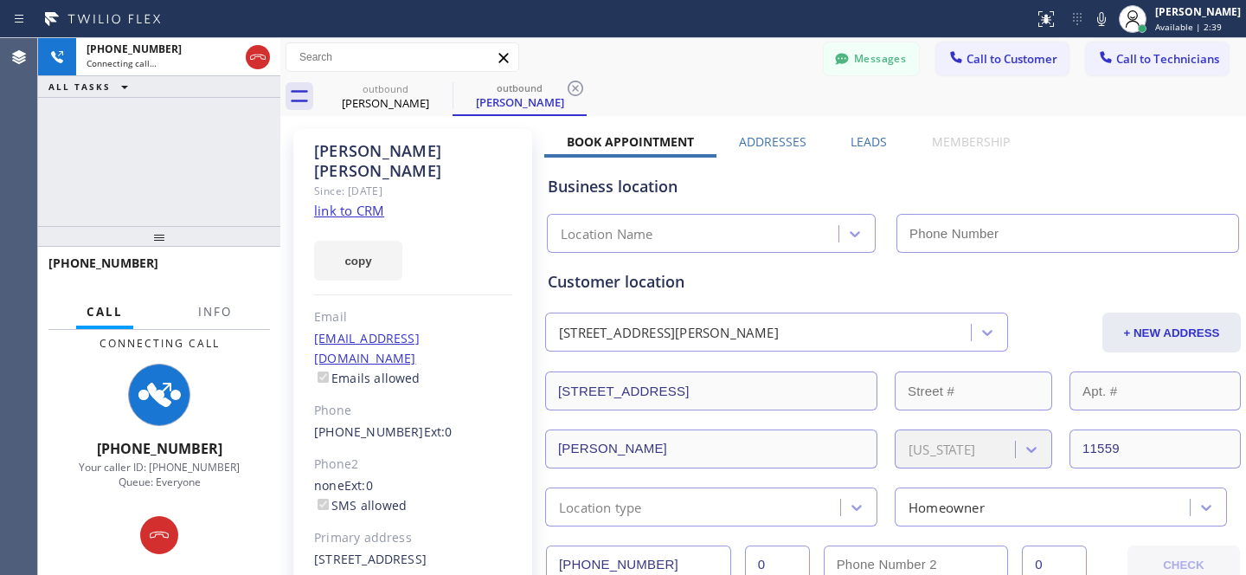
type input "[PHONE_NUMBER]"
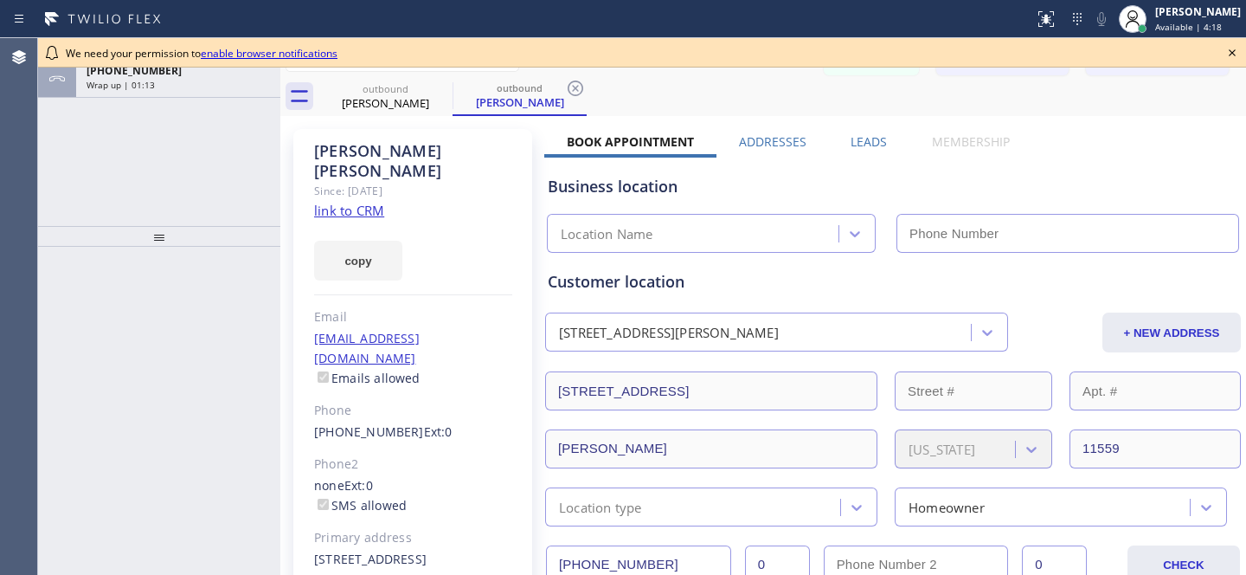
type input "[PHONE_NUMBER]"
click at [367, 423] on link "[PHONE_NUMBER]" at bounding box center [369, 431] width 110 height 16
type input "[PHONE_NUMBER]"
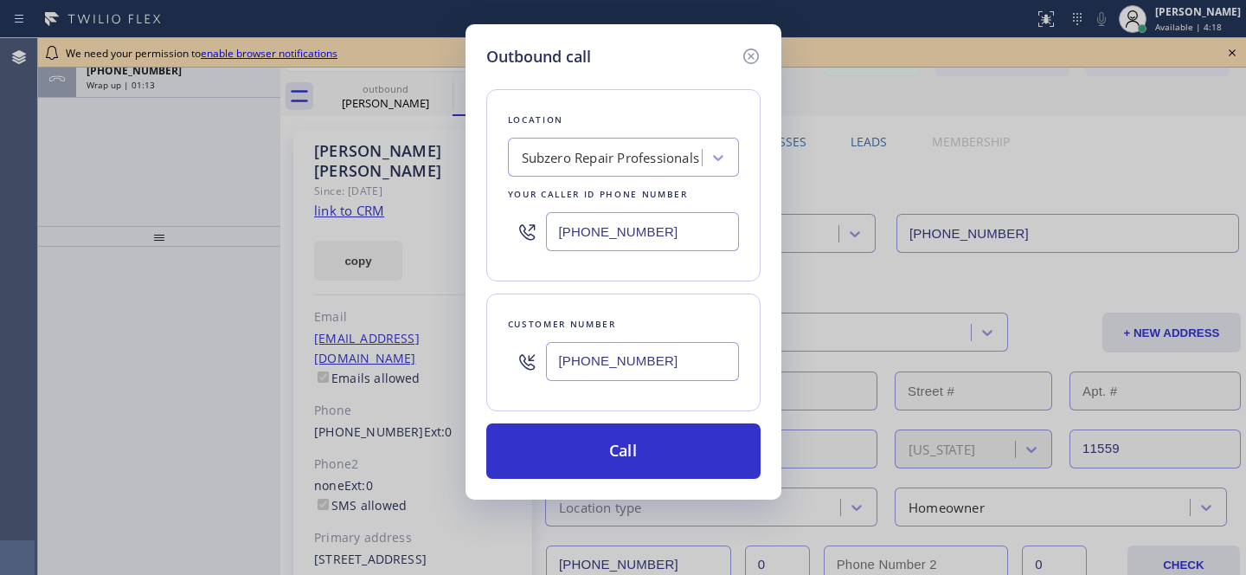
type input "[PHONE_NUMBER]"
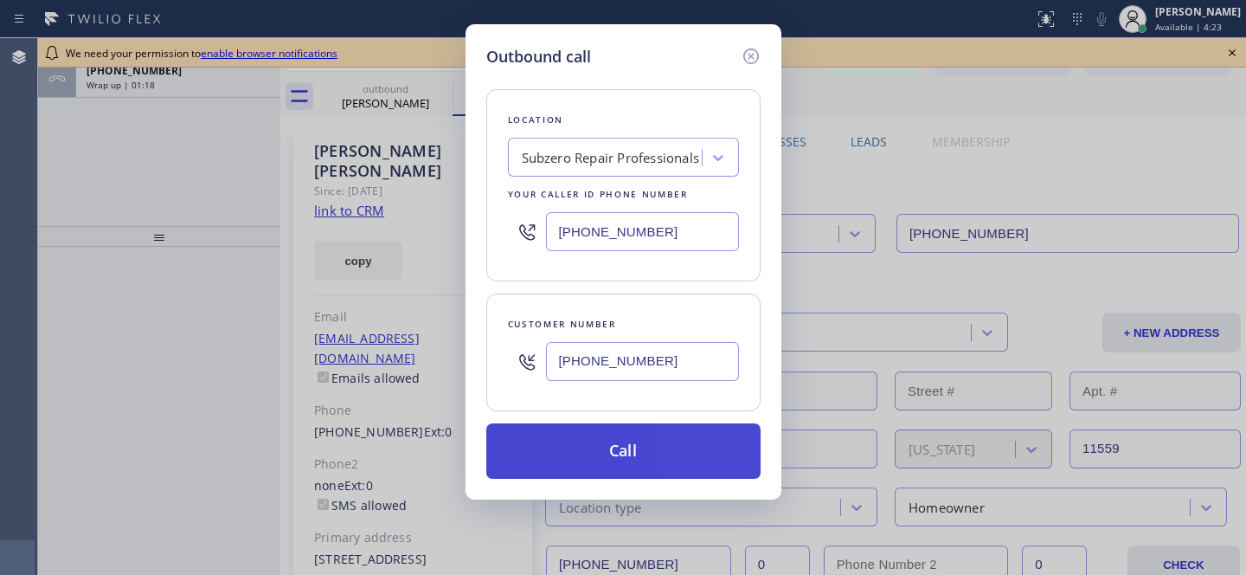
click at [647, 441] on button "Call" at bounding box center [623, 450] width 274 height 55
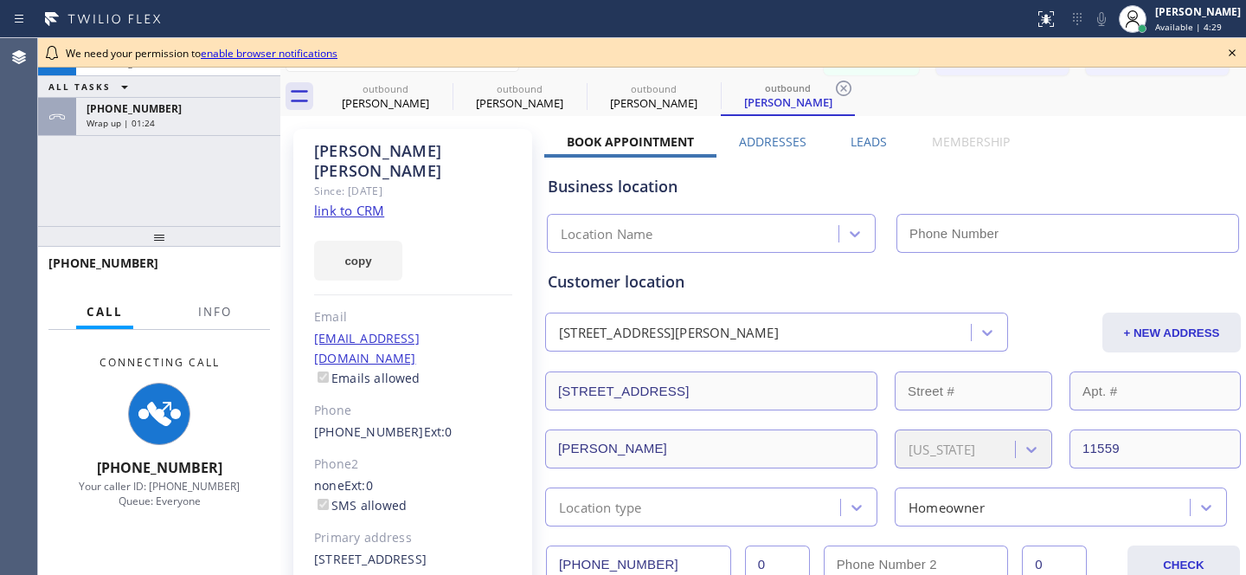
type input "[PHONE_NUMBER]"
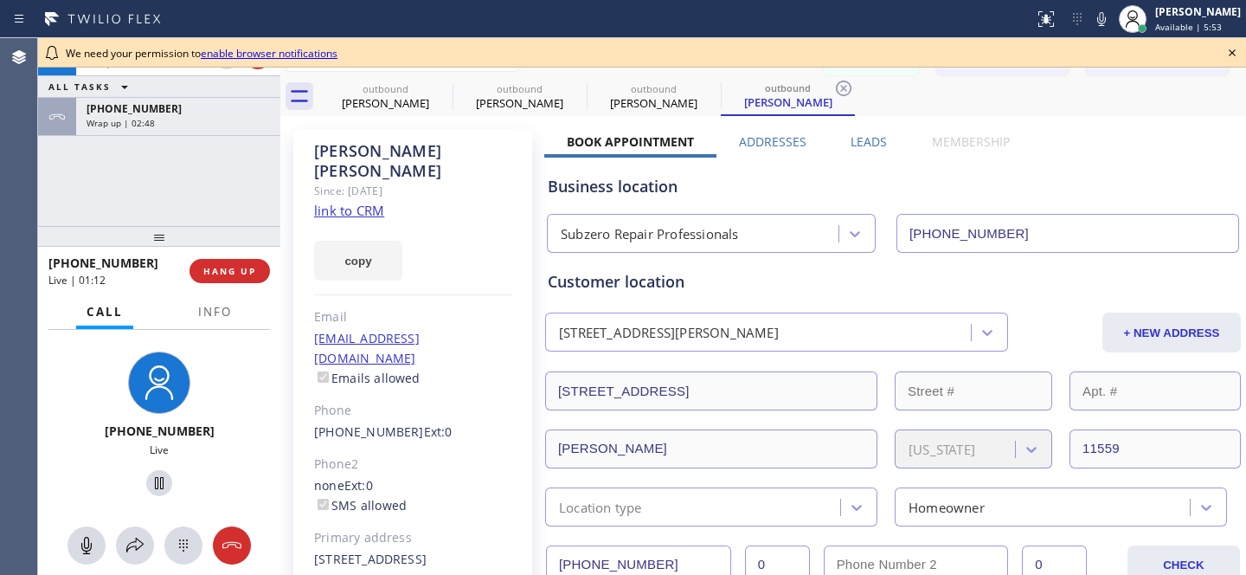
click at [1231, 50] on icon at bounding box center [1232, 52] width 21 height 21
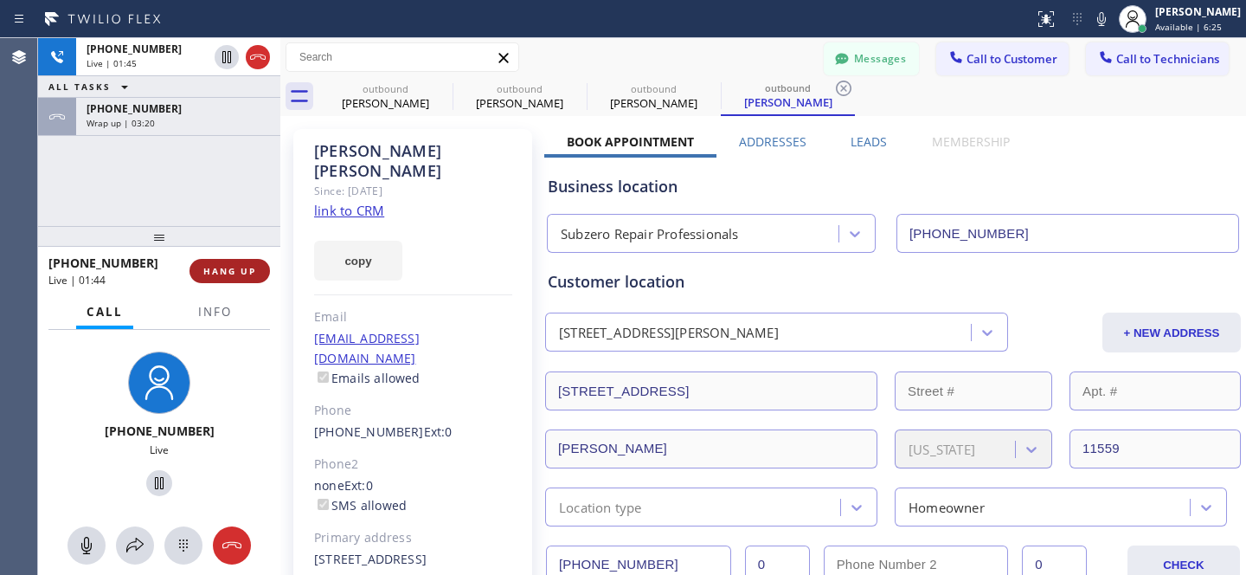
click at [241, 268] on span "HANG UP" at bounding box center [229, 271] width 53 height 12
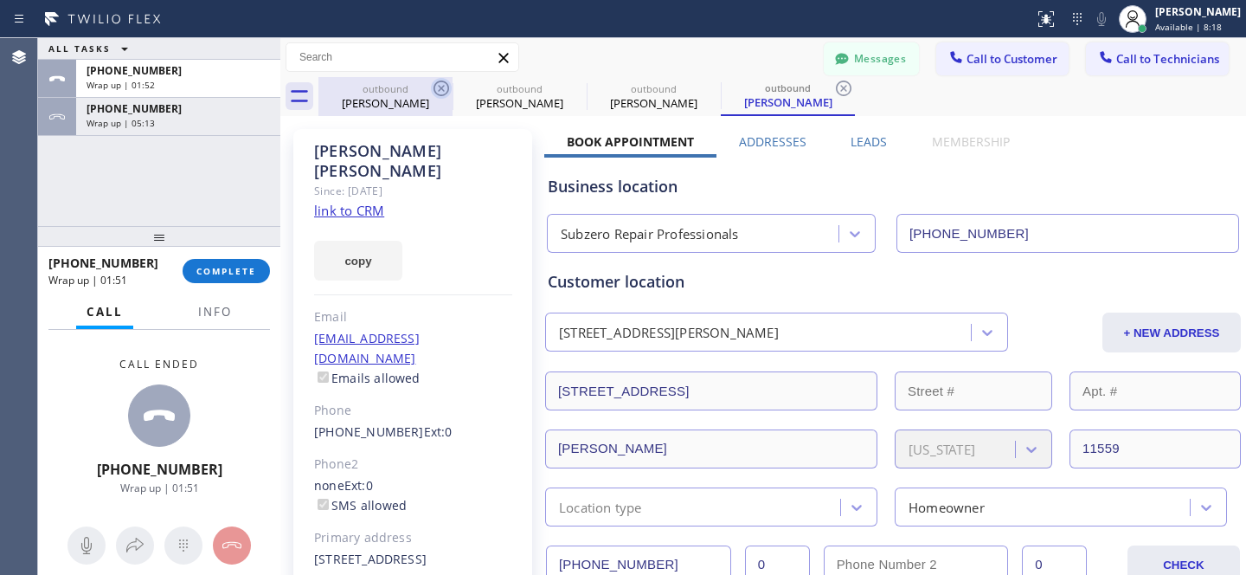
drag, startPoint x: 844, startPoint y: 91, endPoint x: 434, endPoint y: 97, distance: 410.3
click at [844, 91] on icon at bounding box center [844, 88] width 21 height 21
click at [443, 93] on icon at bounding box center [441, 88] width 21 height 21
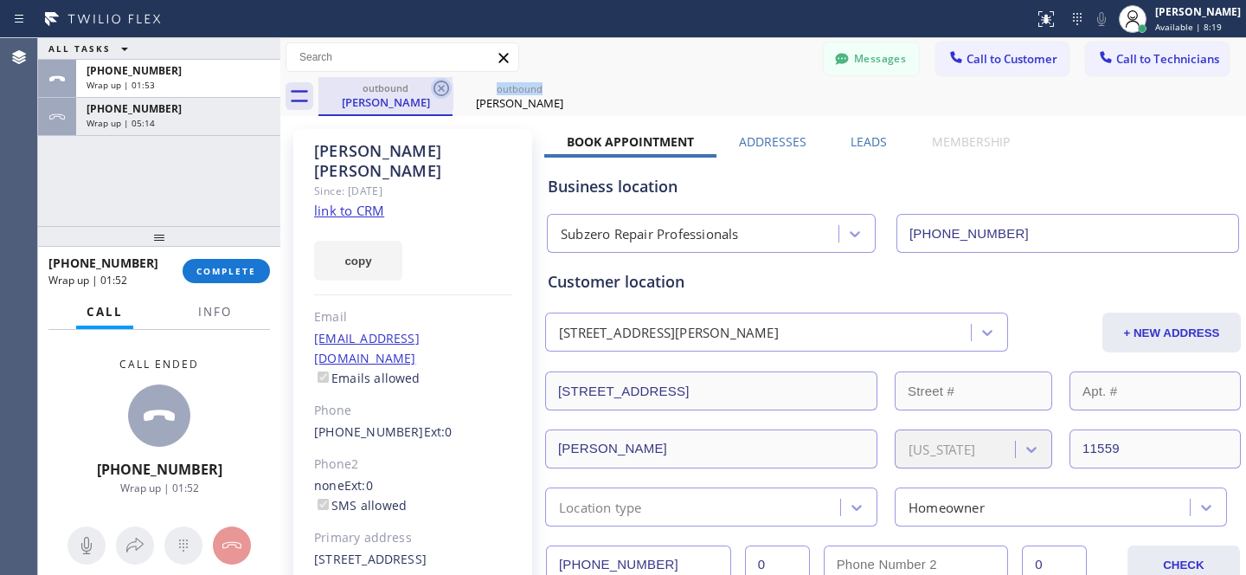
click at [443, 93] on icon at bounding box center [441, 88] width 21 height 21
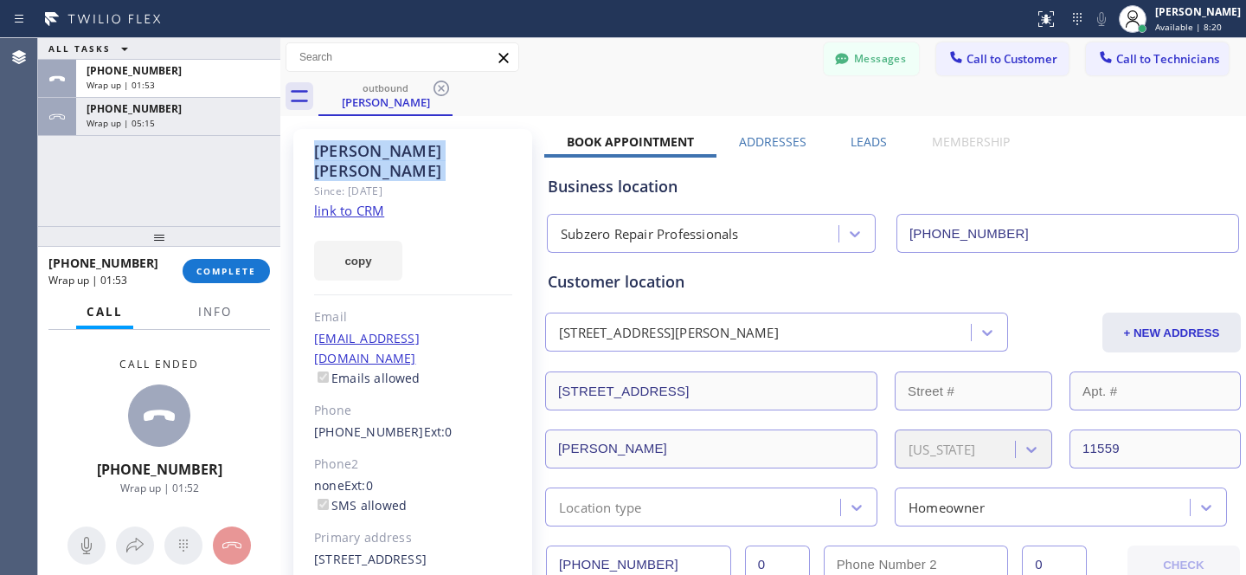
click at [443, 94] on icon at bounding box center [441, 88] width 21 height 21
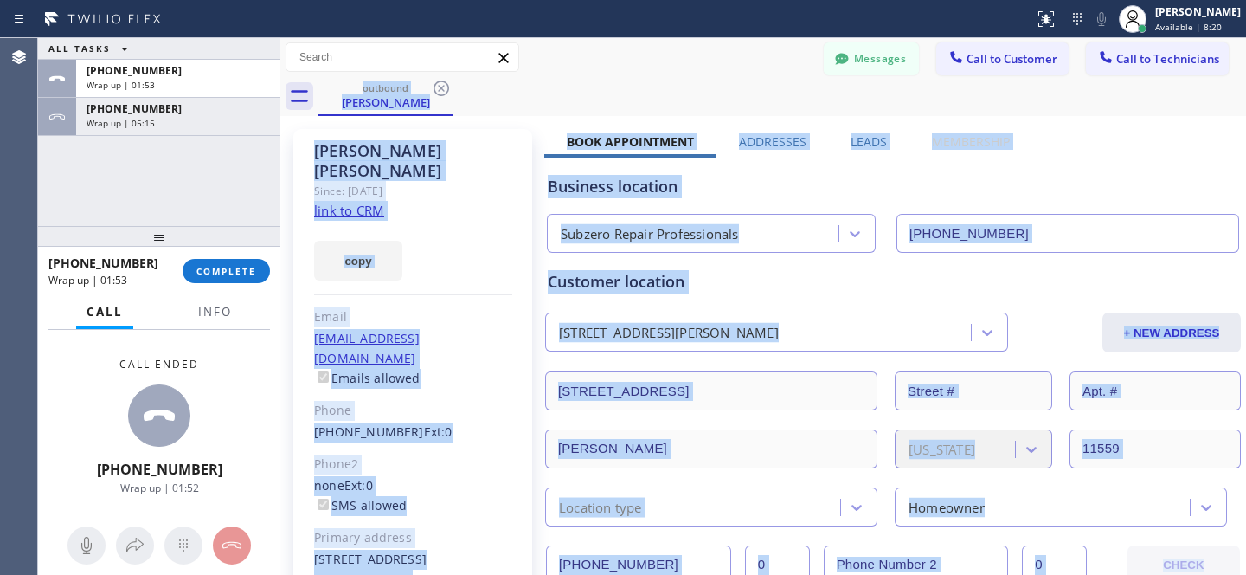
click at [443, 94] on div "outbound Michael Feinberg" at bounding box center [783, 96] width 928 height 39
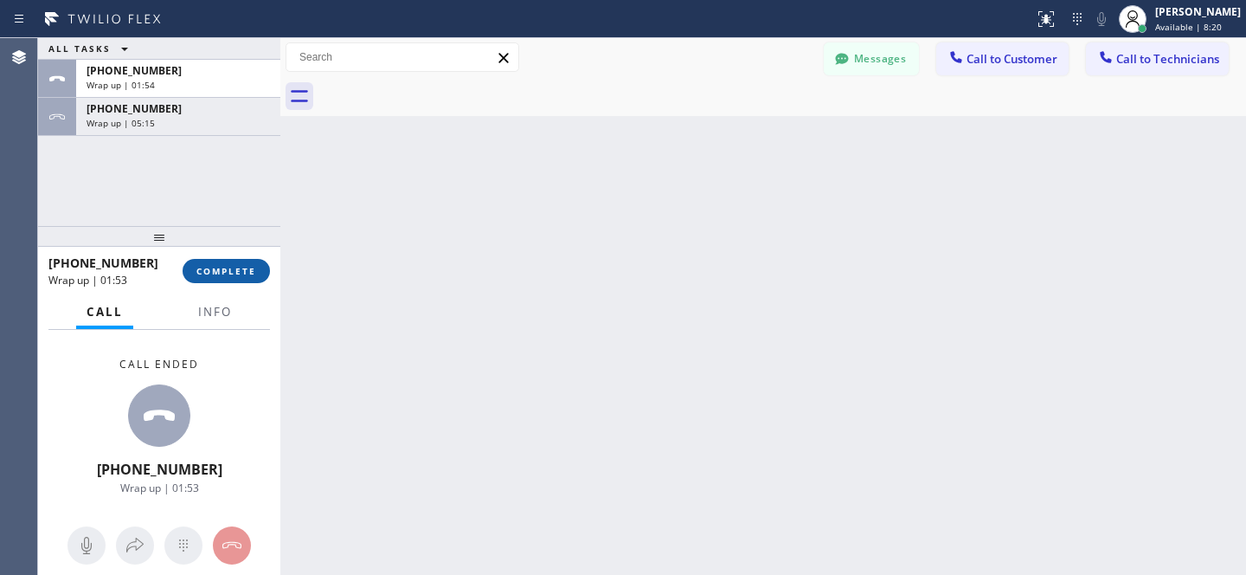
click at [248, 270] on span "COMPLETE" at bounding box center [226, 271] width 60 height 12
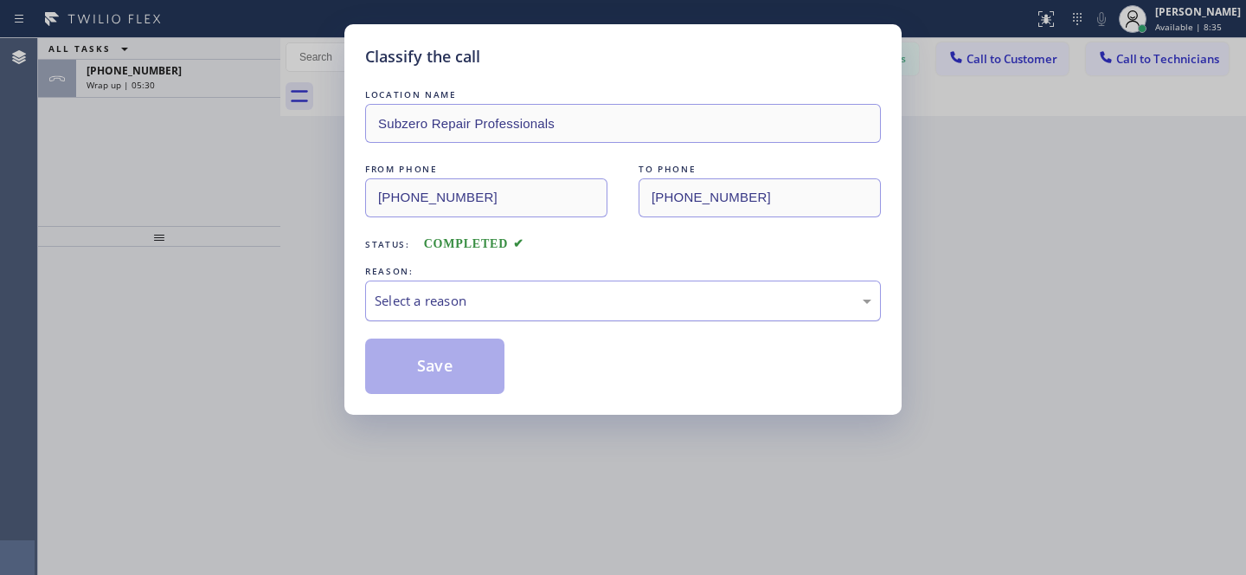
click at [643, 304] on div "Select a reason" at bounding box center [623, 301] width 497 height 20
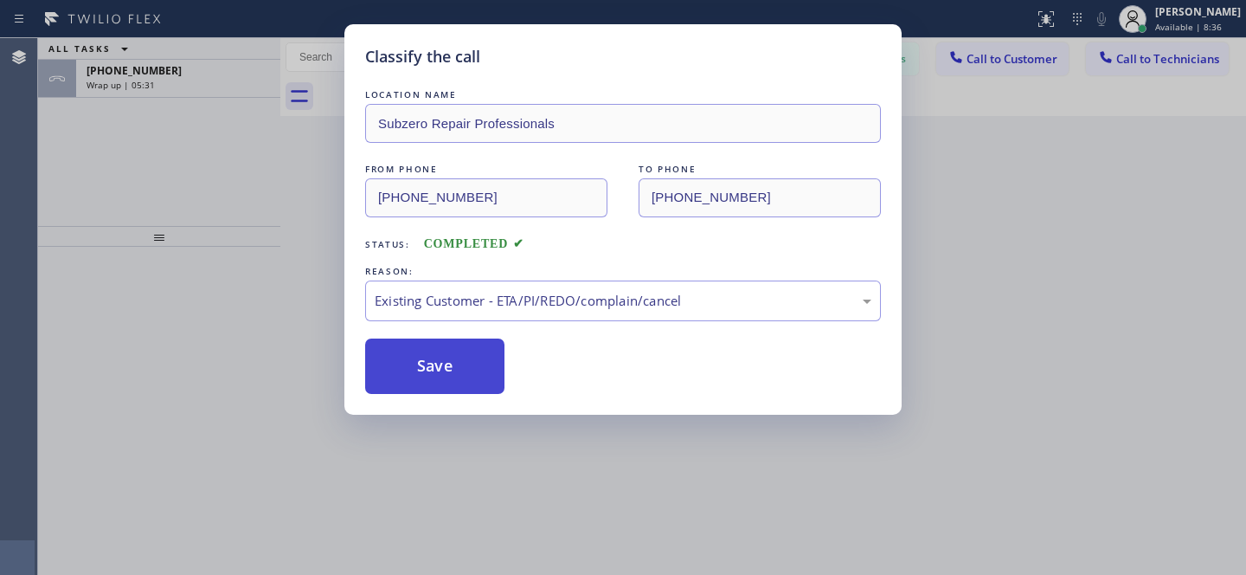
click at [464, 378] on button "Save" at bounding box center [434, 365] width 139 height 55
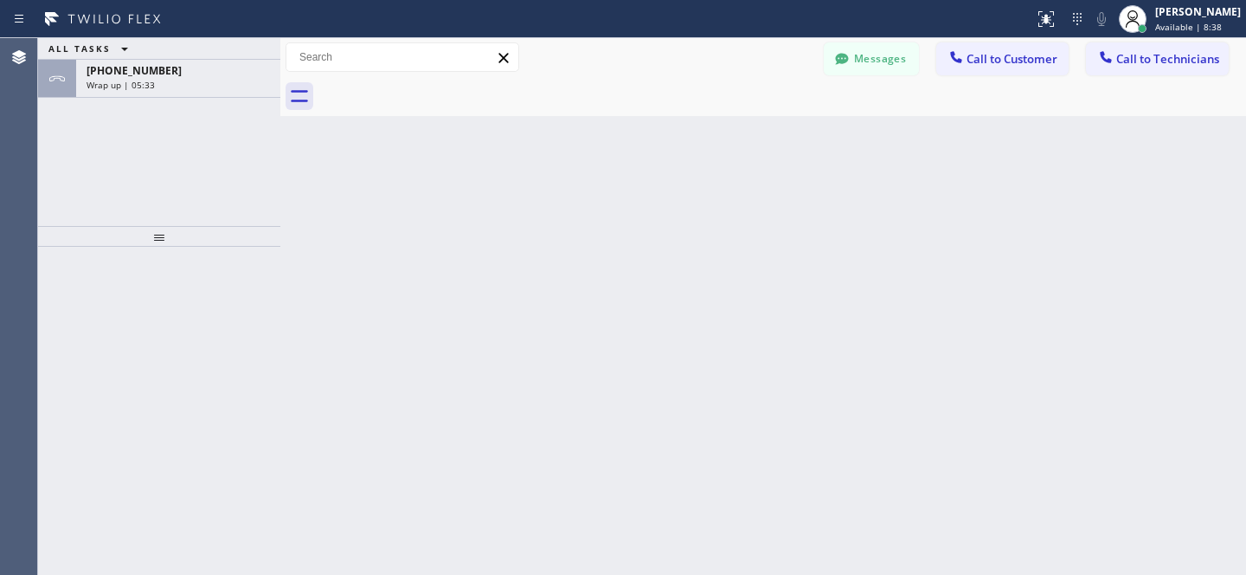
drag, startPoint x: 232, startPoint y: 80, endPoint x: 246, endPoint y: 114, distance: 36.5
click at [232, 80] on div "Wrap up | 05:33" at bounding box center [178, 85] width 183 height 12
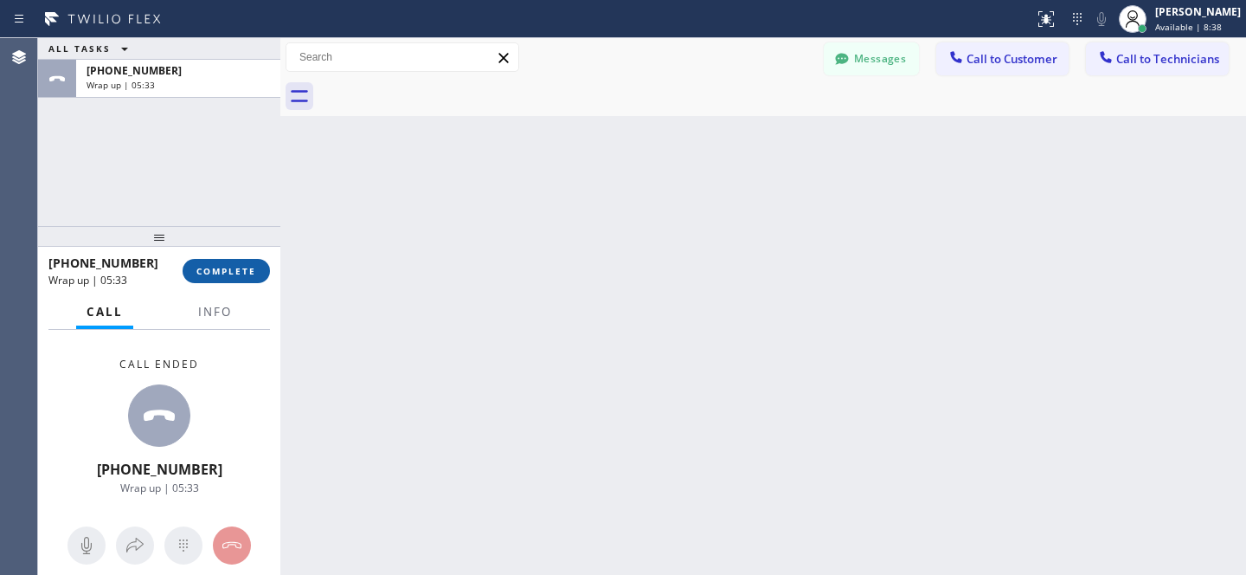
click at [217, 280] on button "COMPLETE" at bounding box center [226, 271] width 87 height 24
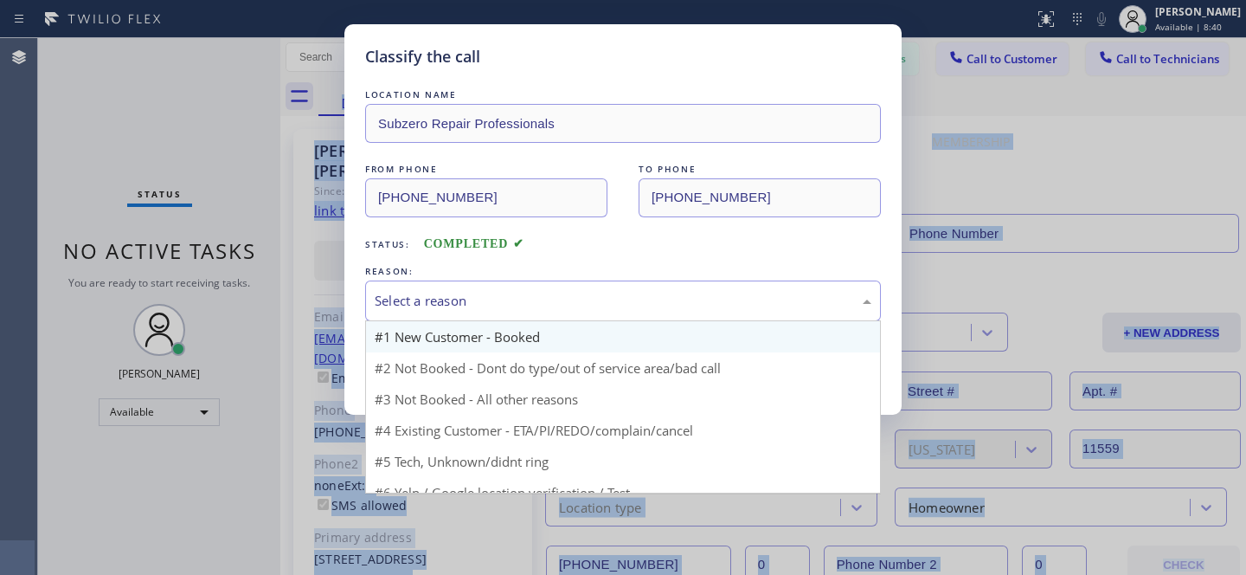
type input "[PHONE_NUMBER]"
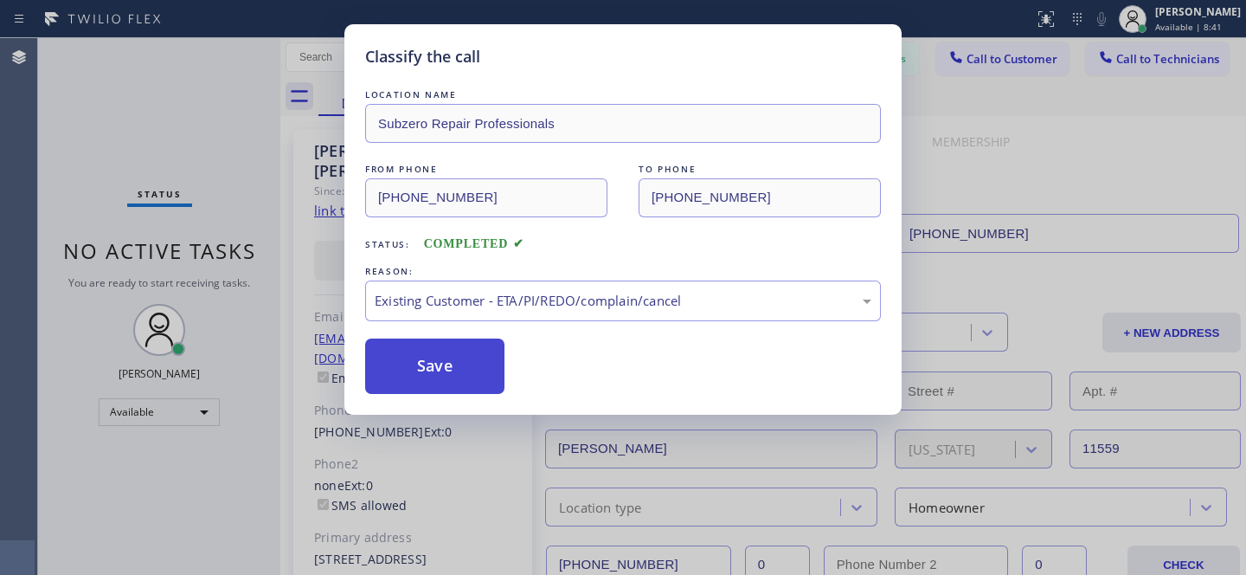
click at [466, 378] on button "Save" at bounding box center [434, 365] width 139 height 55
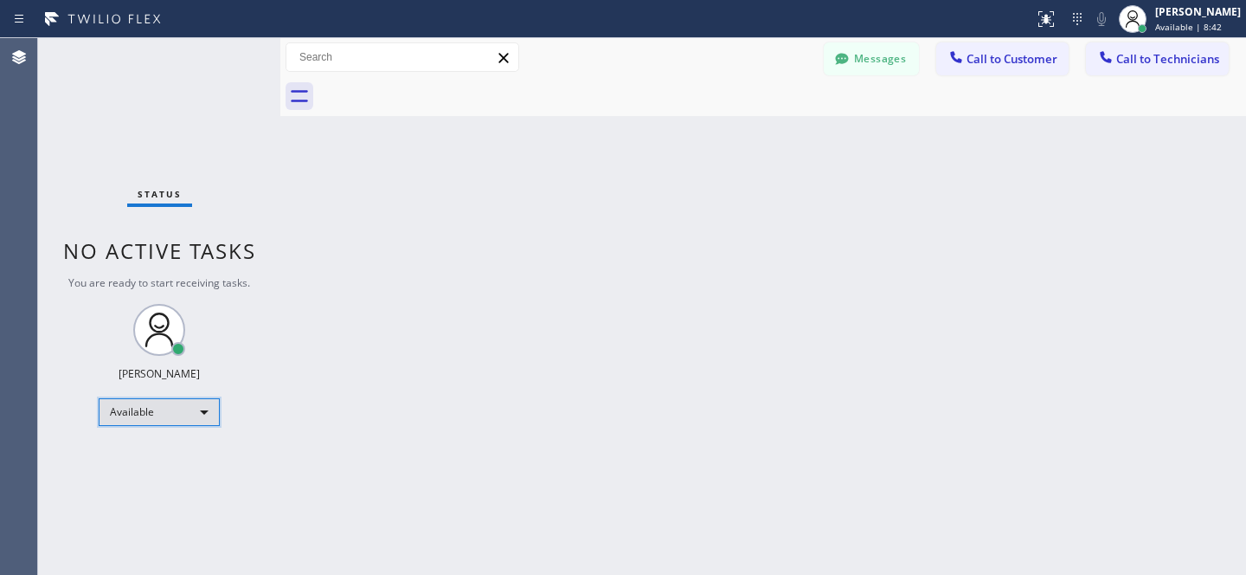
click at [161, 416] on div "Available" at bounding box center [159, 412] width 121 height 28
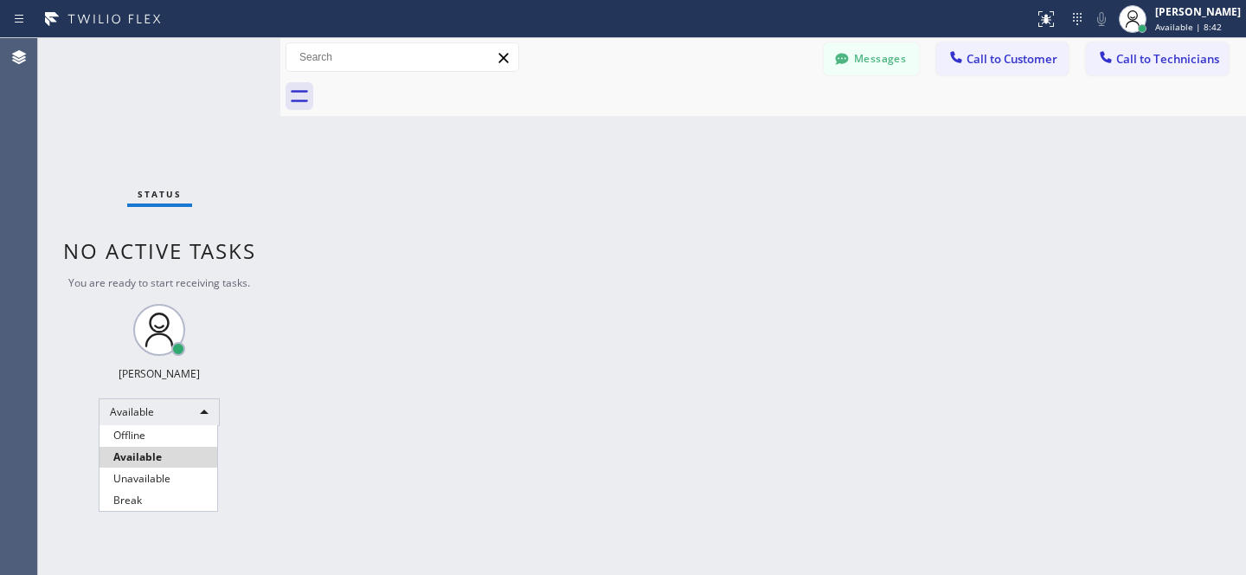
click at [152, 416] on div at bounding box center [623, 287] width 1246 height 575
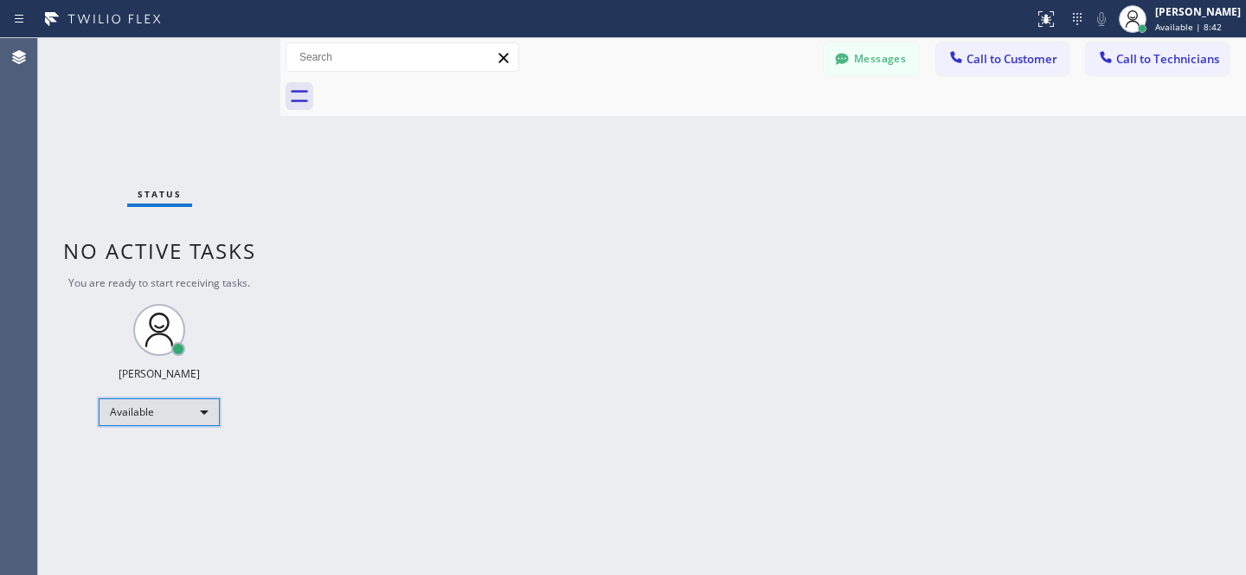
click at [156, 412] on div "Available" at bounding box center [159, 412] width 121 height 28
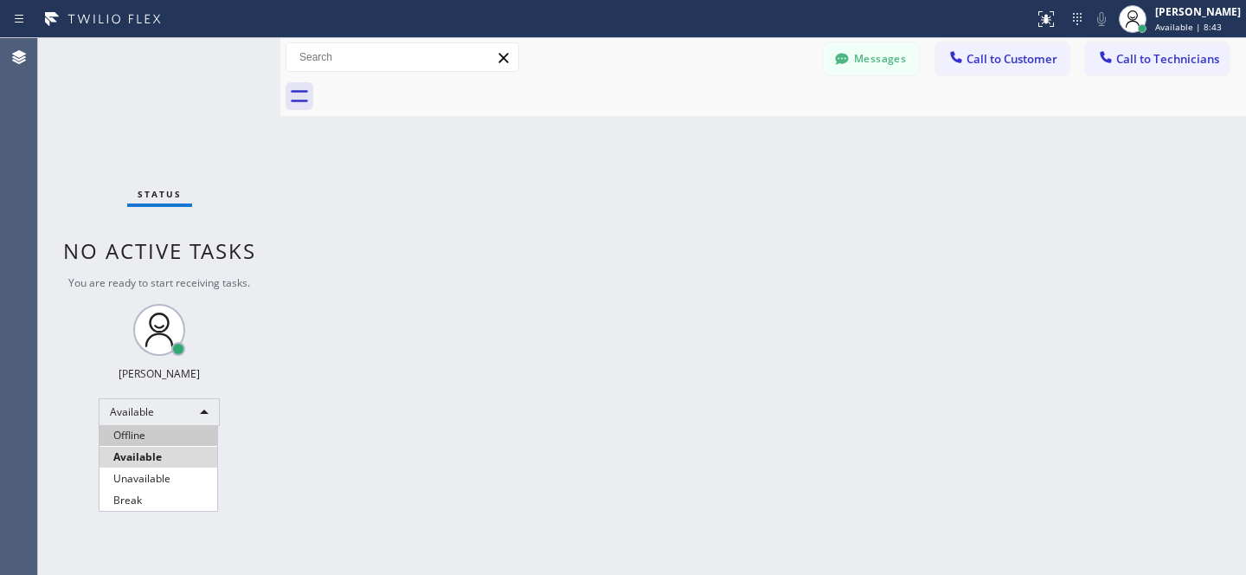
click at [141, 429] on li "Offline" at bounding box center [159, 435] width 118 height 21
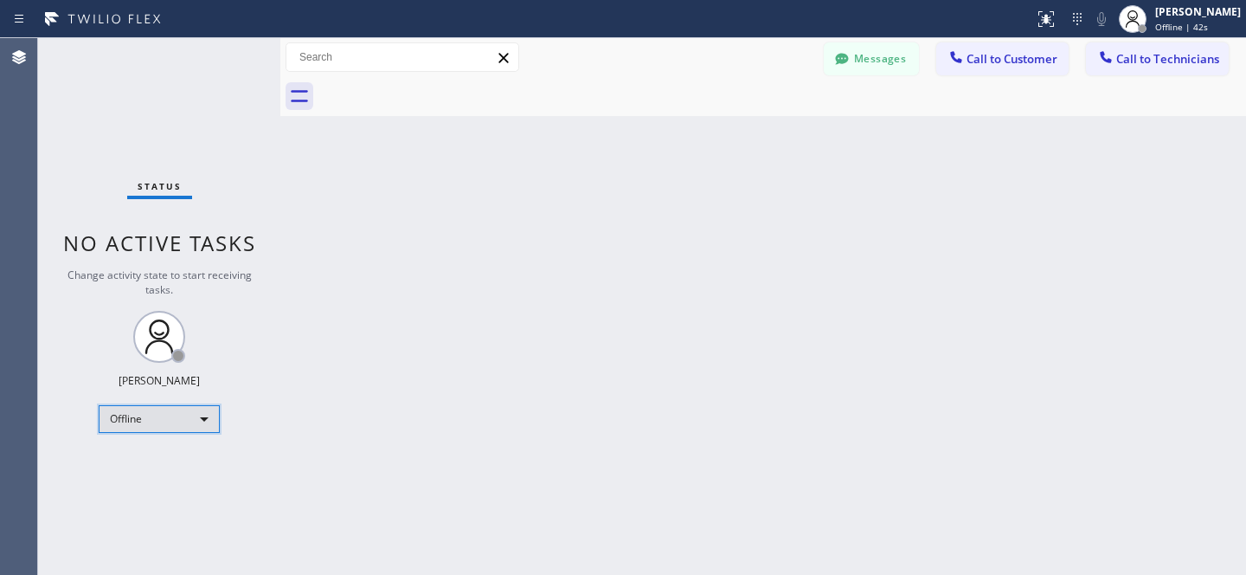
click at [166, 412] on div "Offline" at bounding box center [159, 419] width 121 height 28
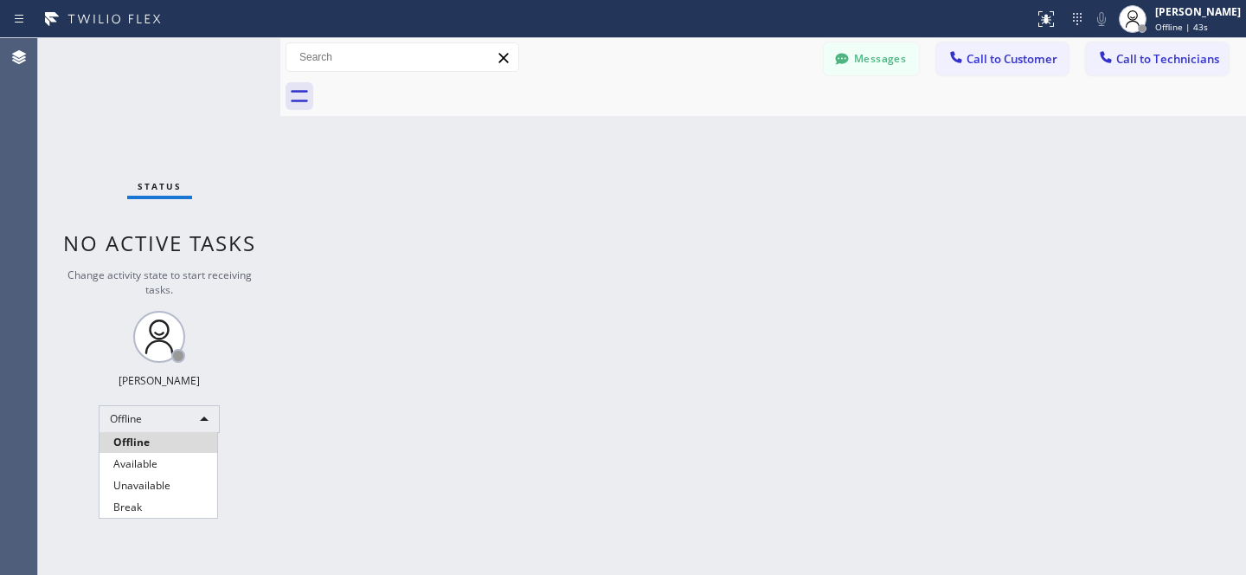
click at [153, 459] on li "Available" at bounding box center [159, 464] width 118 height 21
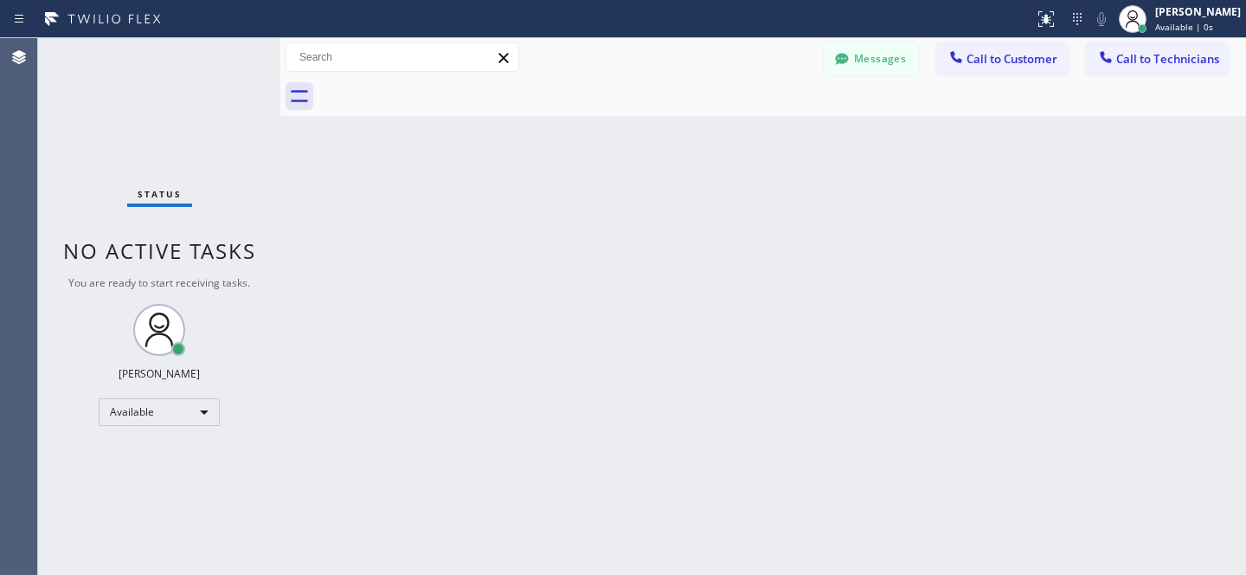
drag, startPoint x: 1133, startPoint y: 66, endPoint x: 884, endPoint y: 218, distance: 292.1
click at [1131, 67] on button "Call to Technicians" at bounding box center [1157, 58] width 143 height 33
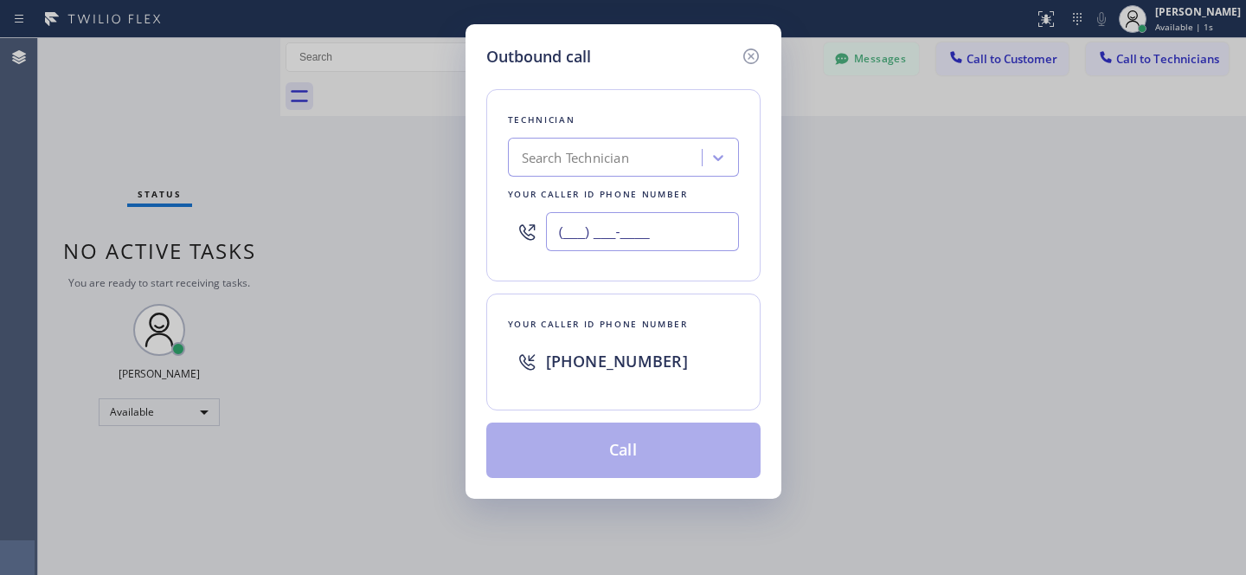
click at [651, 224] on input "(___) ___-____" at bounding box center [642, 231] width 193 height 39
paste input "858) 588-3472"
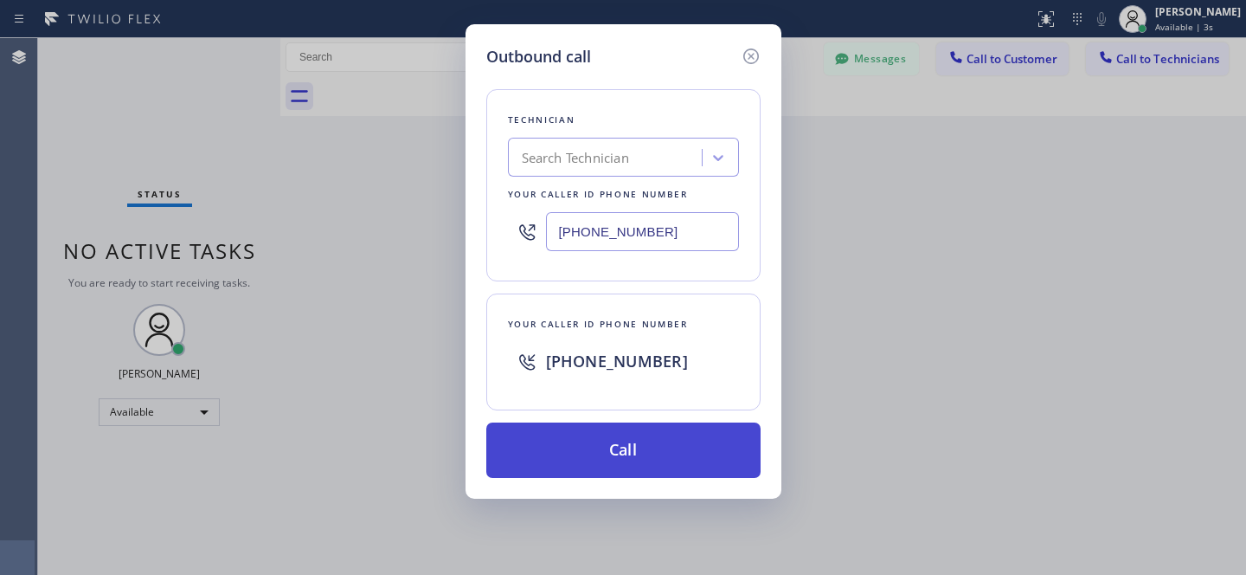
click at [701, 428] on button "Call" at bounding box center [623, 449] width 274 height 55
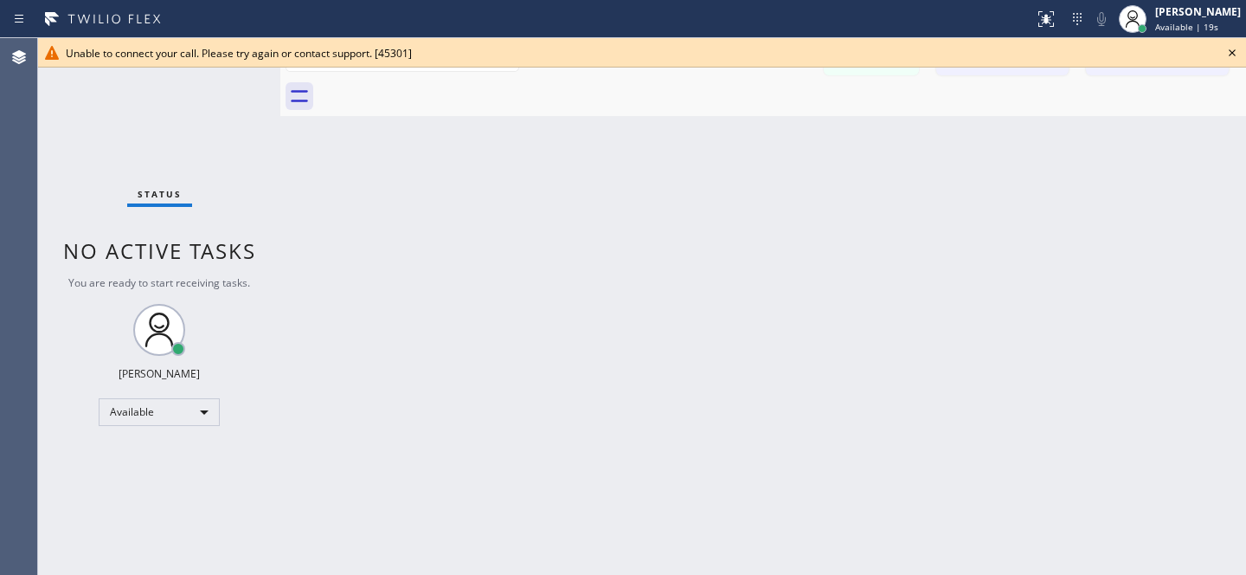
click at [1231, 46] on icon at bounding box center [1232, 52] width 21 height 21
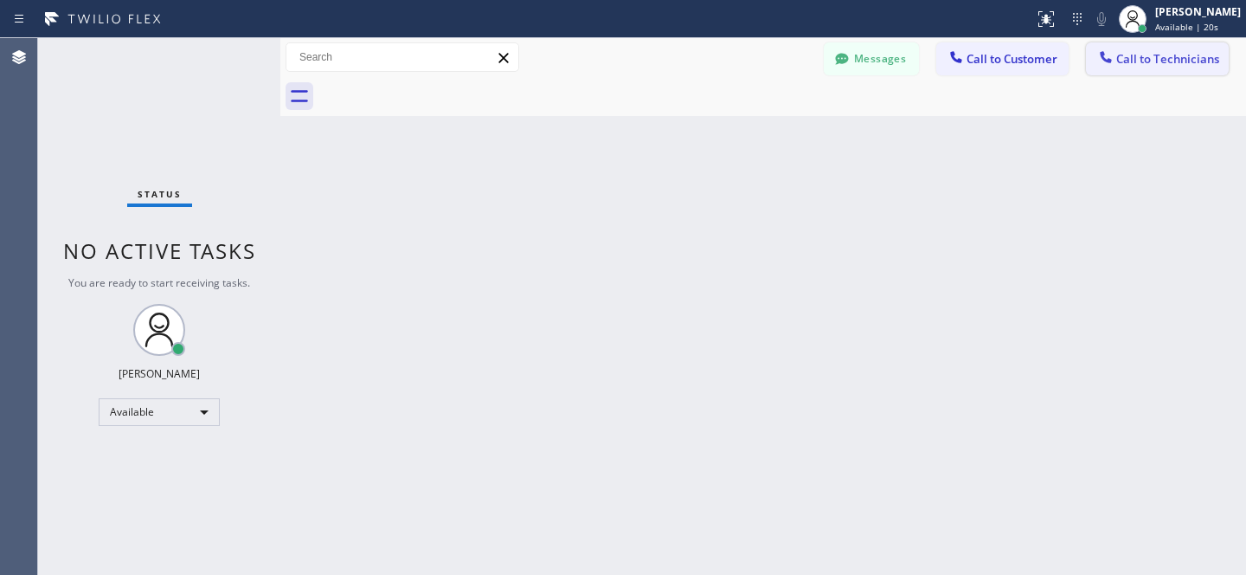
click at [1150, 61] on span "Call to Technicians" at bounding box center [1168, 59] width 103 height 16
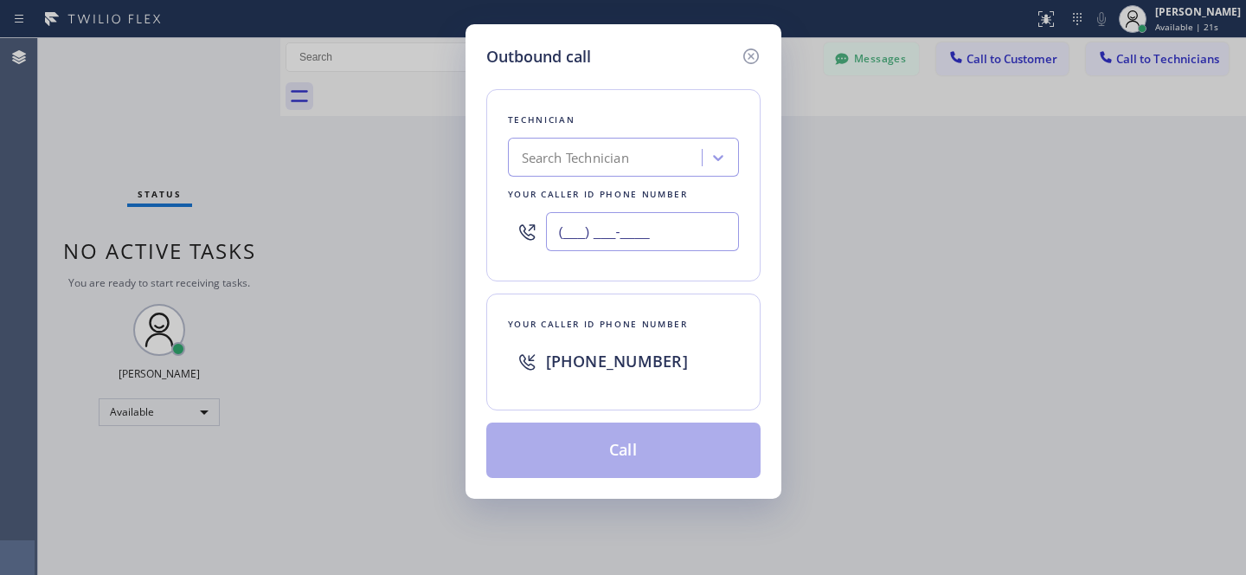
click at [657, 236] on input "(___) ___-____" at bounding box center [642, 231] width 193 height 39
paste input "858) 588-3472"
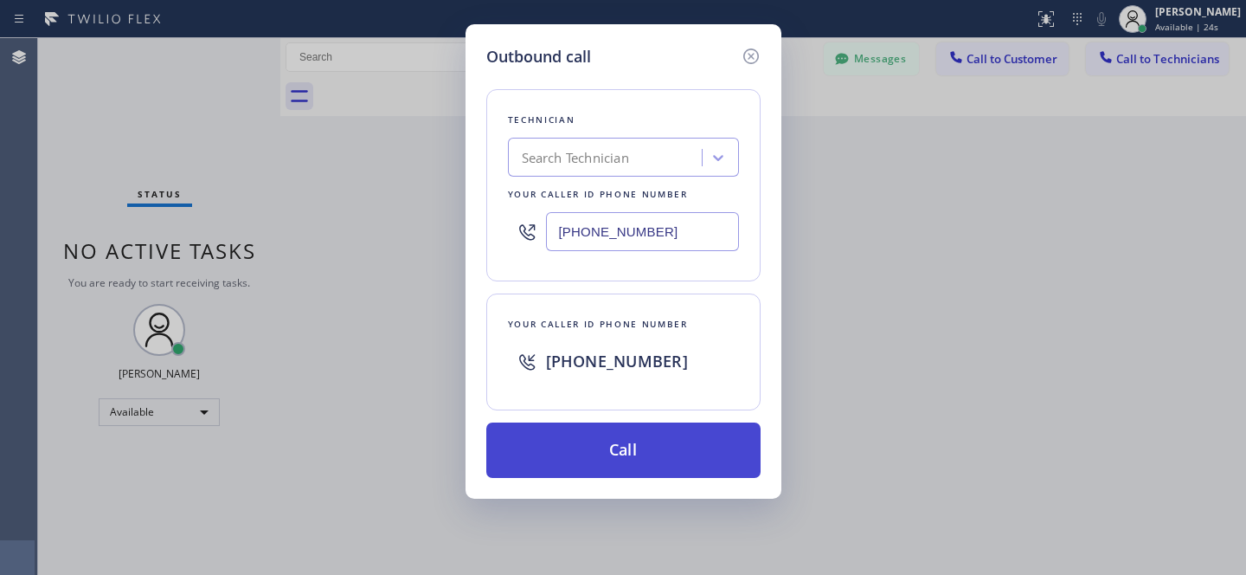
type input "(858) 588-3472"
click at [666, 433] on button "Call" at bounding box center [623, 449] width 274 height 55
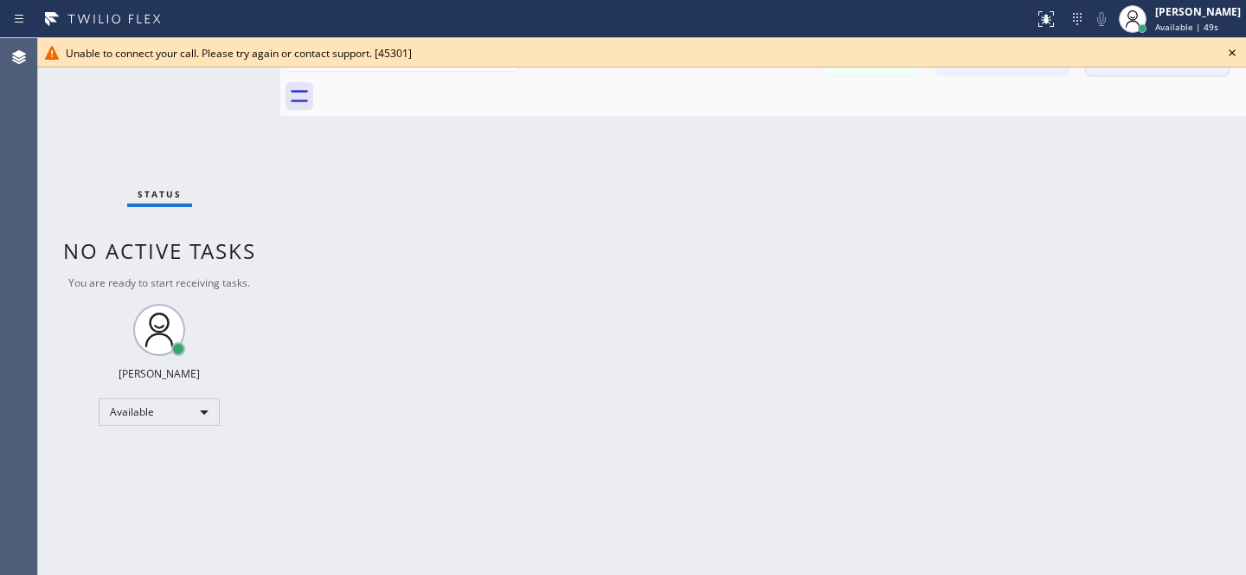
drag, startPoint x: 1233, startPoint y: 55, endPoint x: 1189, endPoint y: 60, distance: 43.6
click at [1232, 55] on icon at bounding box center [1232, 52] width 21 height 21
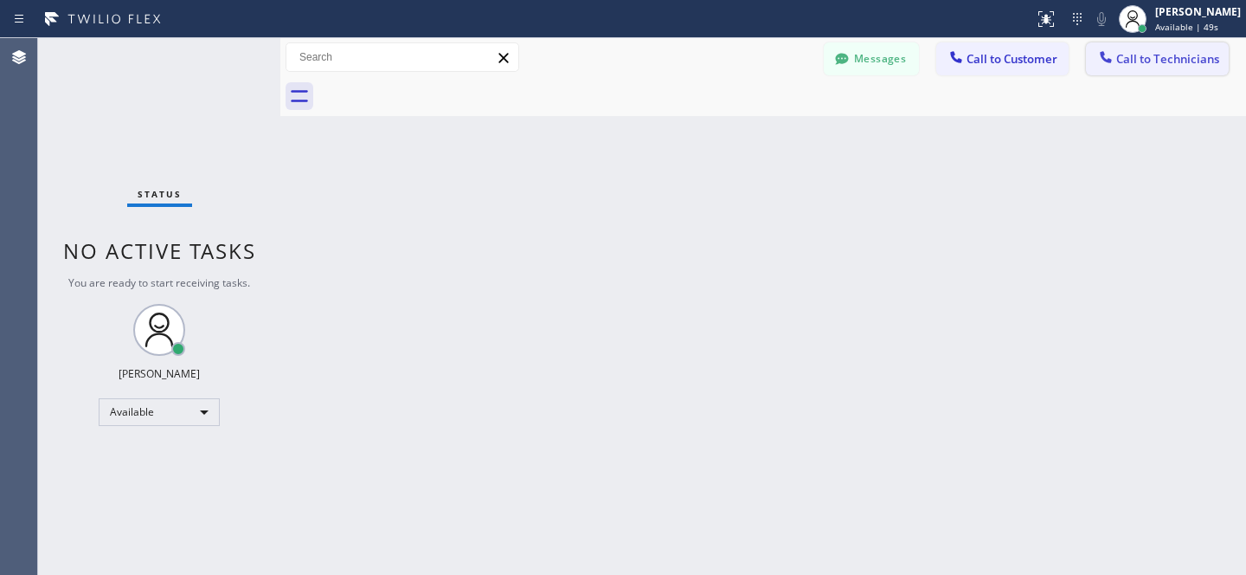
click at [1158, 62] on span "Call to Technicians" at bounding box center [1168, 59] width 103 height 16
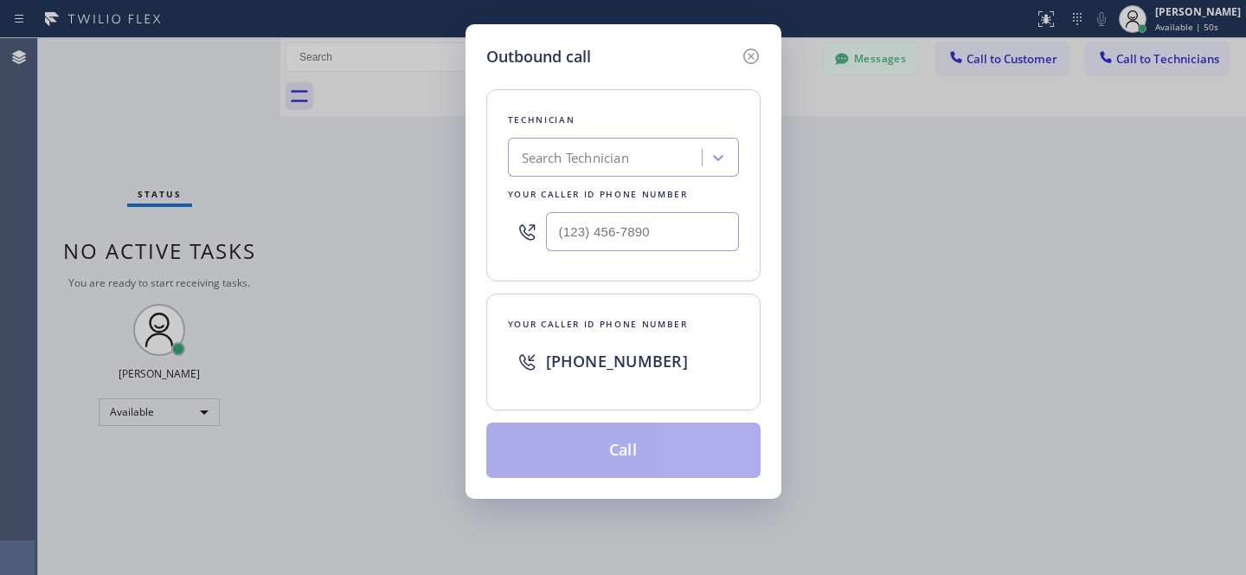
click at [556, 148] on div "Search Technician" at bounding box center [575, 158] width 107 height 20
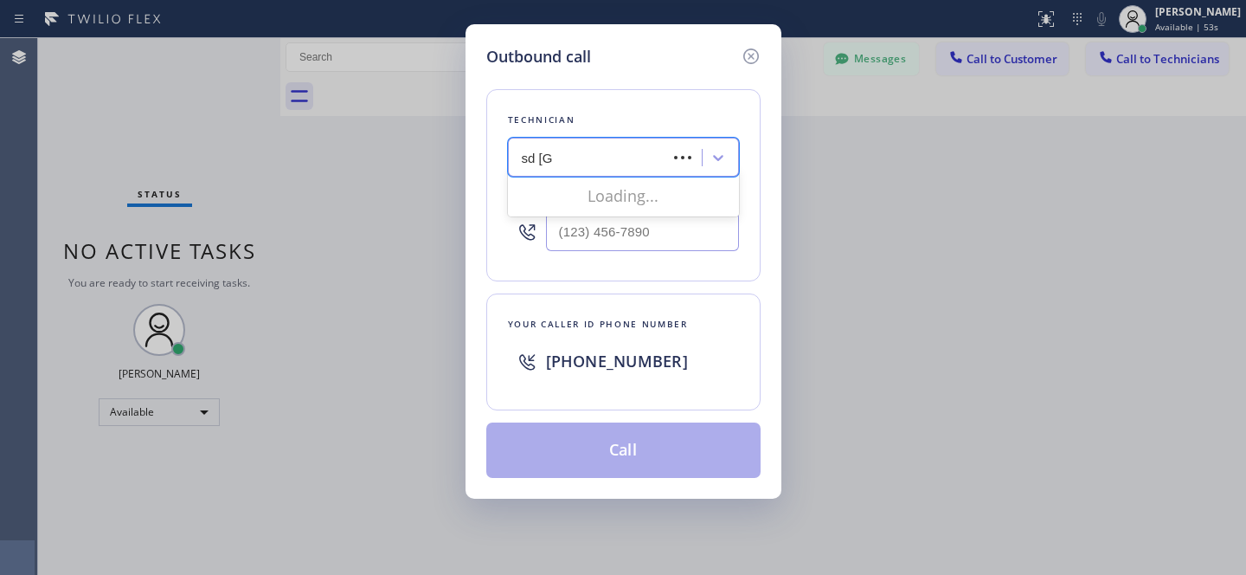
type input "sd roman"
click at [571, 186] on div "[PERSON_NAME]" at bounding box center [623, 193] width 231 height 31
type input "[PHONE_NUMBER]"
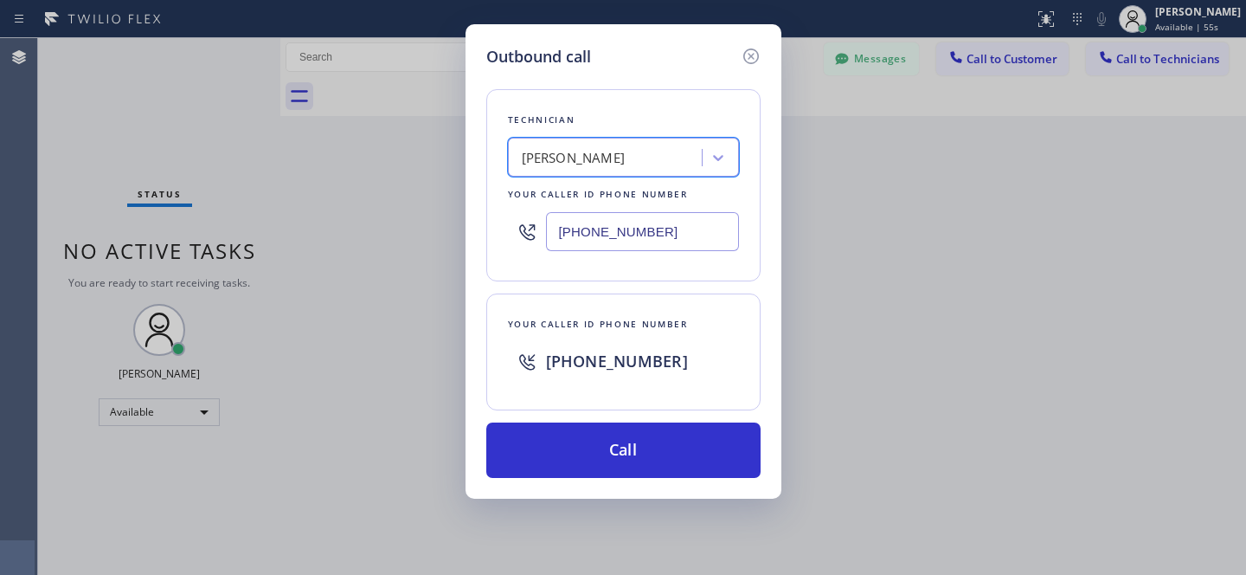
click at [657, 240] on input "[PHONE_NUMBER]" at bounding box center [642, 231] width 193 height 39
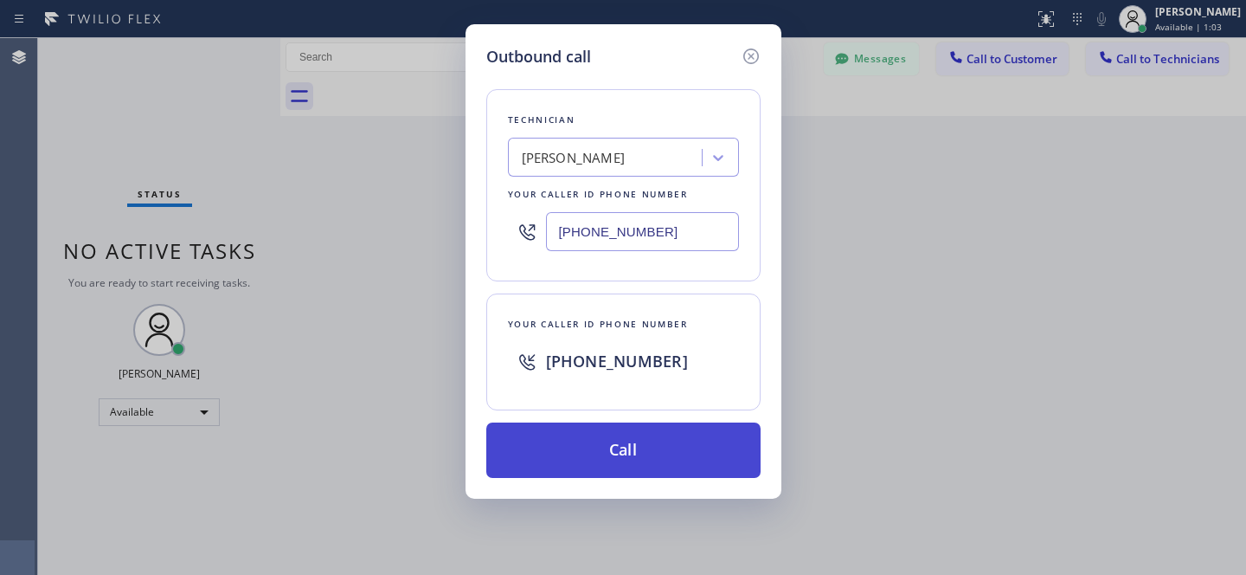
click at [692, 444] on button "Call" at bounding box center [623, 449] width 274 height 55
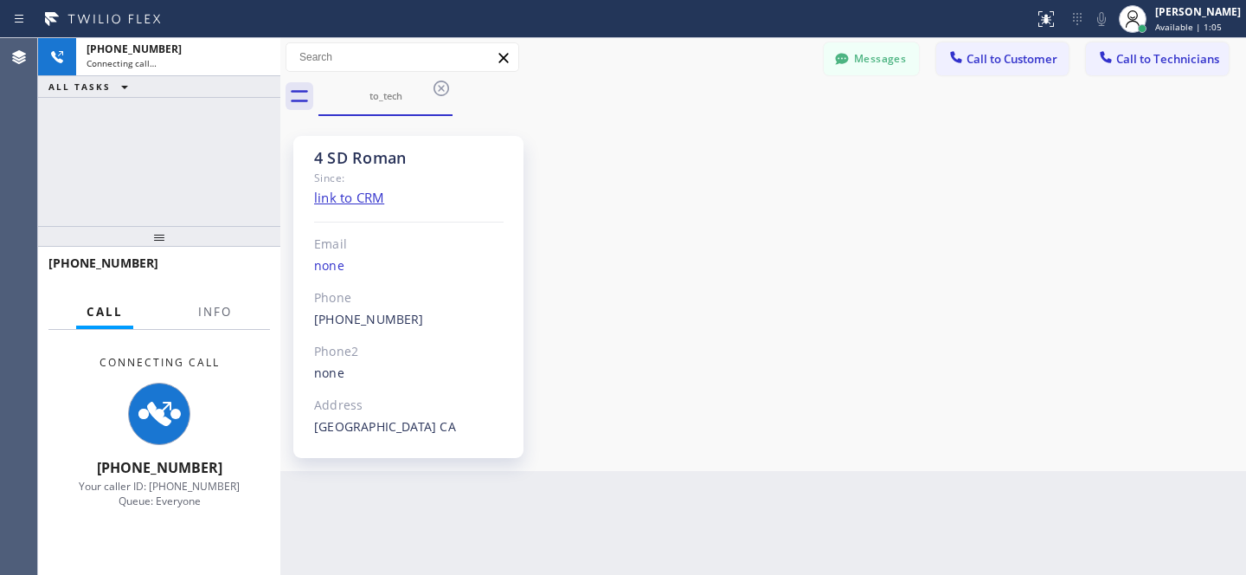
scroll to position [445, 0]
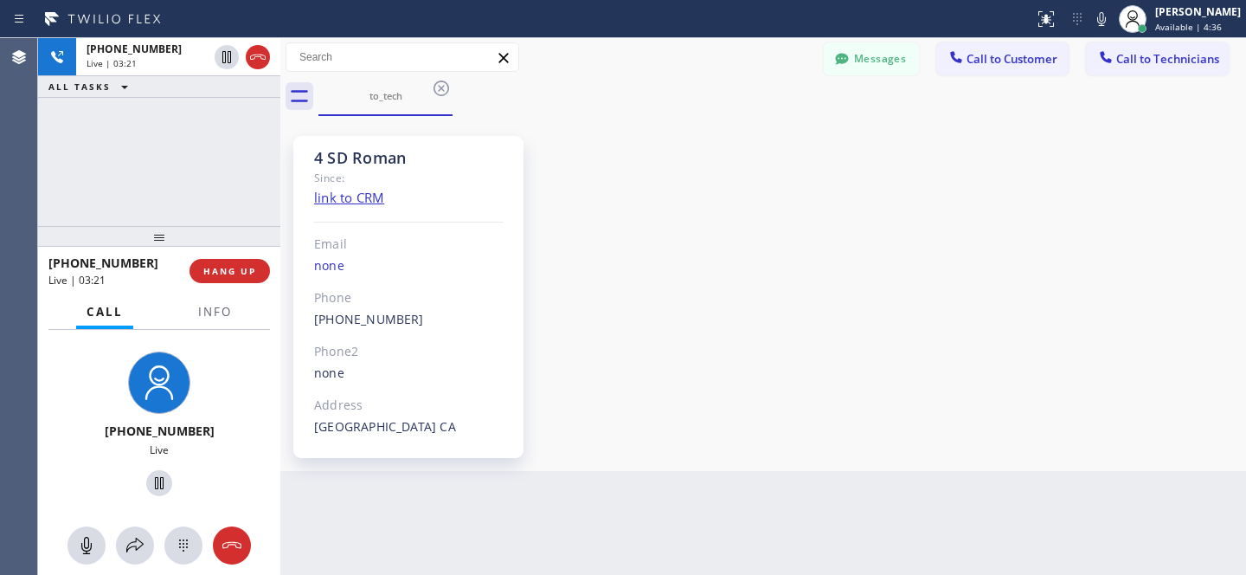
click at [766, 171] on div "4 SD Roman Since: link to CRM Email none Phone (619) 750-6748 Outbound call Tec…" at bounding box center [763, 293] width 957 height 346
click at [236, 268] on span "HANG UP" at bounding box center [229, 271] width 53 height 12
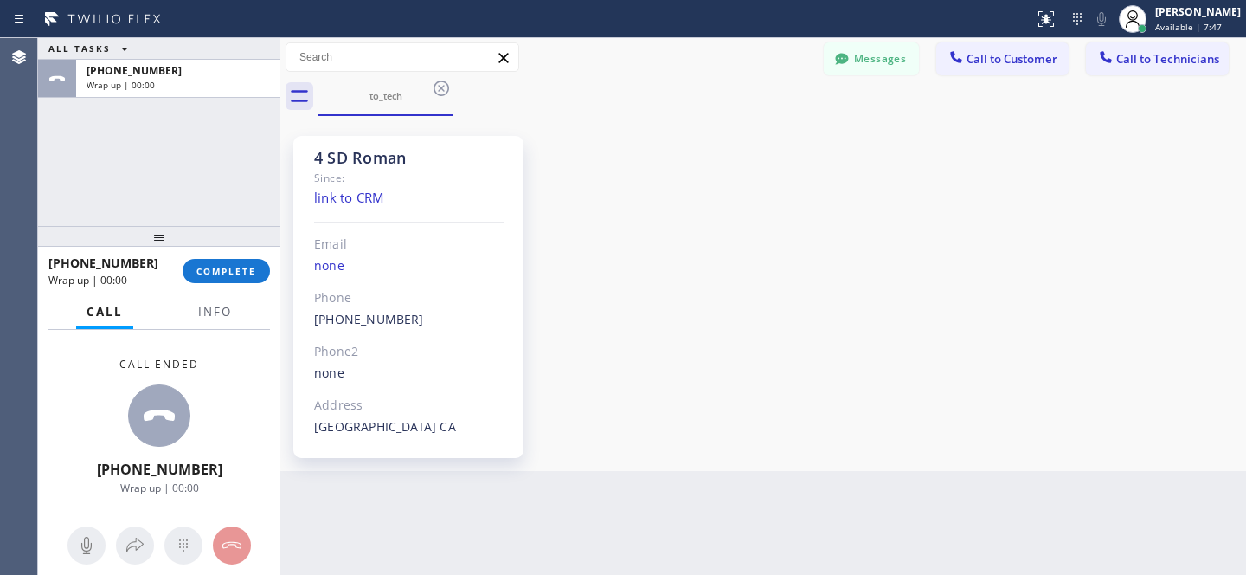
click at [268, 279] on div "+16197506748 Wrap up | 00:00 COMPLETE" at bounding box center [159, 270] width 222 height 45
click at [219, 265] on span "COMPLETE" at bounding box center [226, 271] width 60 height 12
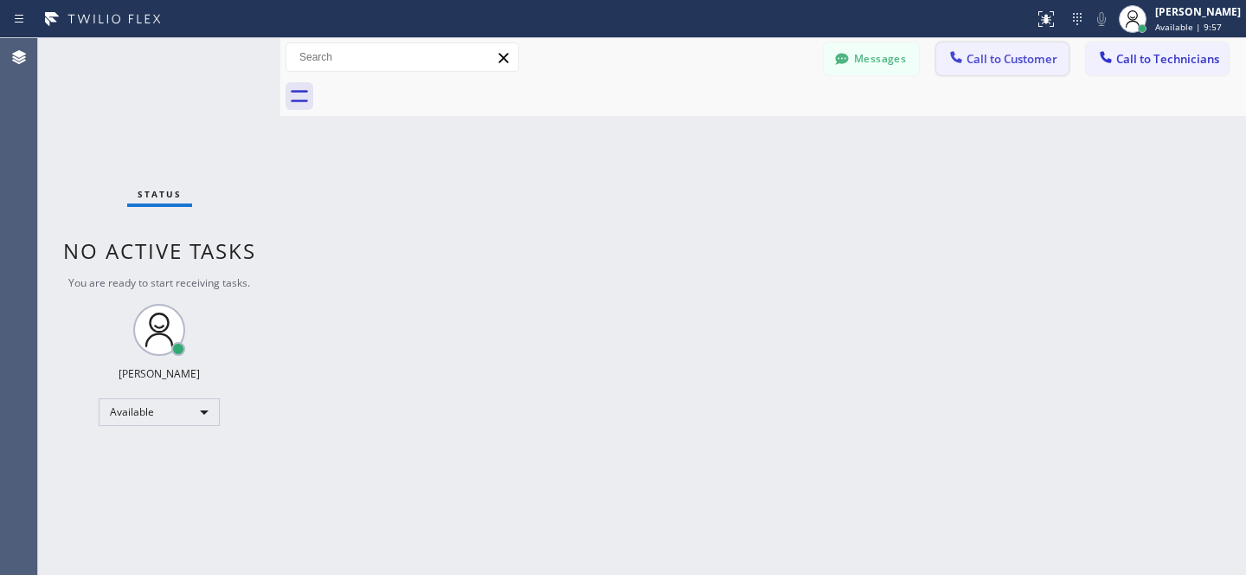
click at [1011, 61] on span "Call to Customer" at bounding box center [1012, 59] width 91 height 16
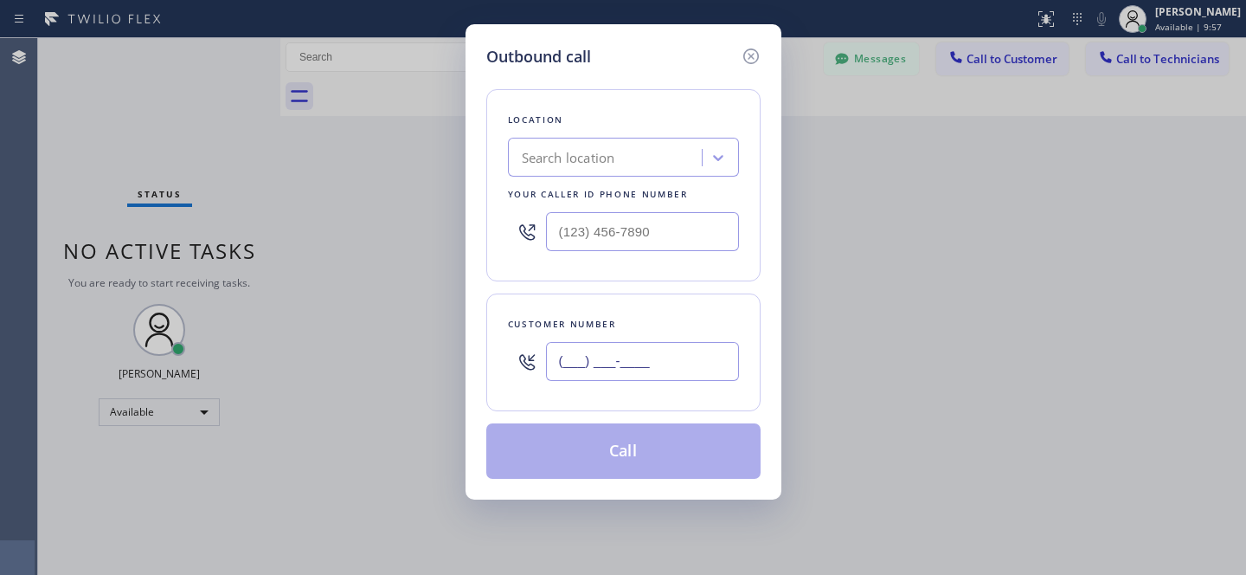
drag, startPoint x: 615, startPoint y: 365, endPoint x: 636, endPoint y: 362, distance: 21.1
click at [617, 365] on input "(___) ___-____" at bounding box center [642, 361] width 193 height 39
paste input "619) 701-3201"
type input "(619) 701-3201"
click at [602, 154] on div "Search location" at bounding box center [568, 158] width 93 height 20
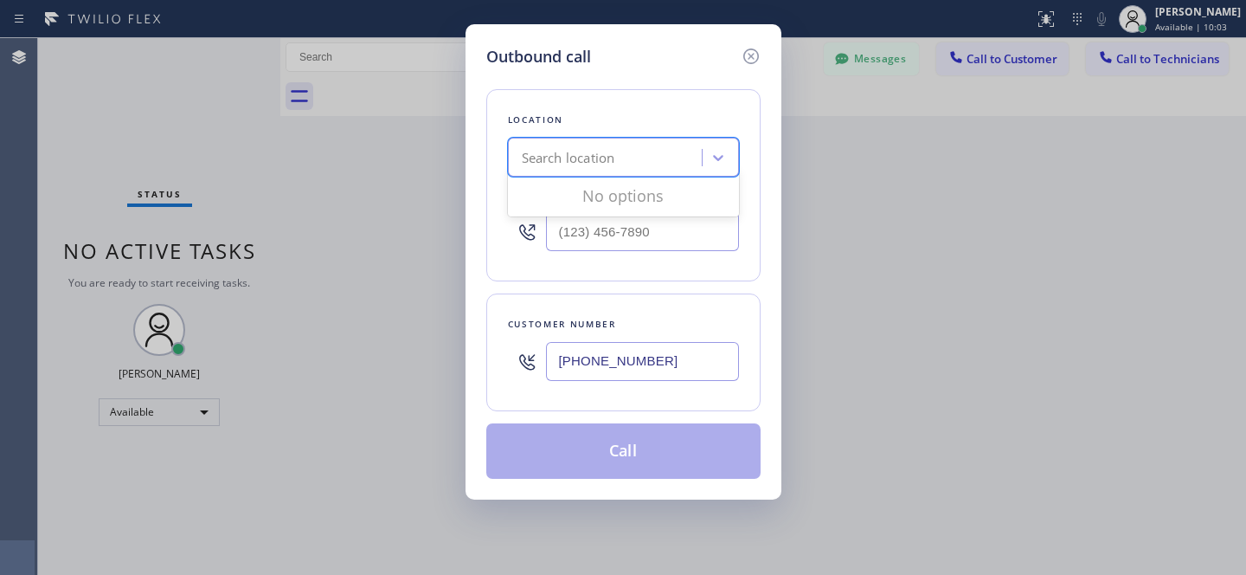
paste input "KitchenAid Repairs San Diego"
type input "KitchenAid Repairs San Diego"
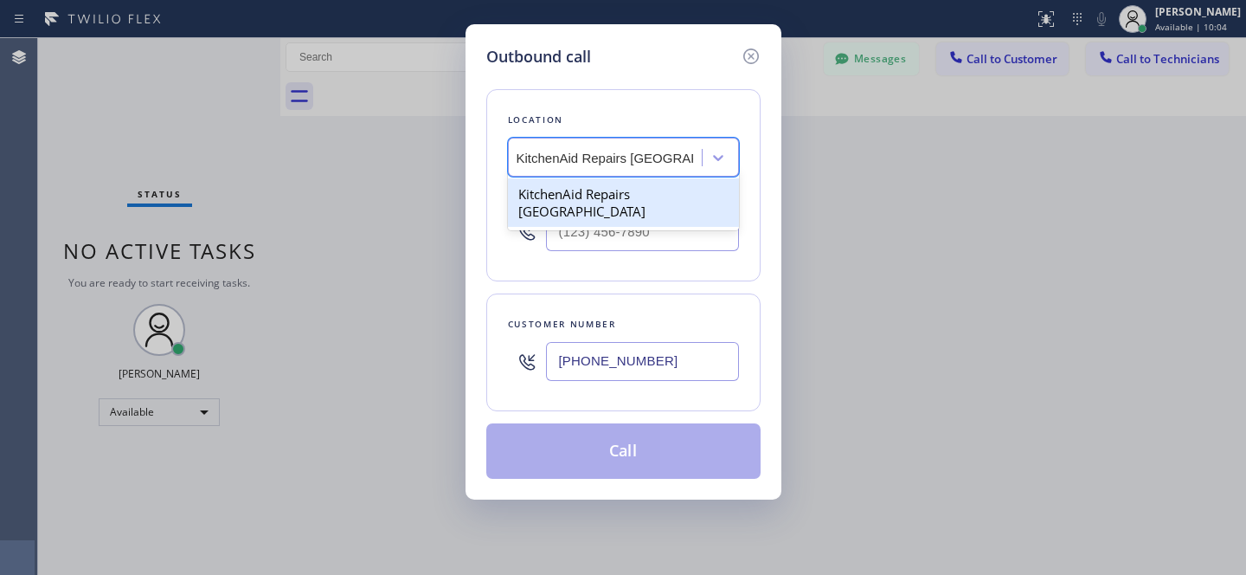
click at [600, 196] on div "KitchenAid Repairs San Diego" at bounding box center [623, 202] width 231 height 48
type input "(361) 203-3251"
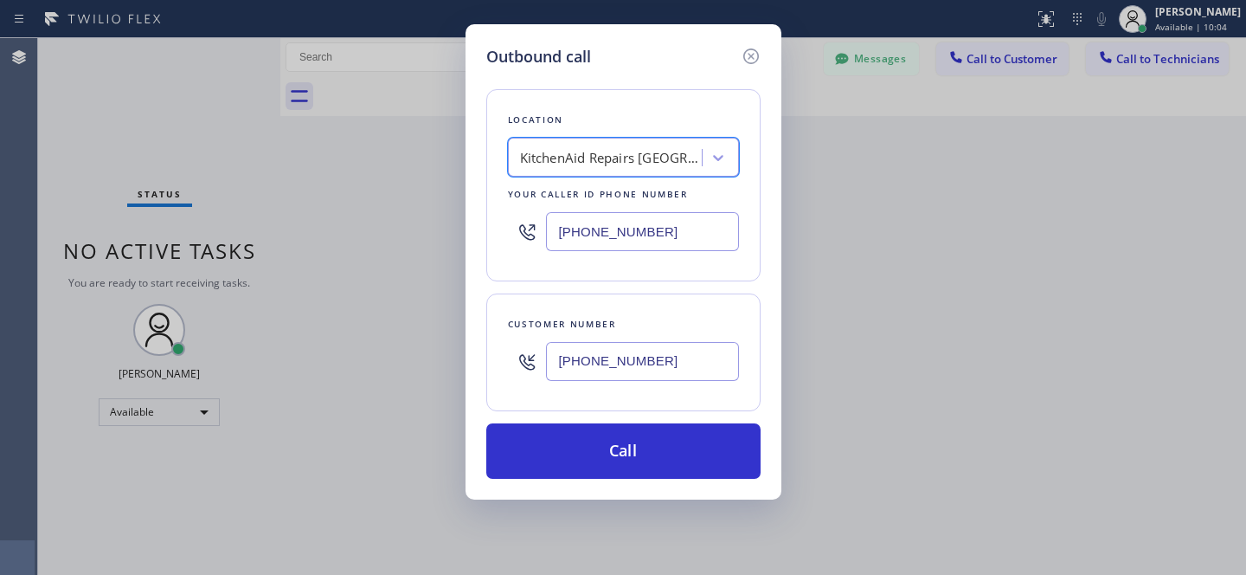
scroll to position [0, 2]
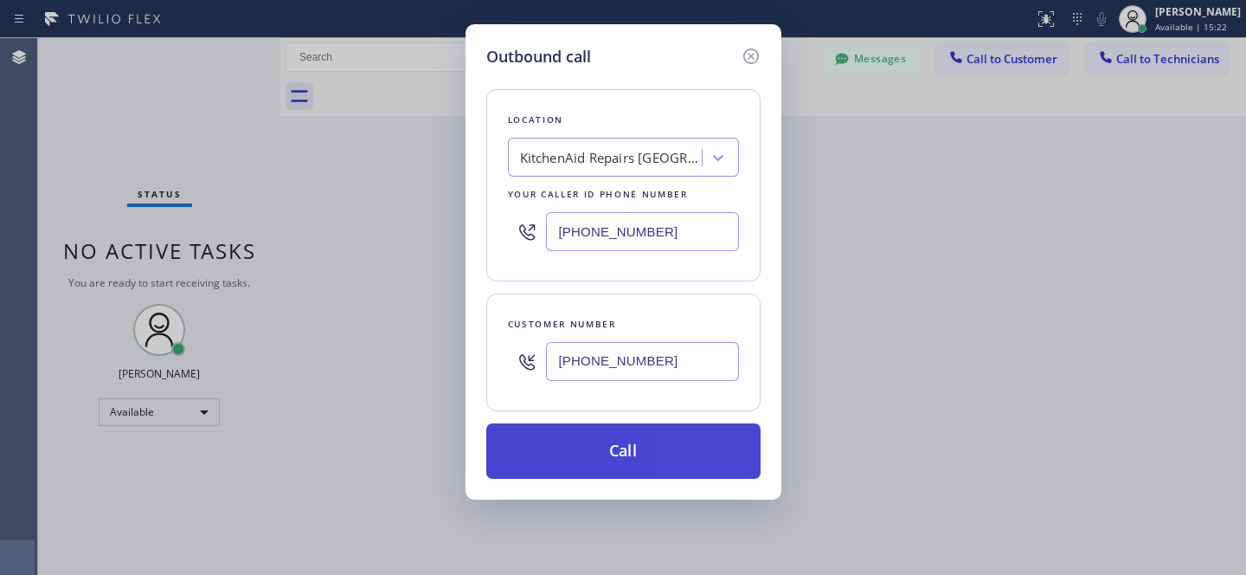
click at [680, 444] on button "Call" at bounding box center [623, 450] width 274 height 55
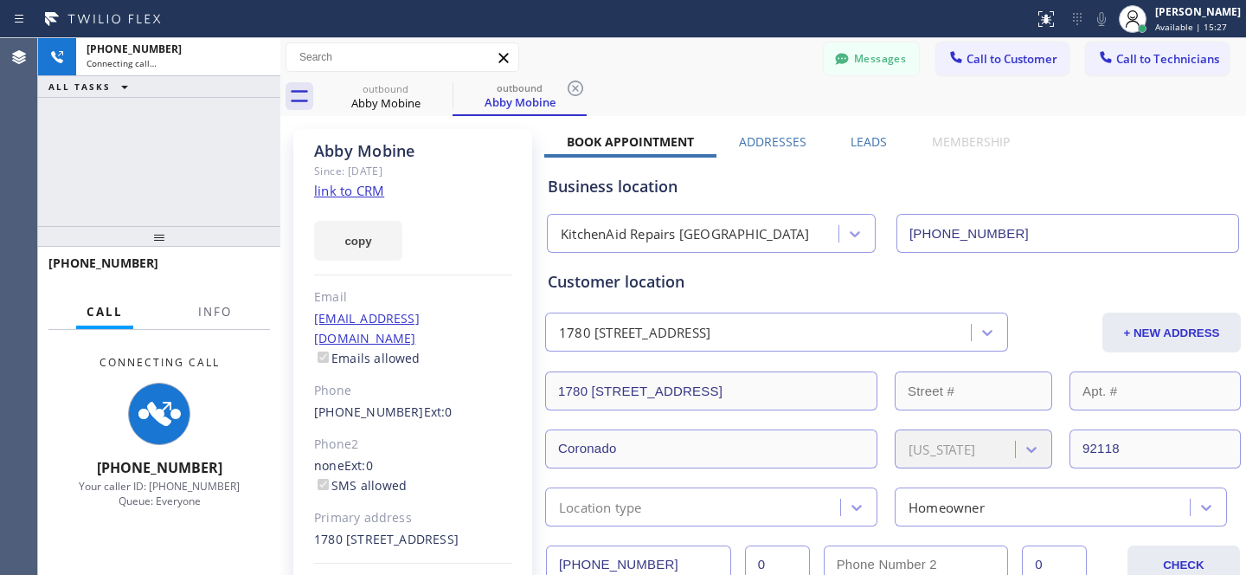
type input "(361) 203-3251"
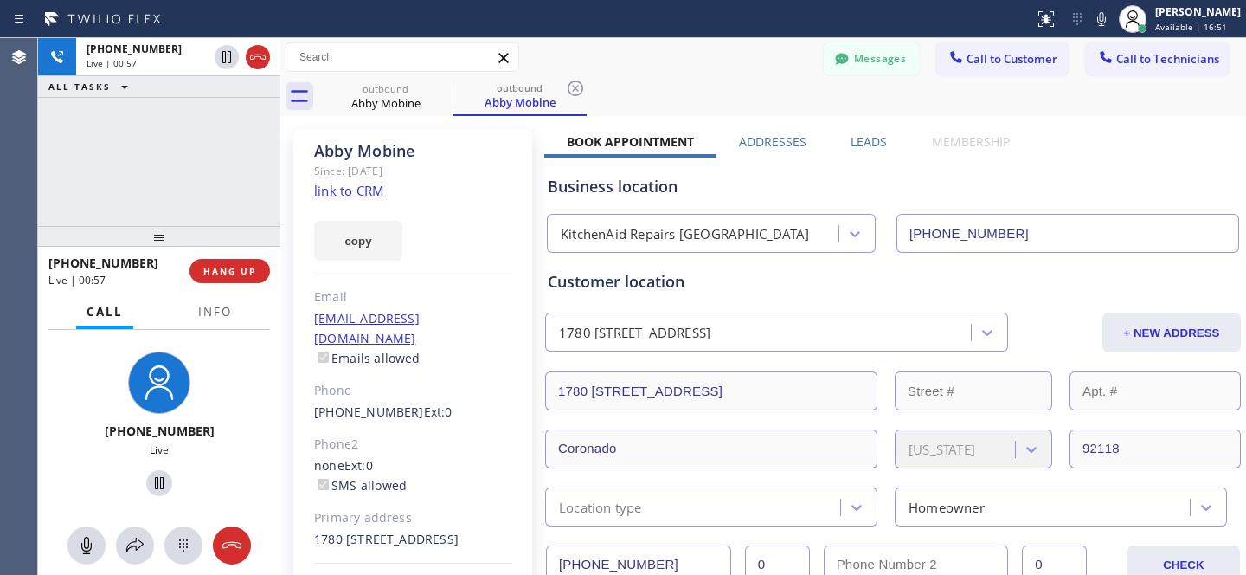
click at [693, 92] on div "outbound Abby Mobine outbound Abby Mobine" at bounding box center [783, 96] width 928 height 39
click at [238, 278] on button "HANG UP" at bounding box center [230, 271] width 80 height 24
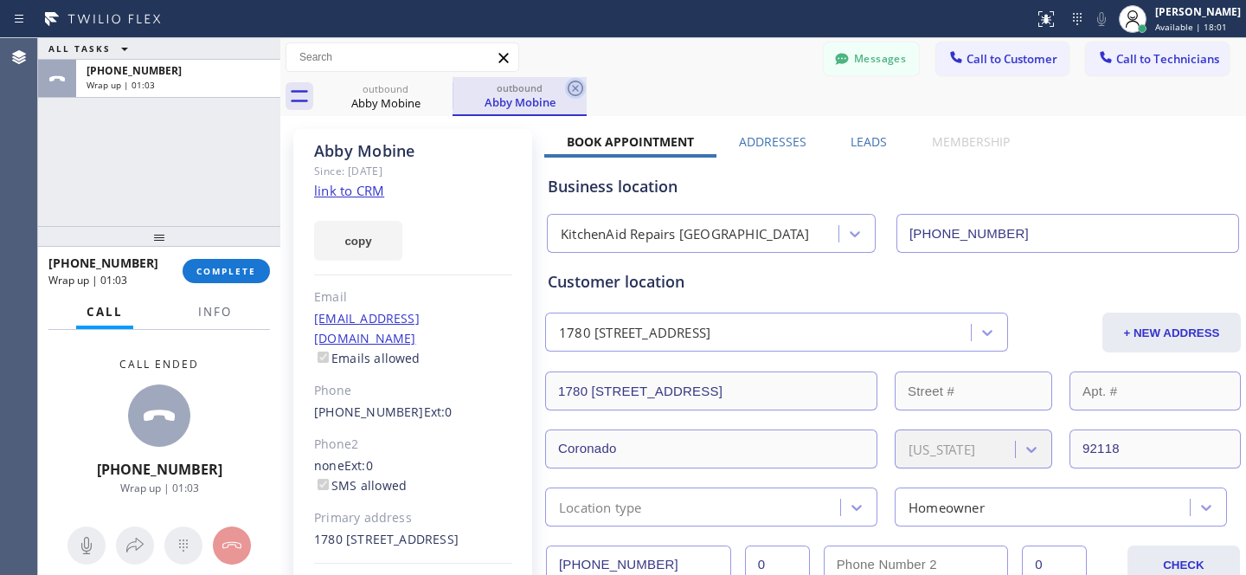
click at [575, 85] on icon at bounding box center [575, 88] width 21 height 21
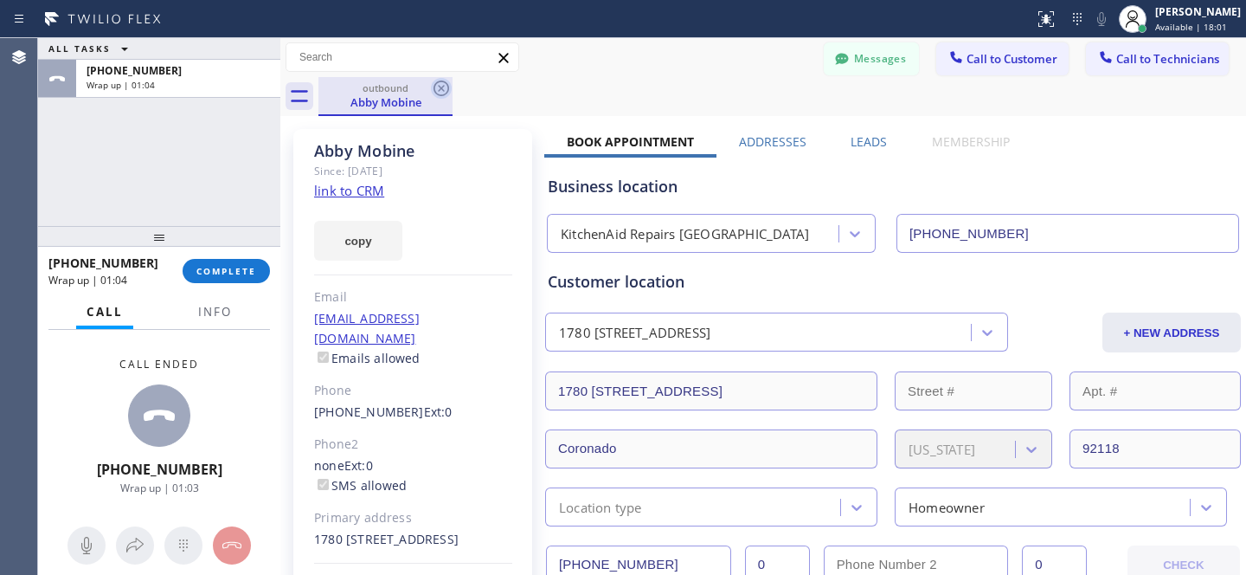
click at [446, 91] on icon at bounding box center [441, 88] width 21 height 21
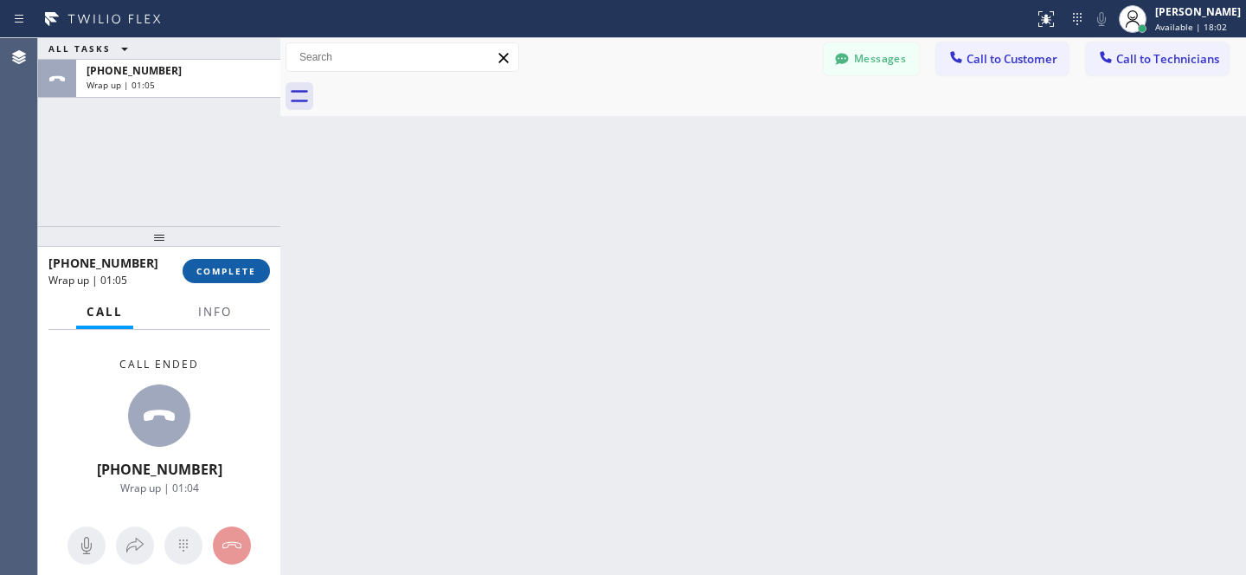
click at [250, 274] on span "COMPLETE" at bounding box center [226, 271] width 60 height 12
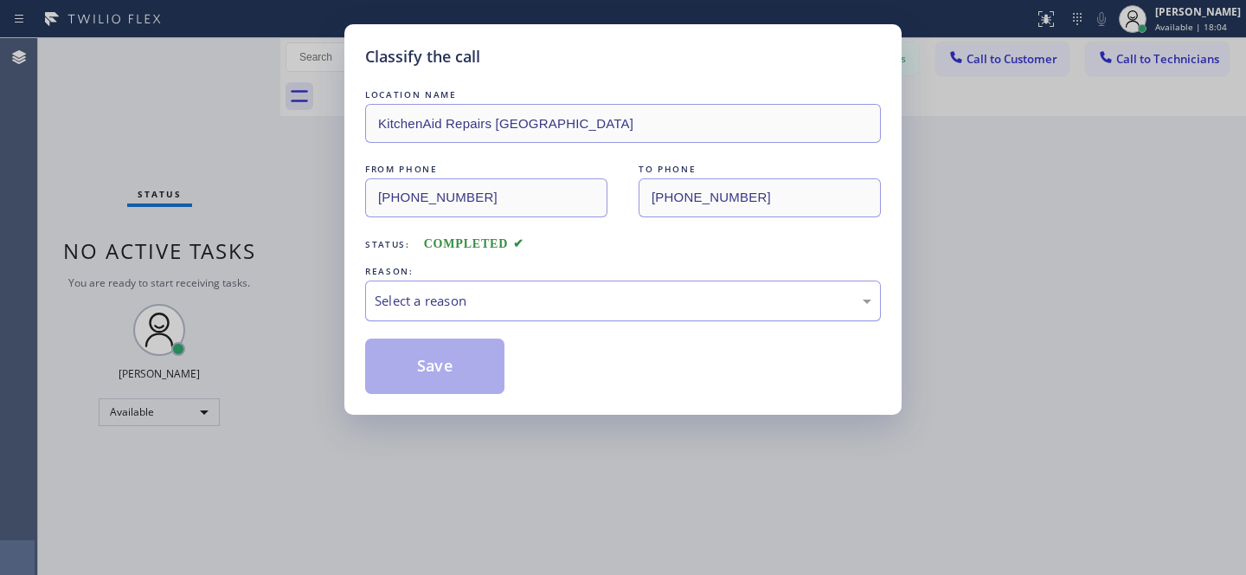
click at [463, 306] on div "Select a reason" at bounding box center [623, 301] width 497 height 20
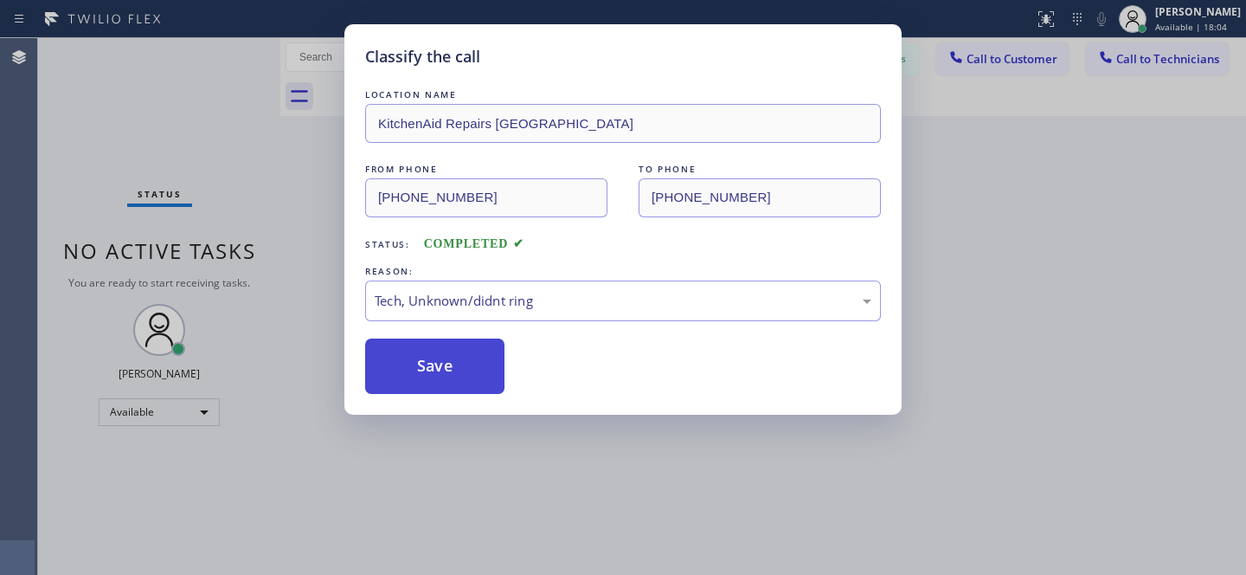
click at [461, 372] on button "Save" at bounding box center [434, 365] width 139 height 55
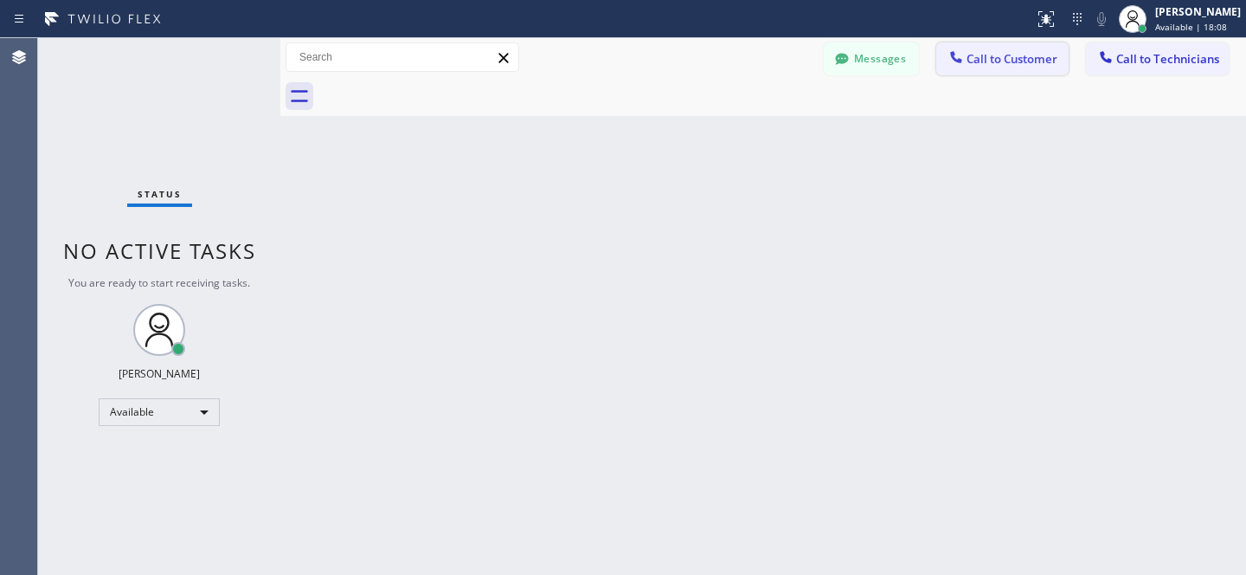
click at [1000, 60] on span "Call to Customer" at bounding box center [1012, 59] width 91 height 16
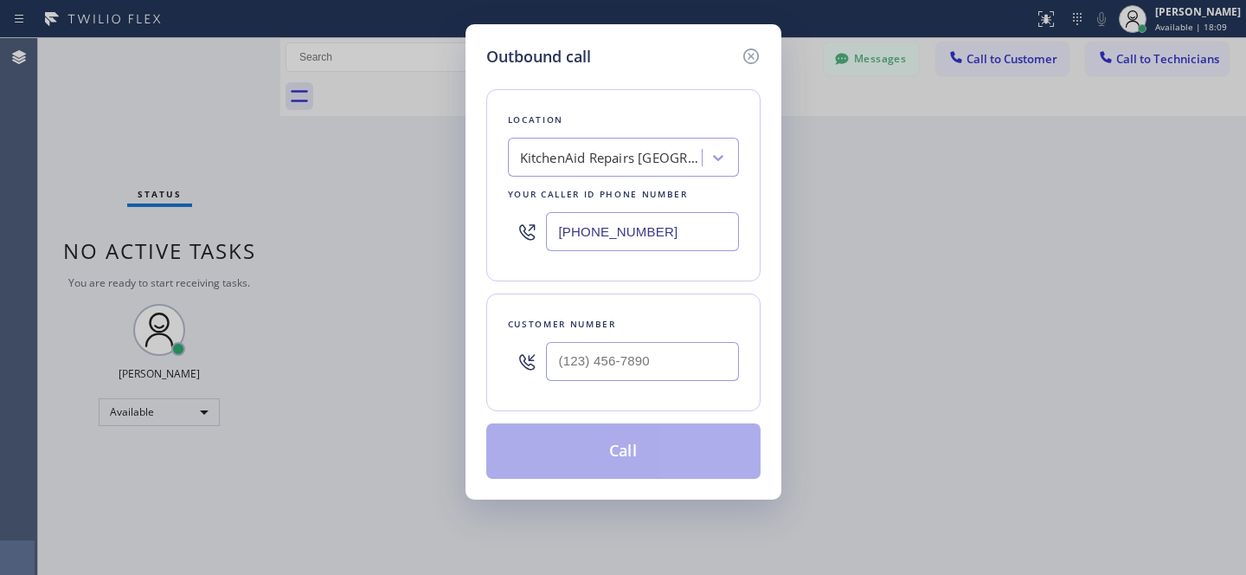
click at [623, 155] on div "KitchenAid Repairs San Diego" at bounding box center [611, 158] width 182 height 20
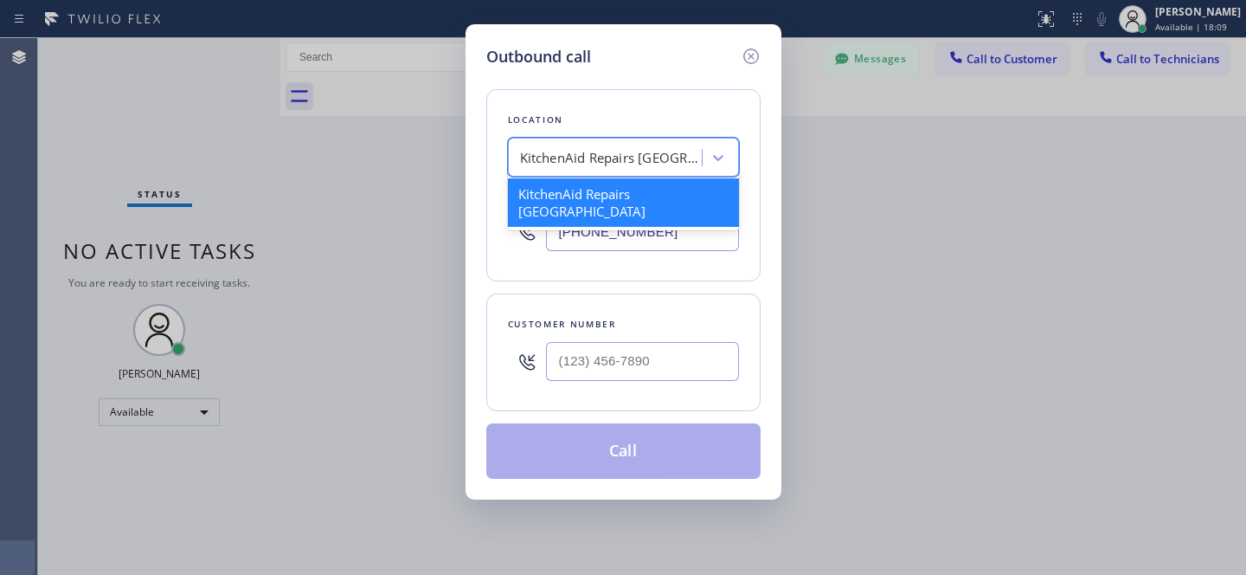
paste input "La Jolla Heating and Air Conditioning"
type input "La Jolla Heating and Air Conditioning"
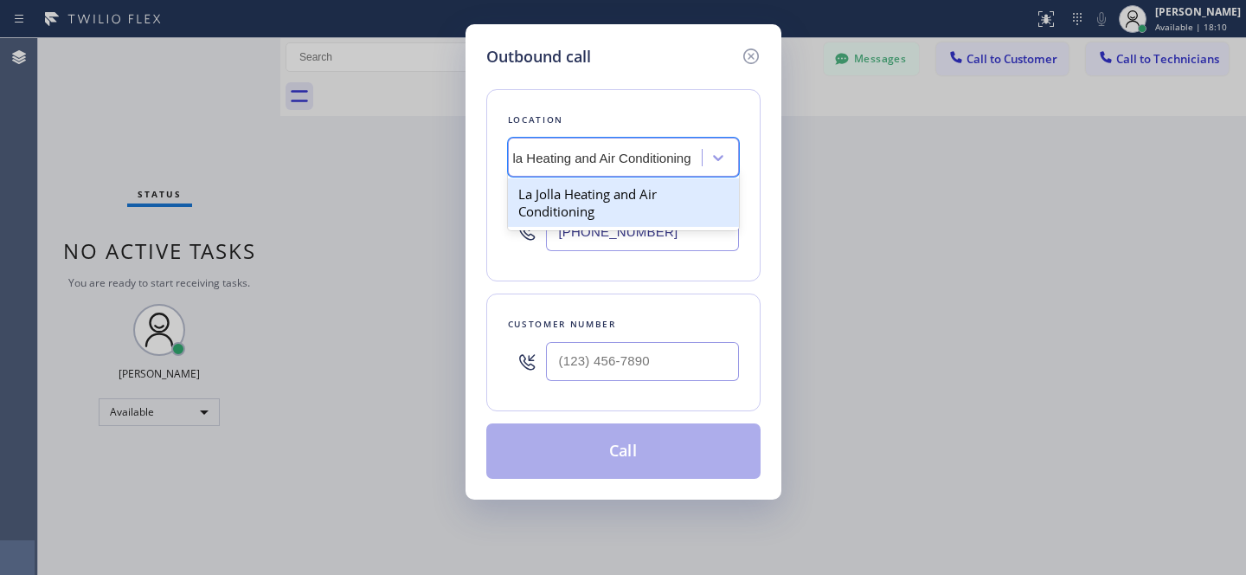
click at [586, 199] on div "La Jolla Heating and Air Conditioning" at bounding box center [623, 202] width 231 height 48
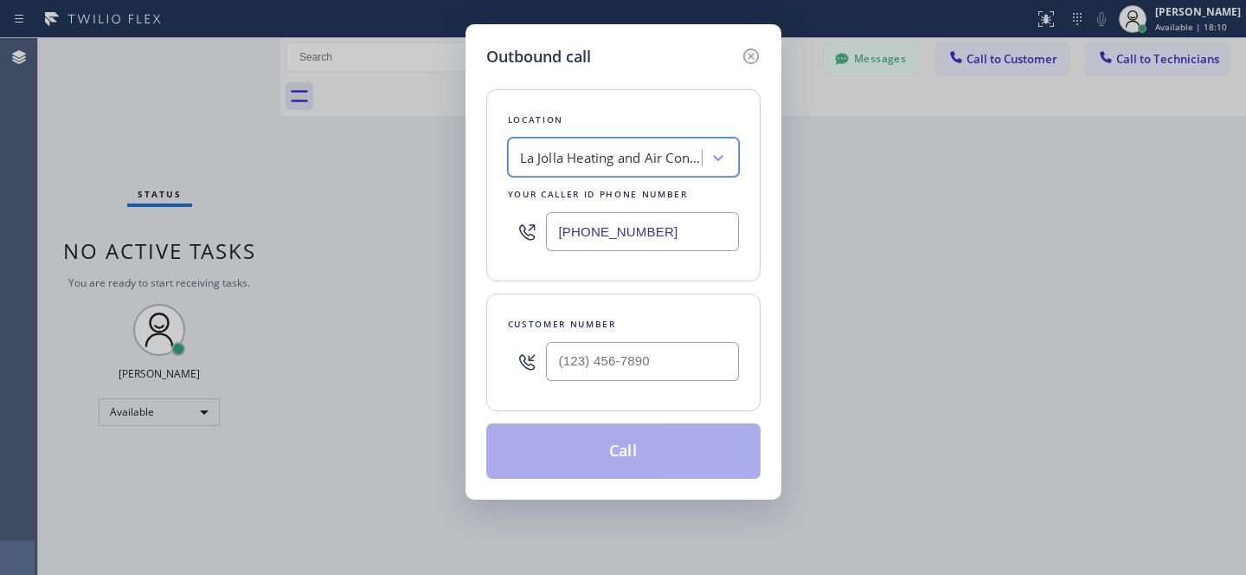
scroll to position [0, 2]
drag, startPoint x: 658, startPoint y: 251, endPoint x: 669, endPoint y: 248, distance: 11.5
click at [659, 251] on input "(858) 201-4467" at bounding box center [642, 231] width 193 height 39
paste input "text"
drag, startPoint x: 752, startPoint y: 59, endPoint x: 773, endPoint y: 71, distance: 24.0
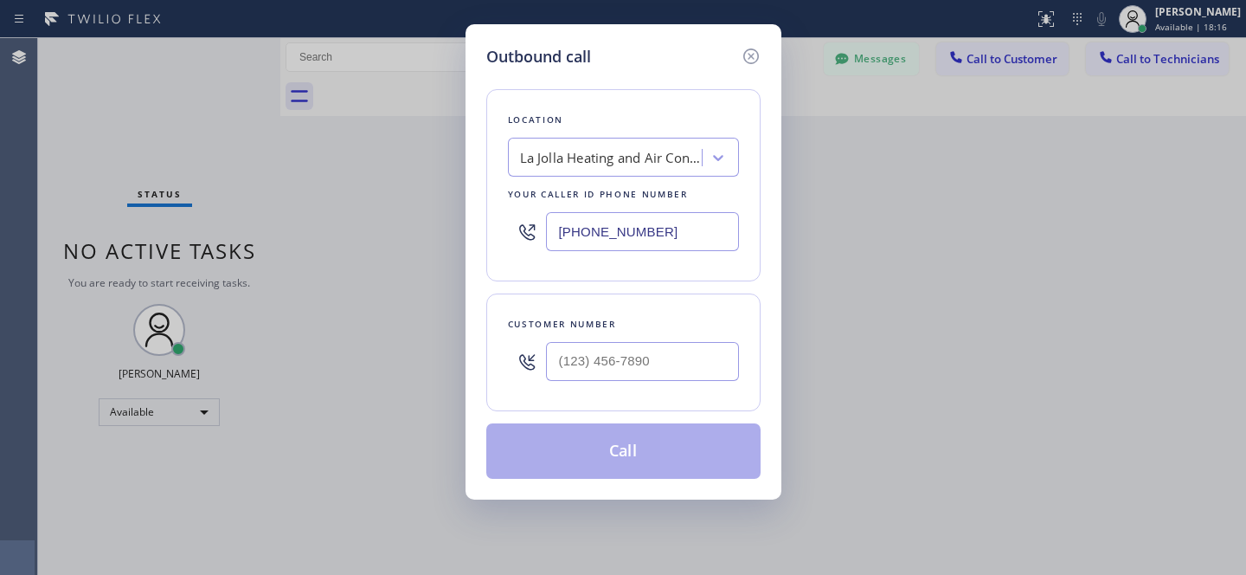
click at [753, 61] on icon at bounding box center [751, 56] width 21 height 21
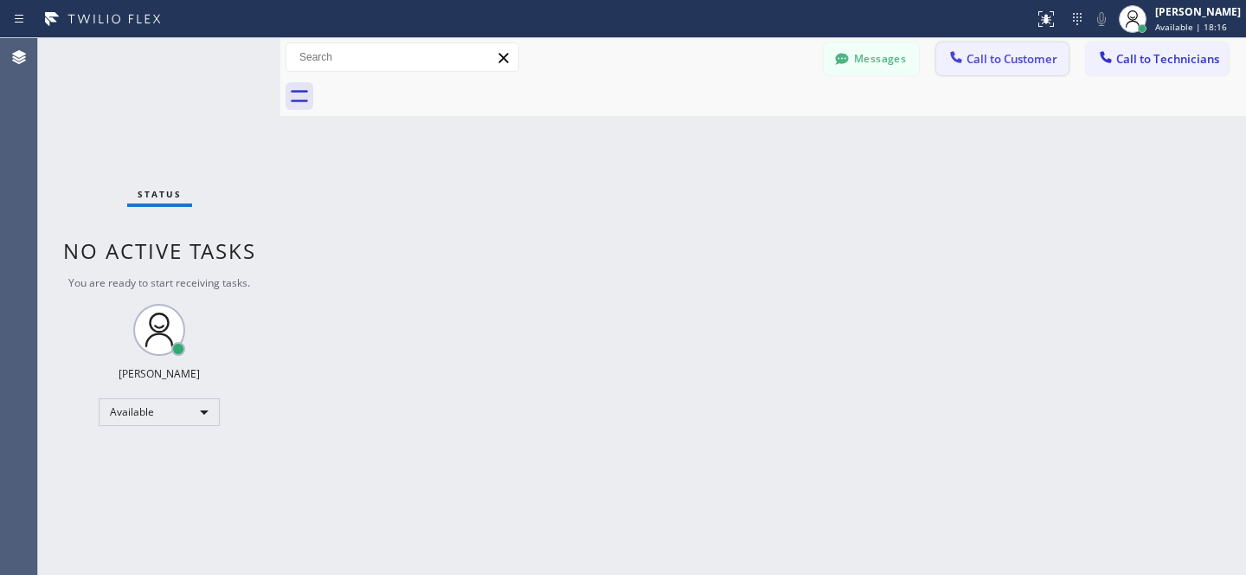
drag, startPoint x: 987, startPoint y: 62, endPoint x: 964, endPoint y: 71, distance: 24.1
click at [986, 63] on span "Call to Customer" at bounding box center [1012, 59] width 91 height 16
type input "(858) 201-4467"
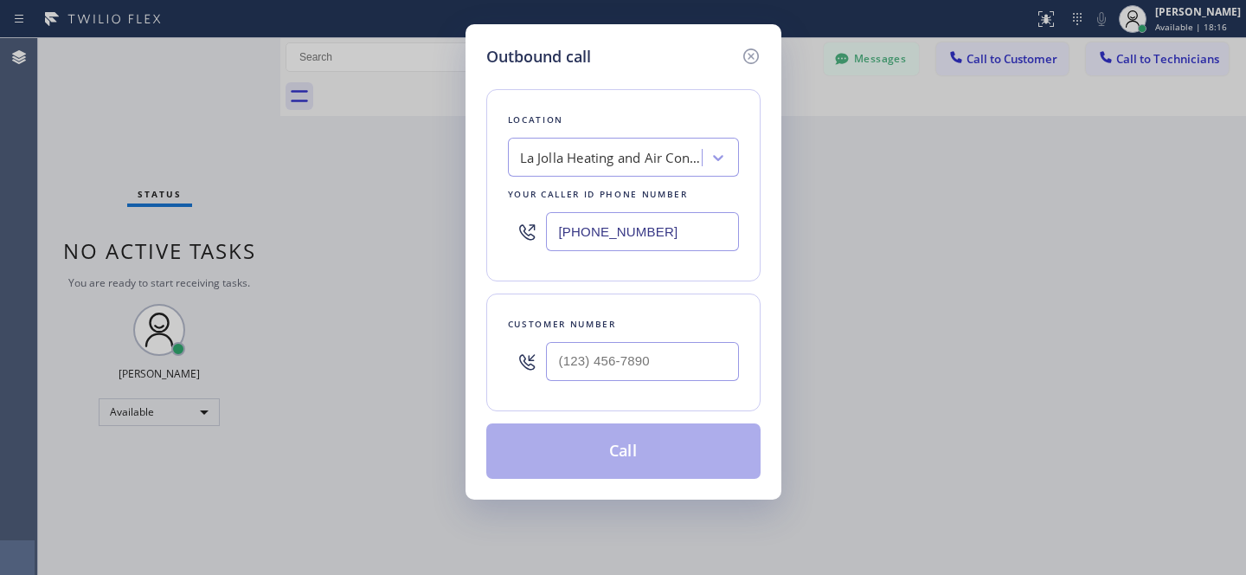
scroll to position [0, 0]
drag, startPoint x: 679, startPoint y: 368, endPoint x: 750, endPoint y: 357, distance: 72.6
click at [678, 369] on input "(___) ___-____" at bounding box center [642, 361] width 193 height 39
paste input "713) 854-8888"
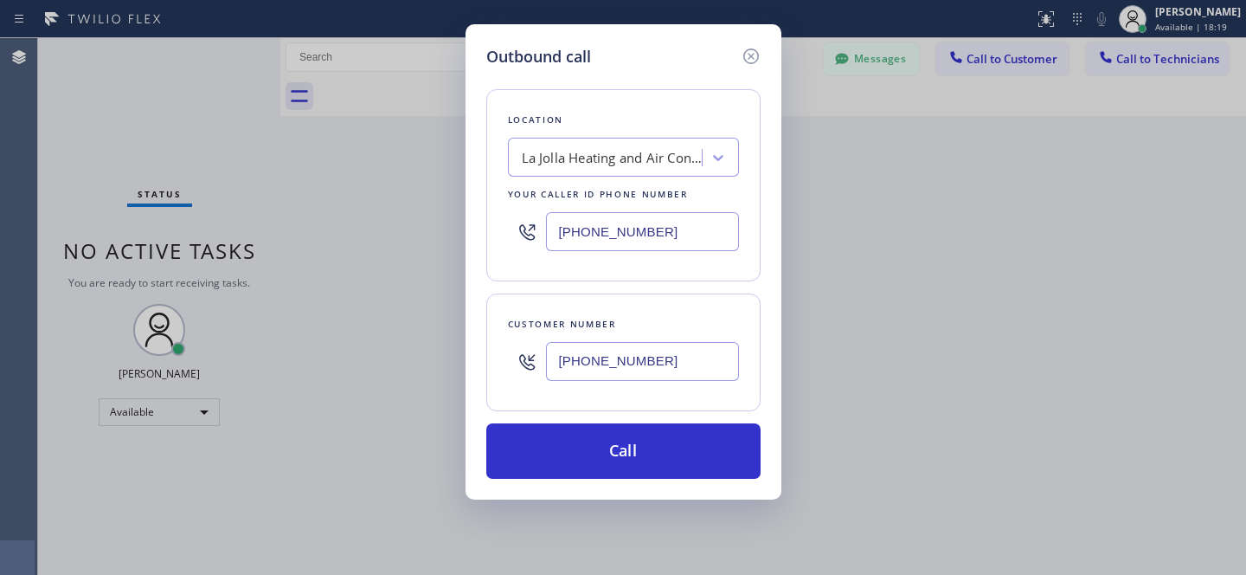
type input "(713) 854-8888"
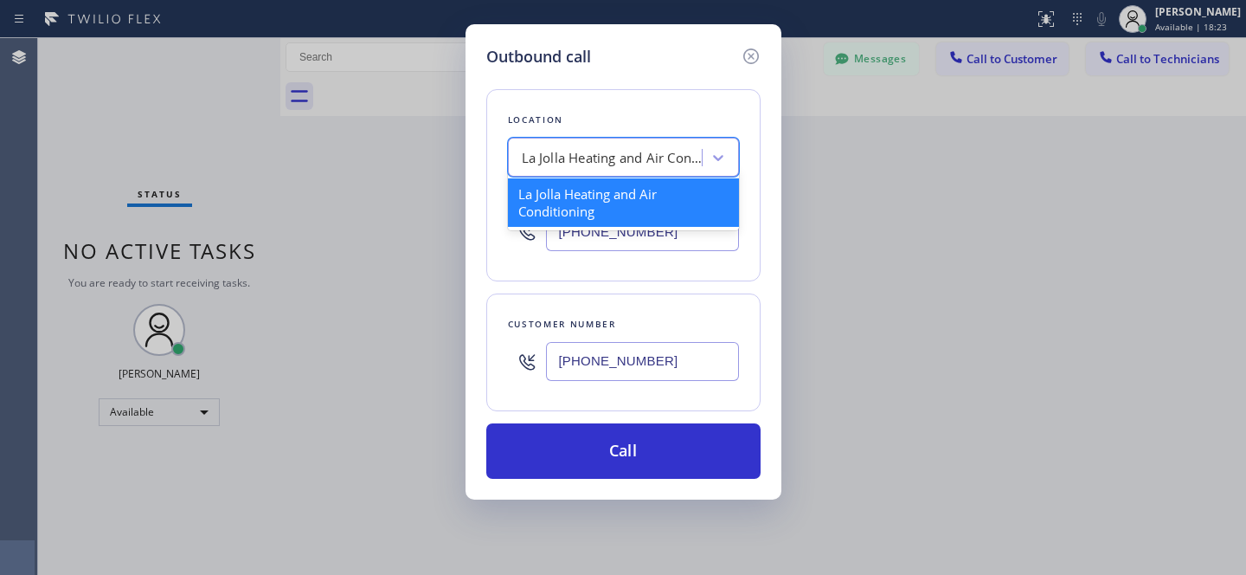
click at [604, 164] on div "La Jolla Heating and Air Conditioning" at bounding box center [613, 158] width 182 height 20
paste input "La Jolla Heating and Air Conditioning"
type input "La Jolla Heating and Air Conditioning"
click at [577, 197] on div "La Jolla Heating and Air Conditioning" at bounding box center [623, 202] width 231 height 48
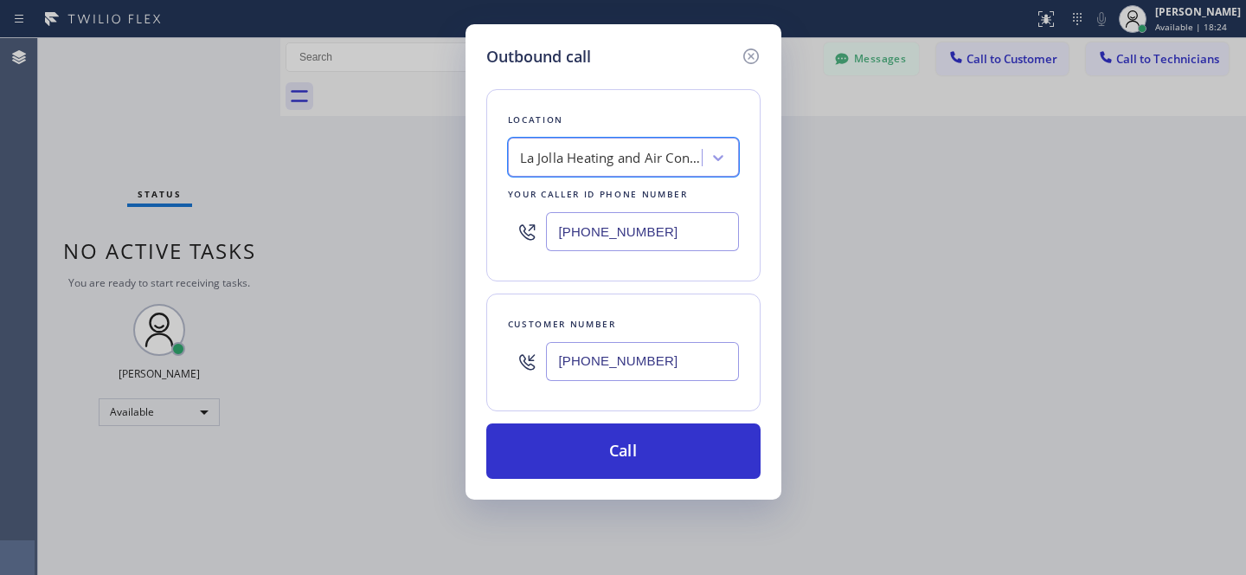
scroll to position [0, 2]
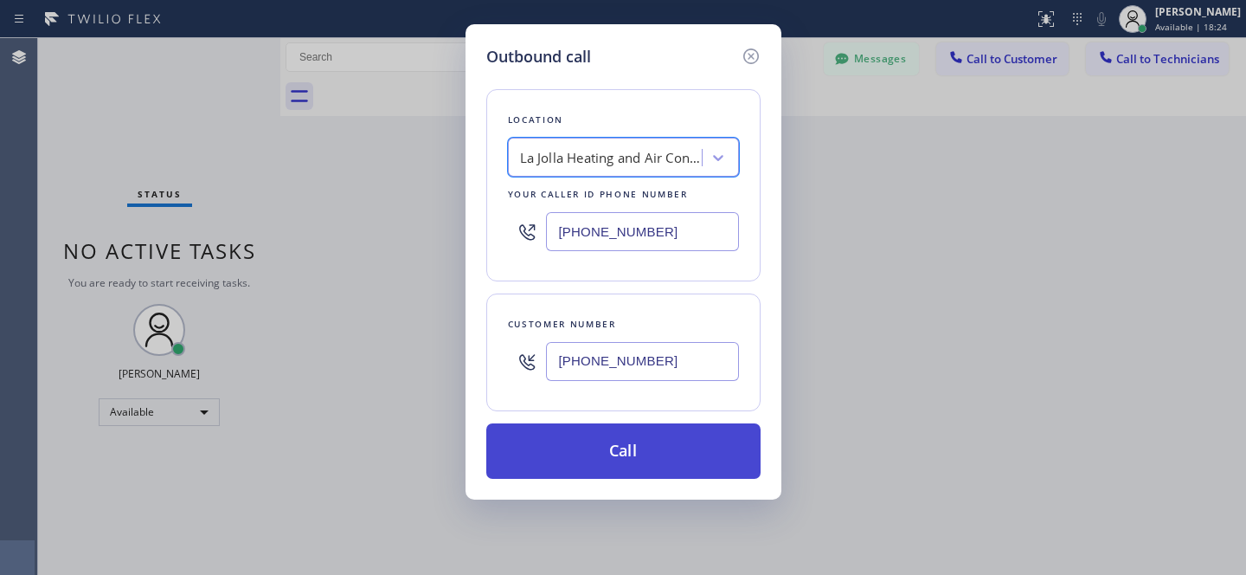
drag, startPoint x: 686, startPoint y: 448, endPoint x: 713, endPoint y: 467, distance: 32.9
click at [686, 448] on button "Call" at bounding box center [623, 450] width 274 height 55
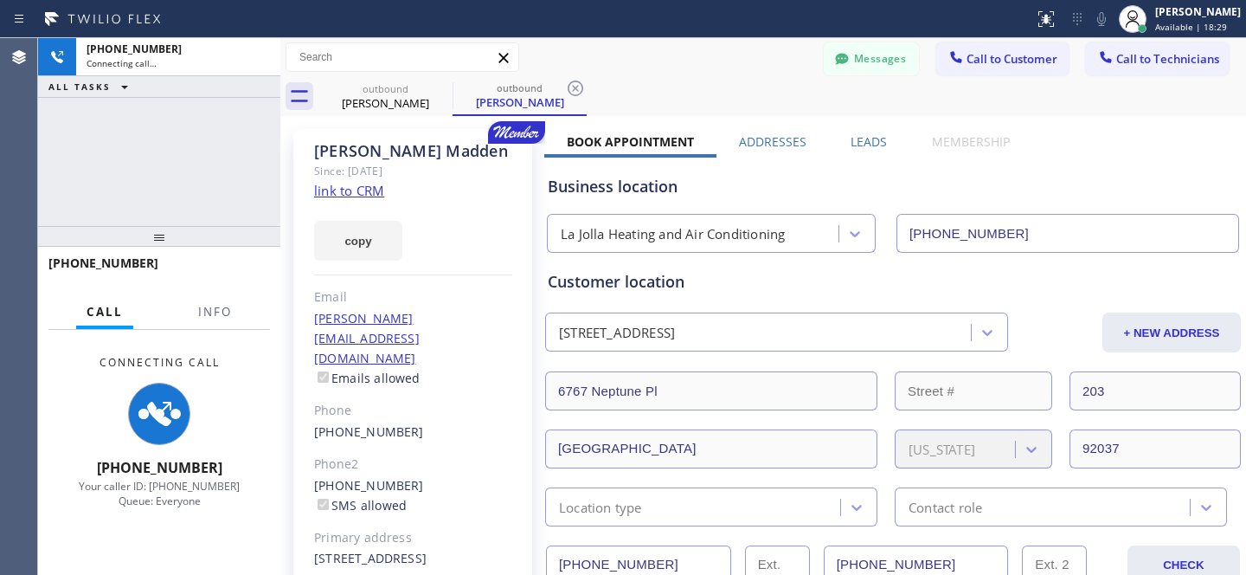
type input "(858) 201-4467"
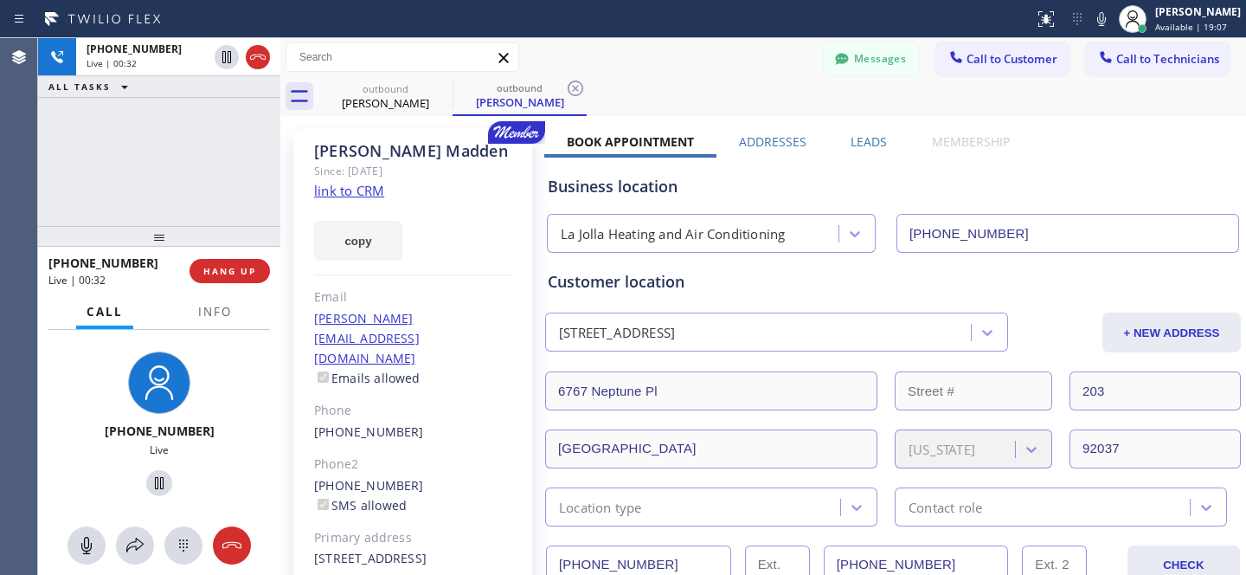
click at [699, 90] on div "outbound Kevin Madden outbound Kevin Madden" at bounding box center [783, 96] width 928 height 39
click at [248, 276] on span "HANG UP" at bounding box center [229, 271] width 53 height 12
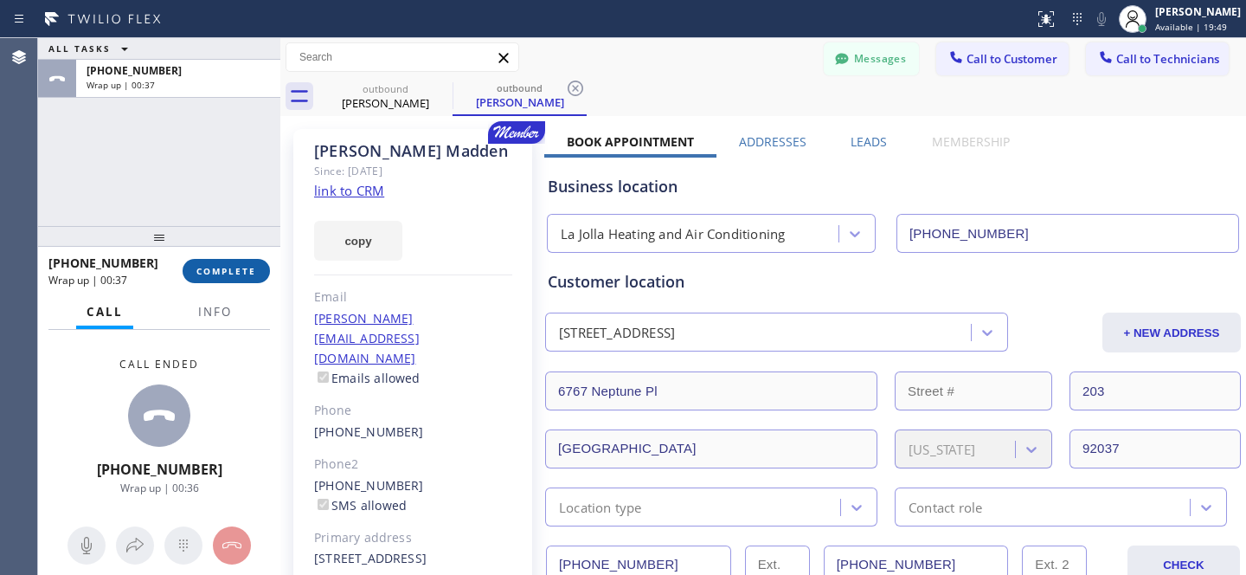
click at [233, 263] on button "COMPLETE" at bounding box center [226, 271] width 87 height 24
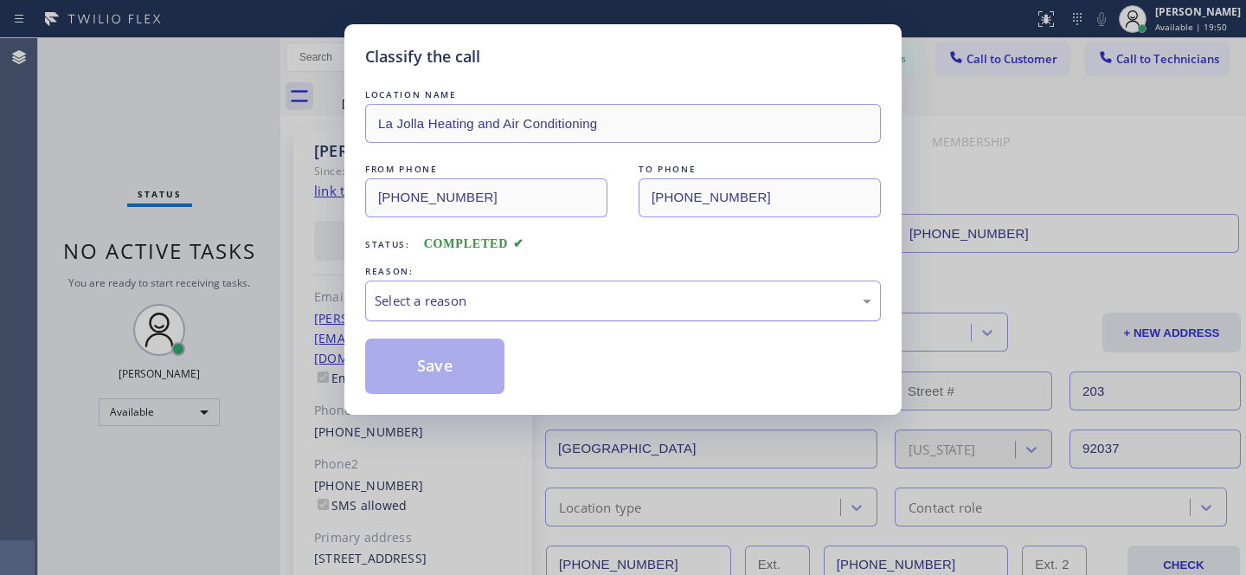
drag, startPoint x: 506, startPoint y: 299, endPoint x: 505, endPoint y: 318, distance: 18.2
click at [505, 299] on div "Select a reason" at bounding box center [623, 301] width 497 height 20
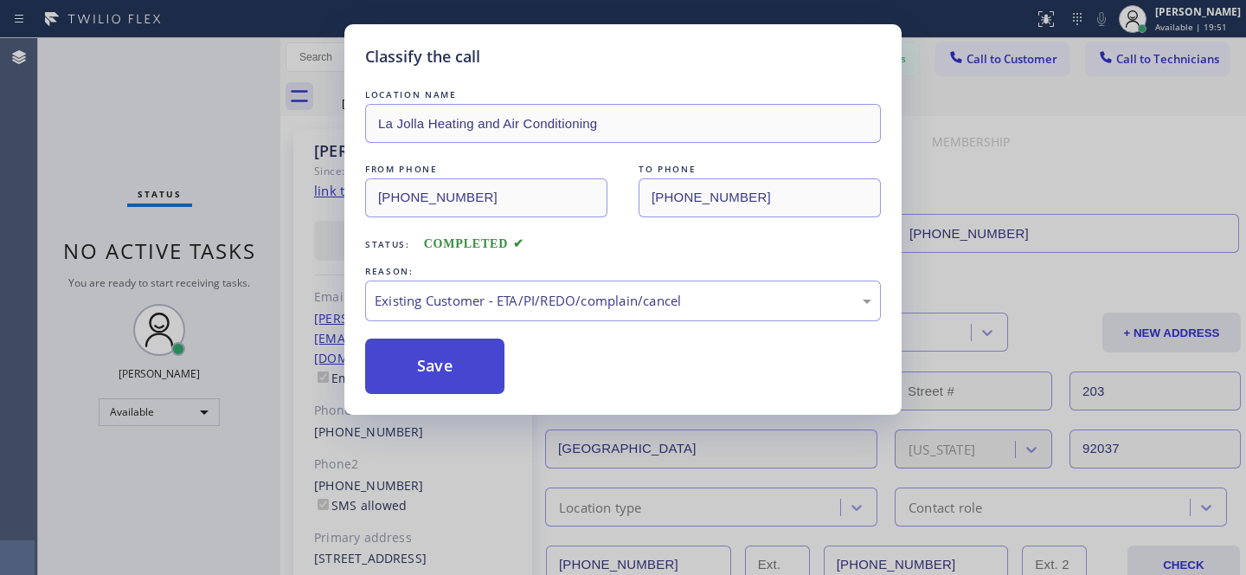
click at [448, 371] on button "Save" at bounding box center [434, 365] width 139 height 55
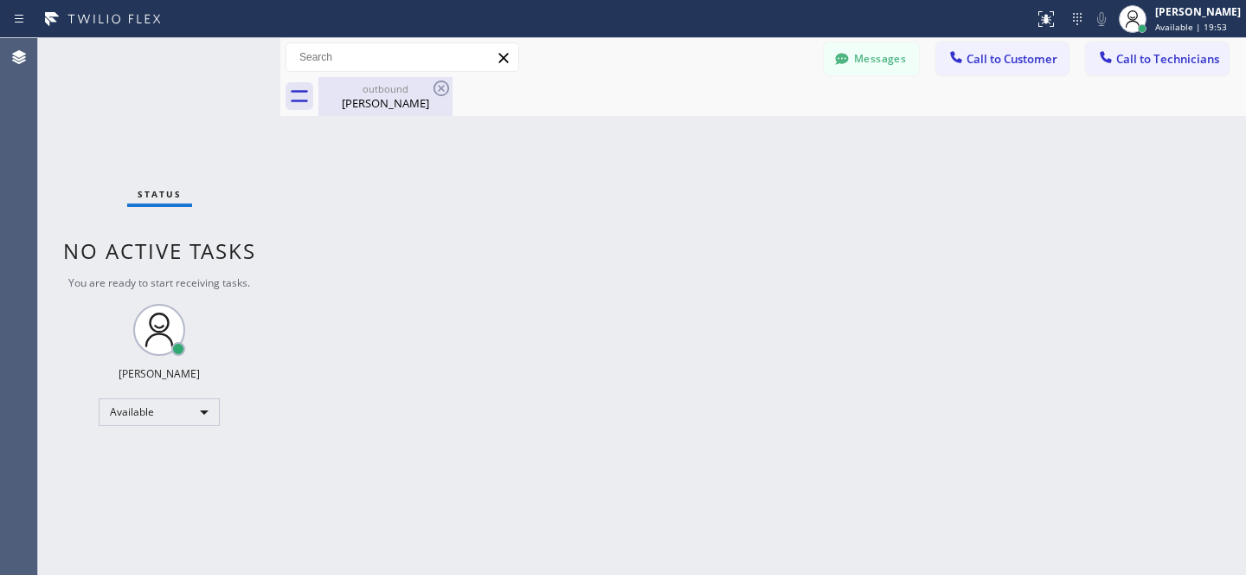
click at [369, 99] on div "Kevin Madden" at bounding box center [385, 103] width 131 height 16
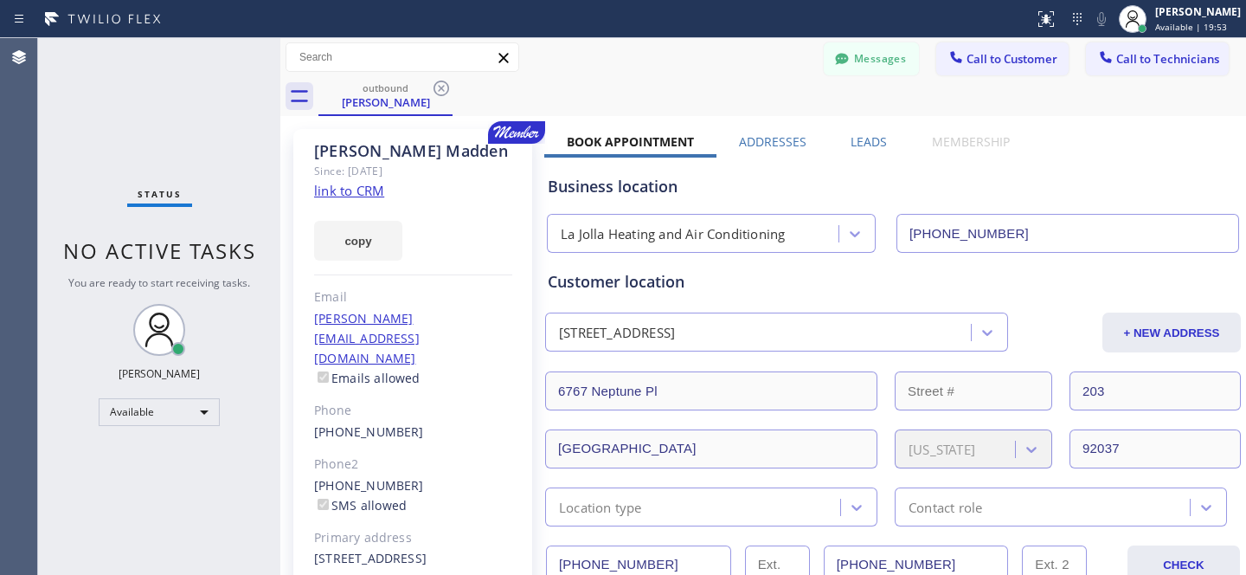
click at [435, 88] on icon at bounding box center [441, 88] width 21 height 21
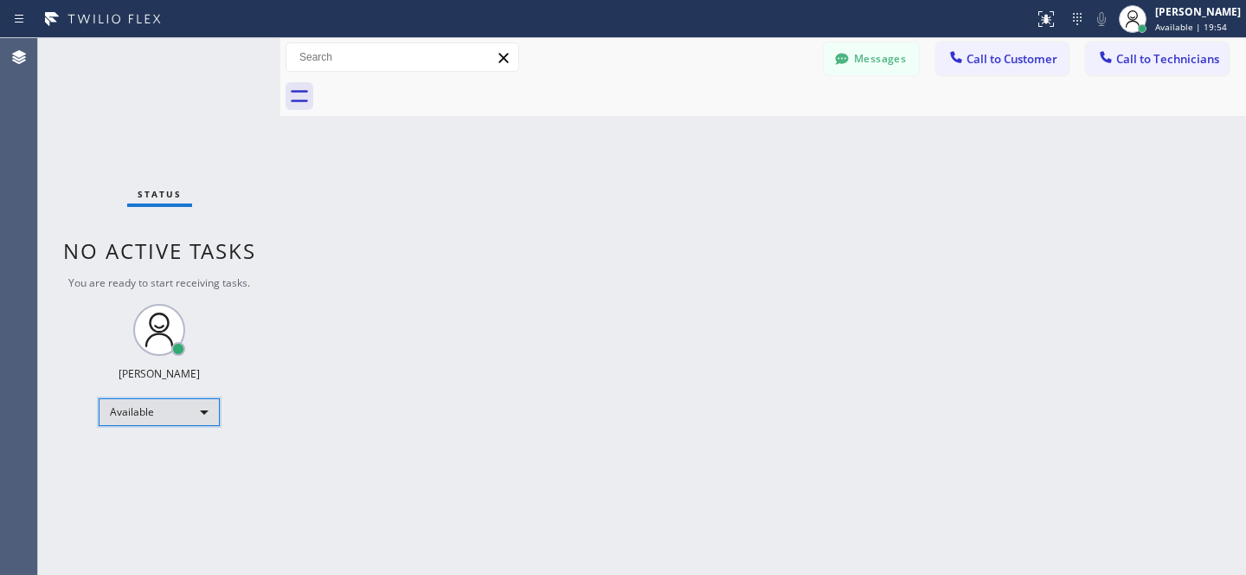
click at [146, 407] on div "Available" at bounding box center [159, 412] width 121 height 28
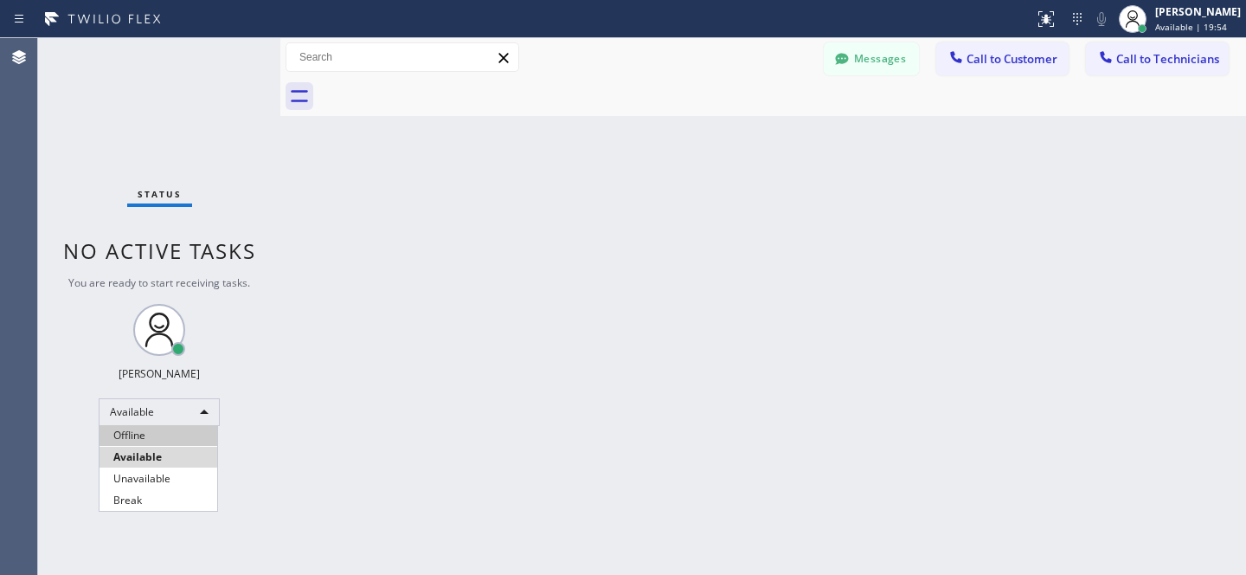
click at [150, 426] on li "Offline" at bounding box center [159, 435] width 118 height 21
